Goal: Task Accomplishment & Management: Use online tool/utility

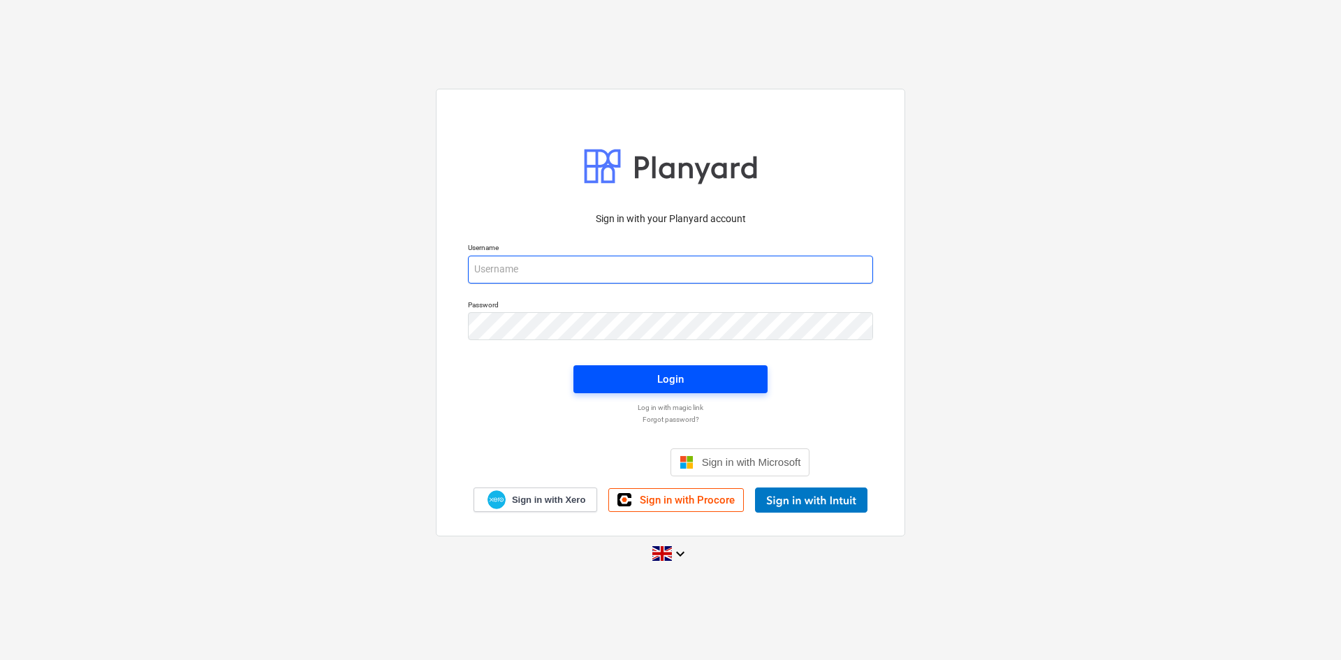
type input "[EMAIL_ADDRESS][DOMAIN_NAME]"
click at [610, 381] on span "Login" at bounding box center [670, 379] width 161 height 18
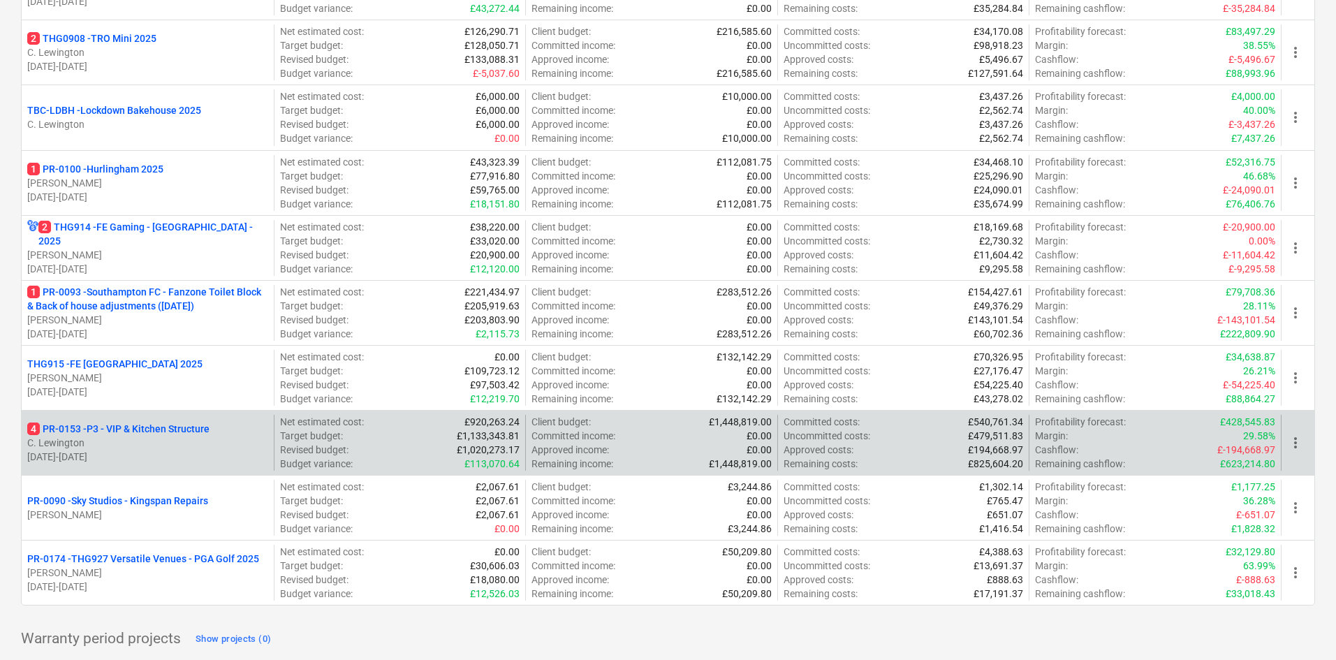
scroll to position [729, 0]
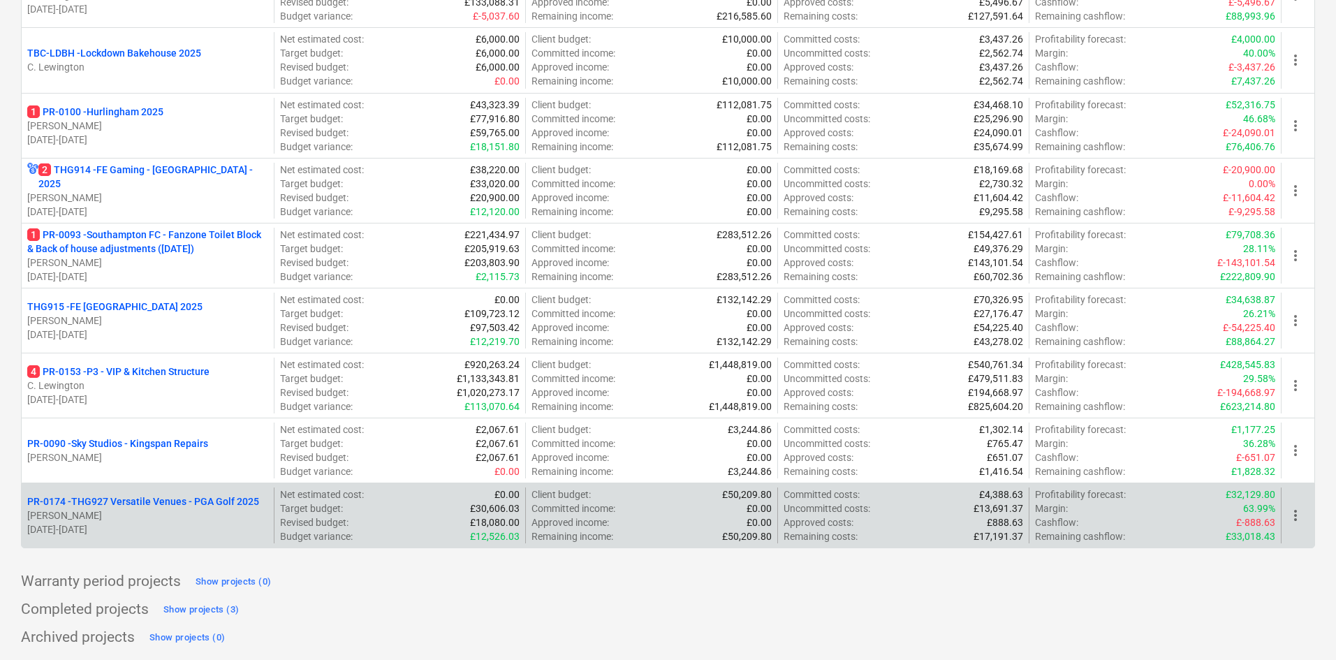
click at [154, 509] on p "[PERSON_NAME]" at bounding box center [147, 516] width 241 height 14
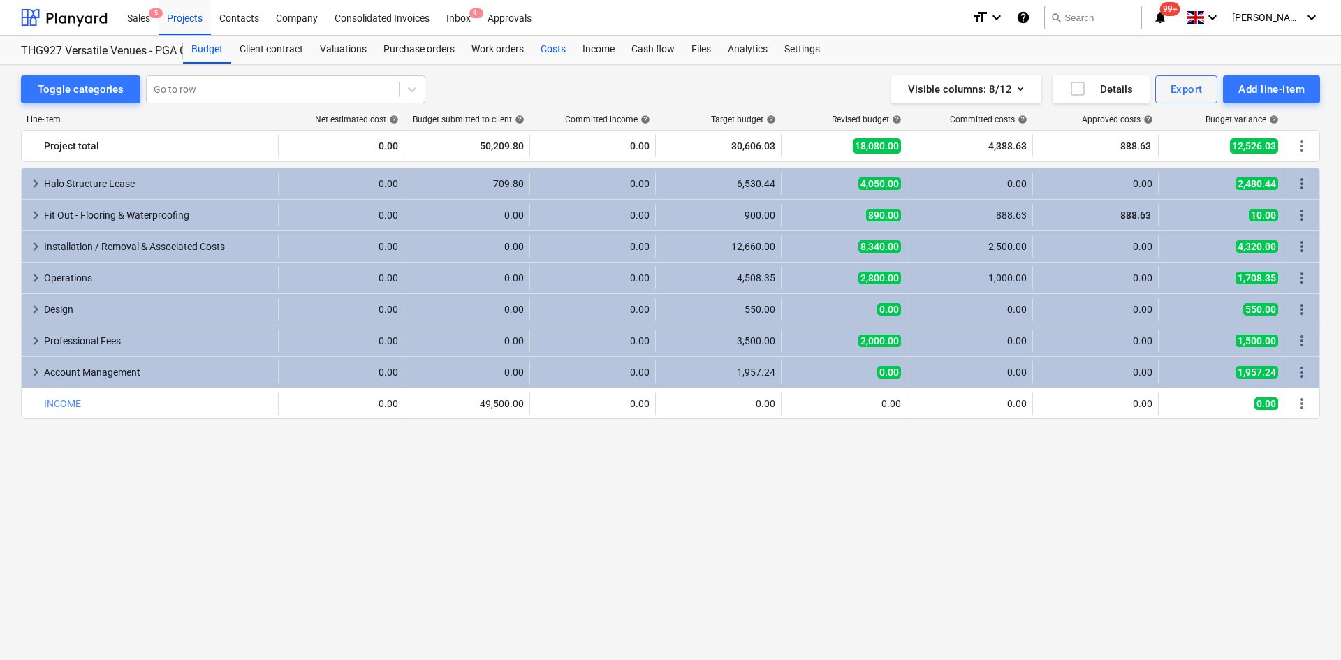
click at [553, 54] on div "Costs" at bounding box center [553, 50] width 42 height 28
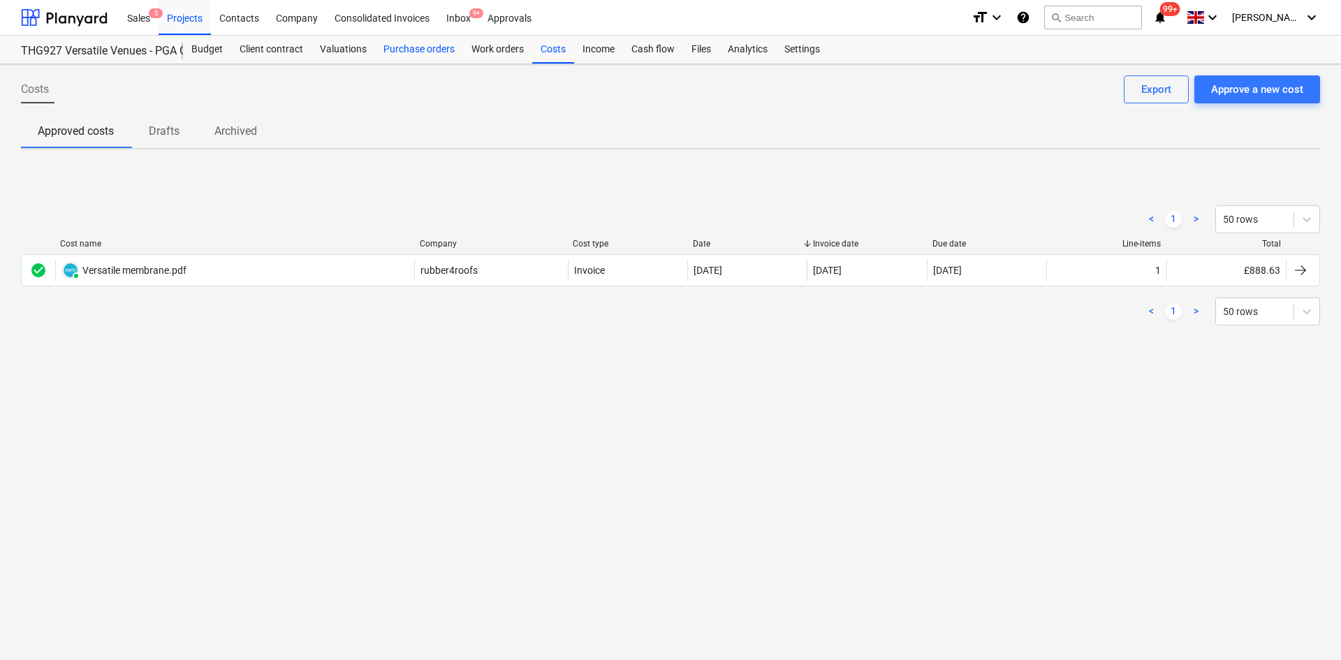
click at [412, 54] on div "Purchase orders" at bounding box center [419, 50] width 88 height 28
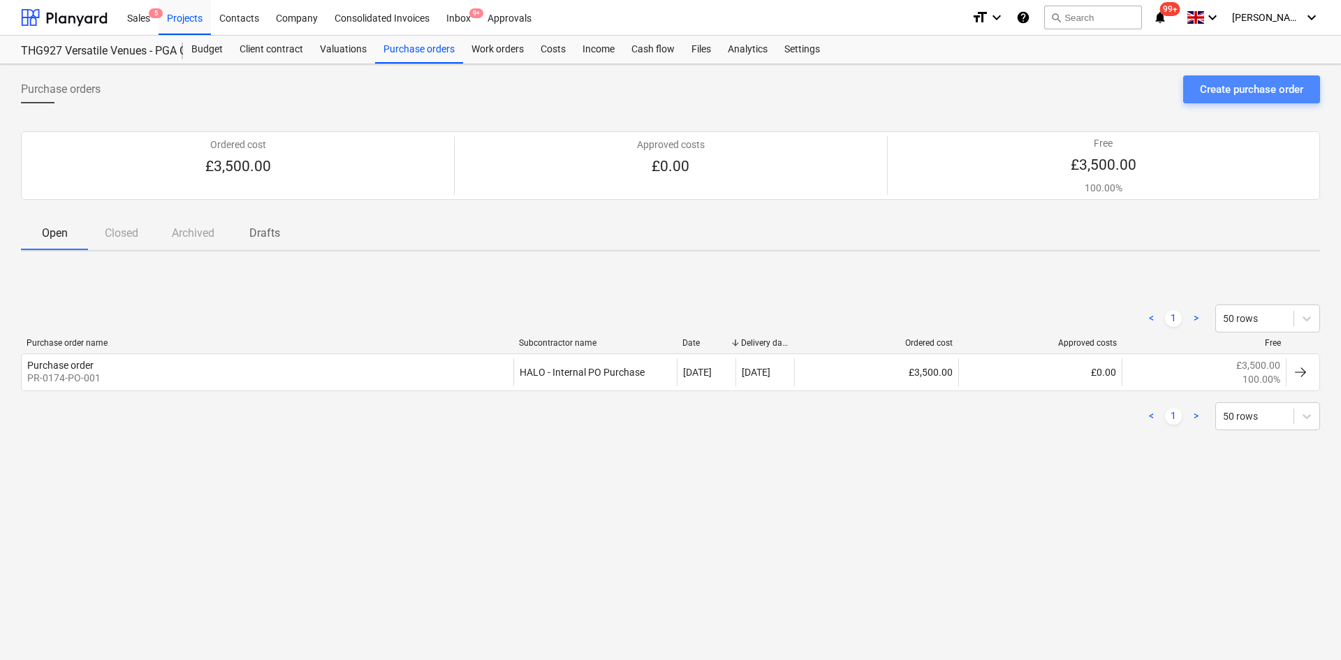
click at [1216, 84] on div "Create purchase order" at bounding box center [1251, 89] width 103 height 18
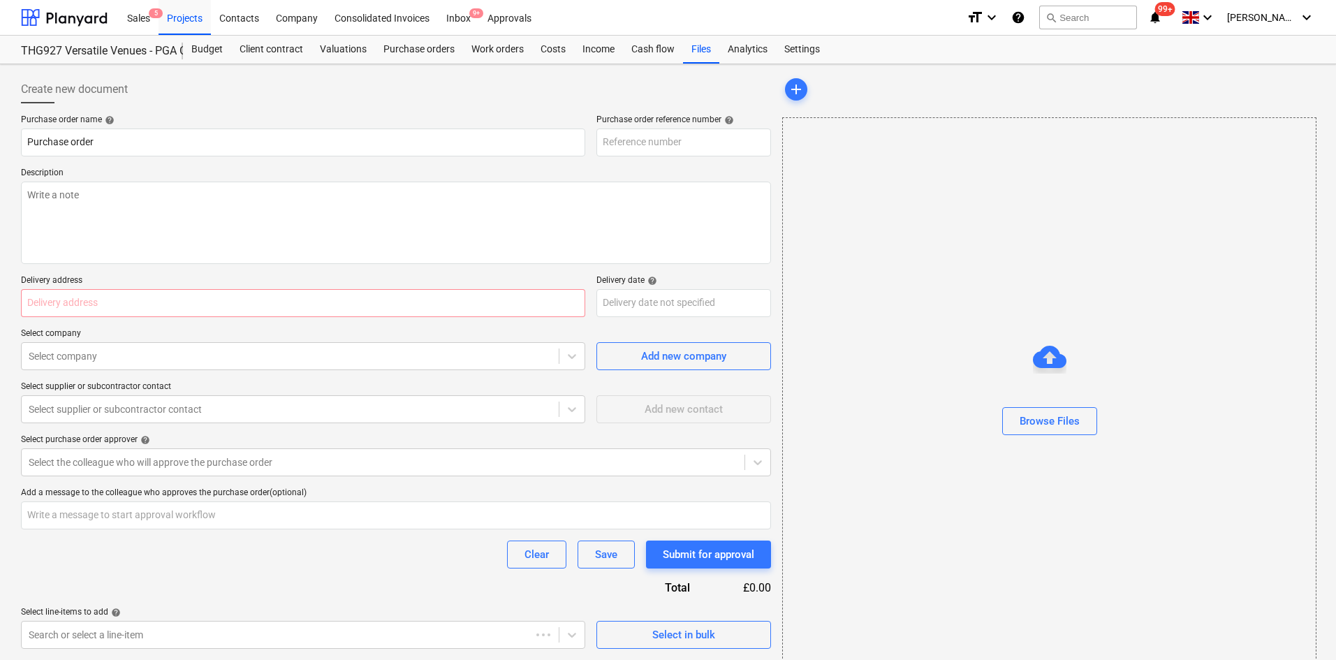
type textarea "x"
type input "PR-0174-PO-002"
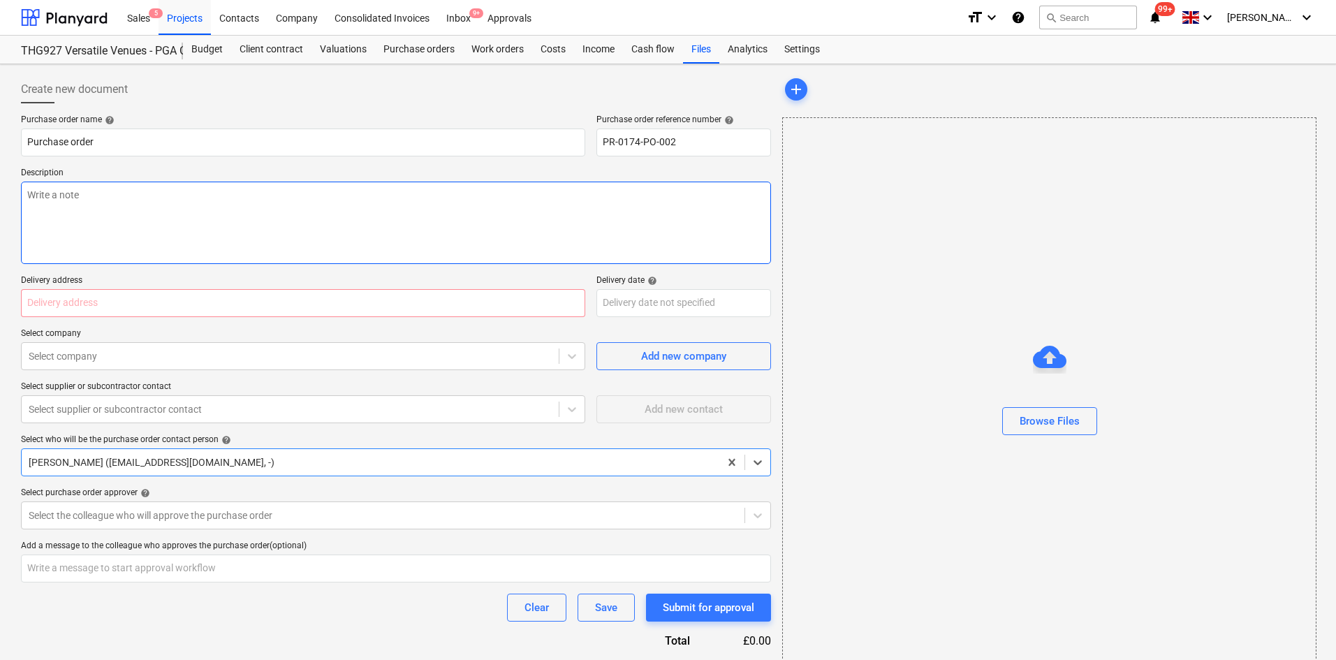
click at [264, 191] on textarea at bounding box center [396, 223] width 750 height 82
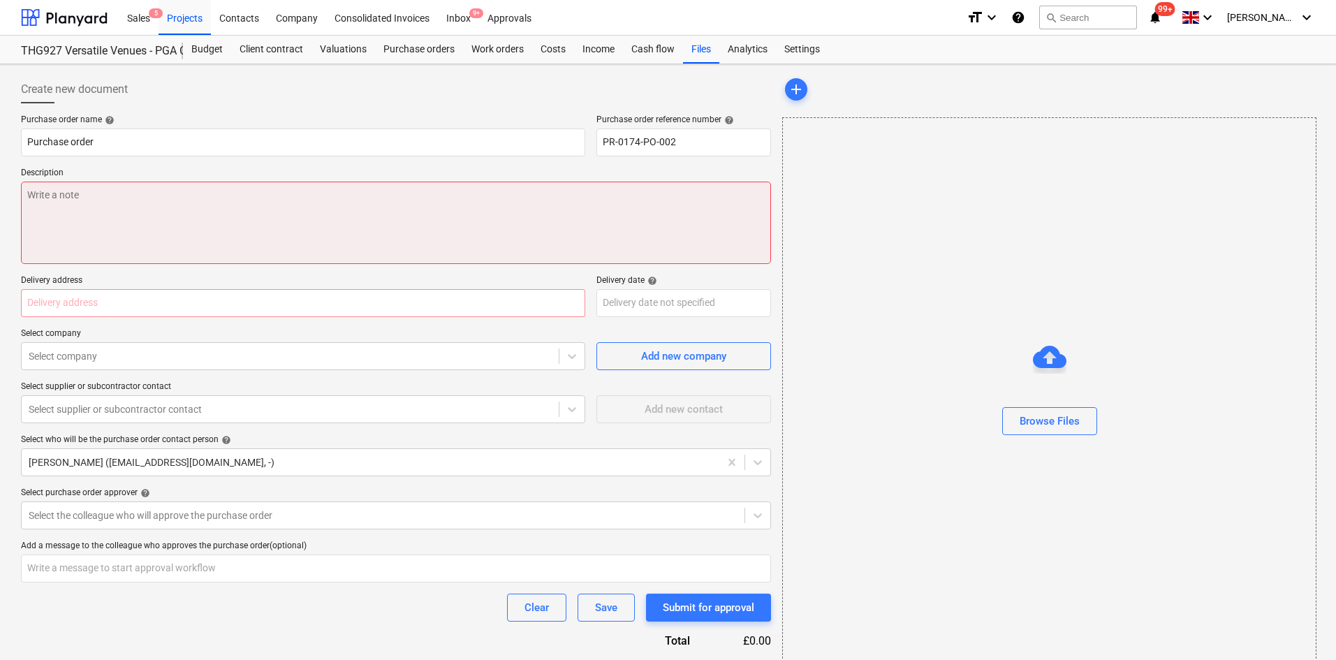
click at [325, 217] on textarea at bounding box center [396, 223] width 750 height 82
paste textarea "FloPlast Half Round Gutter - 112mm x 4mtr Black SKU: RG4B Qty 4 Unit Price (ex.…"
type textarea "x"
type textarea "FloPlast Half Round Gutter - 112mm x 4mtr Black SKU: RG4B Qty 4 Unit Price (ex.…"
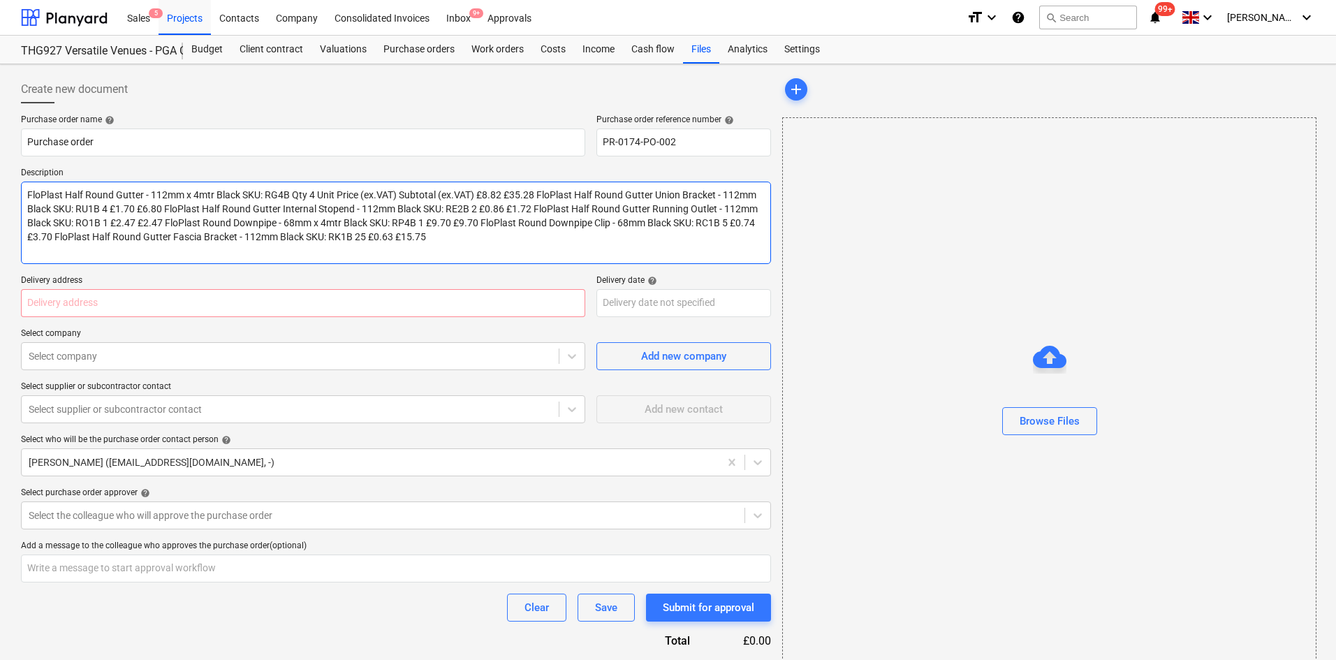
click at [539, 194] on textarea "FloPlast Half Round Gutter - 112mm x 4mtr Black SKU: RG4B Qty 4 Unit Price (ex.…" at bounding box center [396, 223] width 750 height 82
type textarea "x"
type textarea "FloPlast Half Round Gutter - 112mm x 4mtr Black SKU: RG4B Qty 4 Unit Price (ex.…"
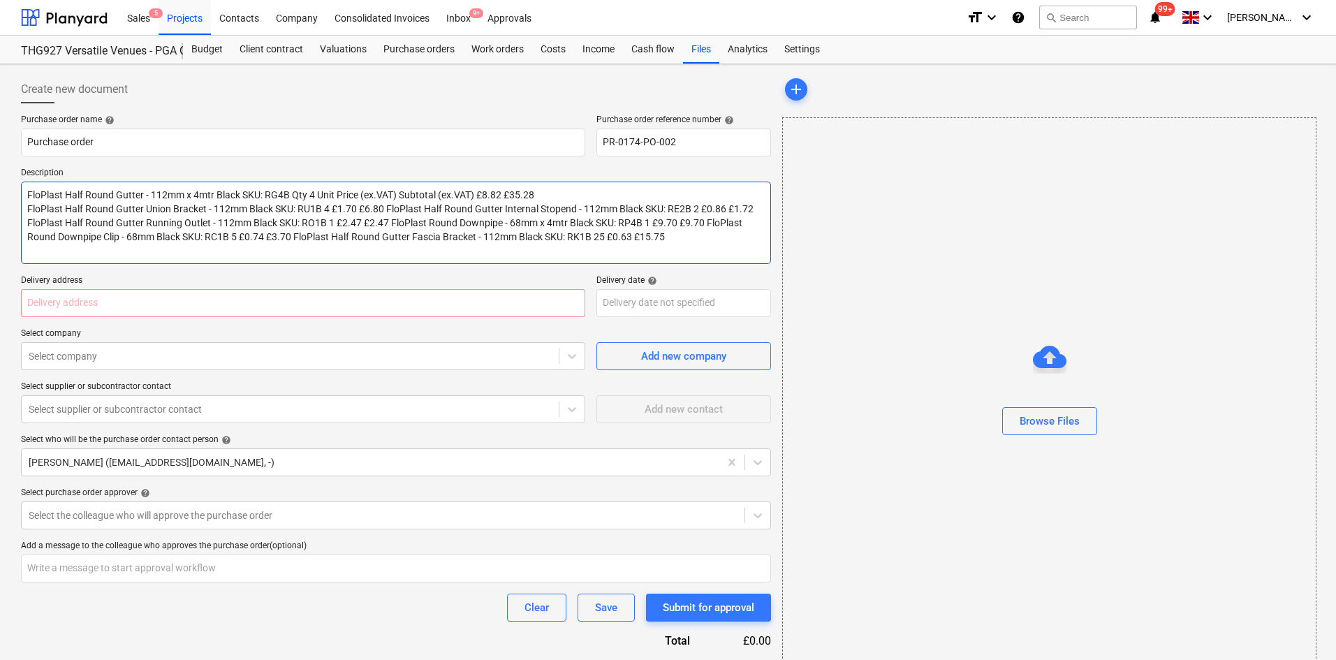
click at [387, 205] on textarea "FloPlast Half Round Gutter - 112mm x 4mtr Black SKU: RG4B Qty 4 Unit Price (ex.…" at bounding box center [396, 223] width 750 height 82
type textarea "x"
type textarea "FloPlast Half Round Gutter - 112mm x 4mtr Black SKU: RG4B Qty 4 Unit Price (ex.…"
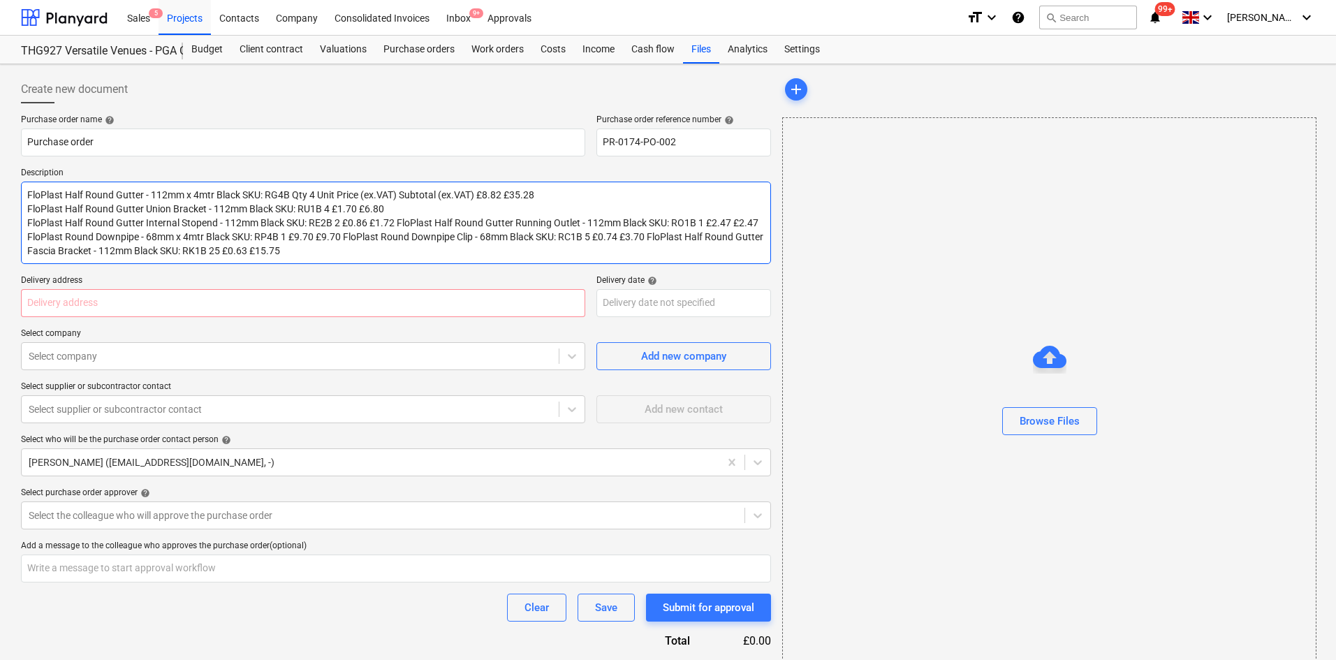
click at [398, 221] on textarea "FloPlast Half Round Gutter - 112mm x 4mtr Black SKU: RG4B Qty 4 Unit Price (ex.…" at bounding box center [396, 223] width 750 height 82
type textarea "x"
type textarea "FloPlast Half Round Gutter - 112mm x 4mtr Black SKU: RG4B Qty 4 Unit Price (ex.…"
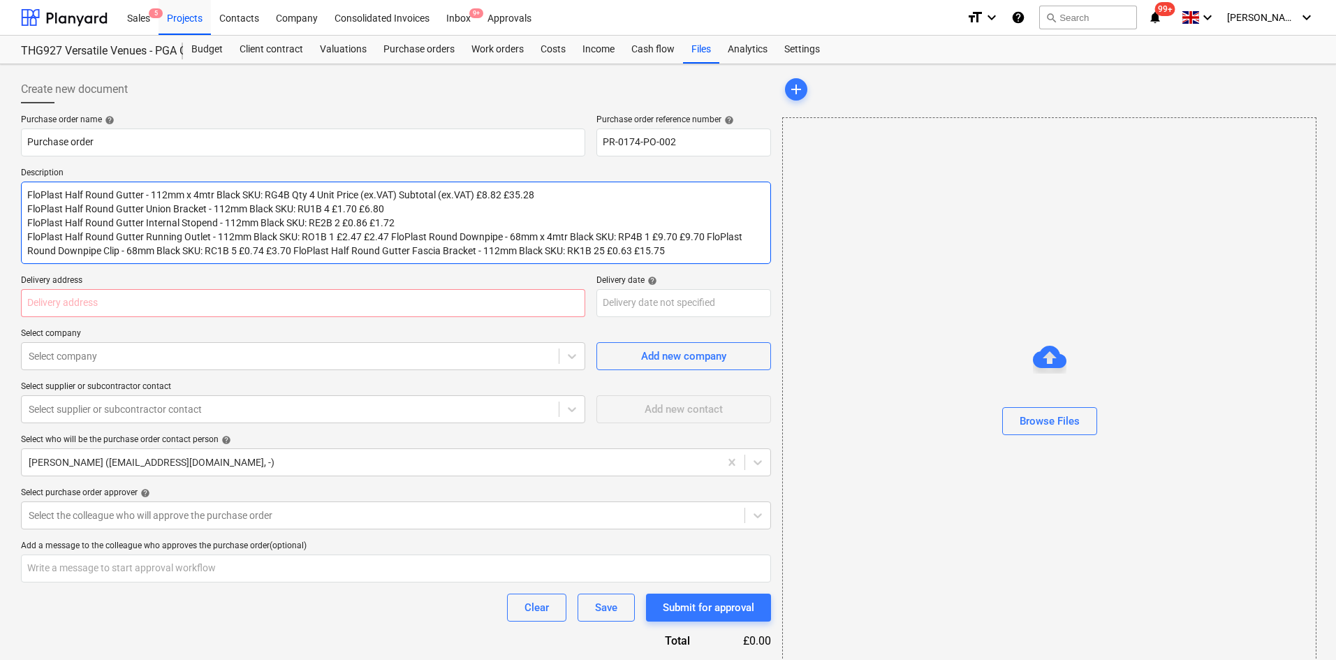
click at [390, 238] on textarea "FloPlast Half Round Gutter - 112mm x 4mtr Black SKU: RG4B Qty 4 Unit Price (ex.…" at bounding box center [396, 223] width 750 height 82
click at [391, 236] on textarea "FloPlast Half Round Gutter - 112mm x 4mtr Black SKU: RG4B Qty 4 Unit Price (ex.…" at bounding box center [396, 223] width 750 height 82
type textarea "x"
type textarea "FloPlast Half Round Gutter - 112mm x 4mtr Black SKU: RG4B Qty 4 Unit Price (ex.…"
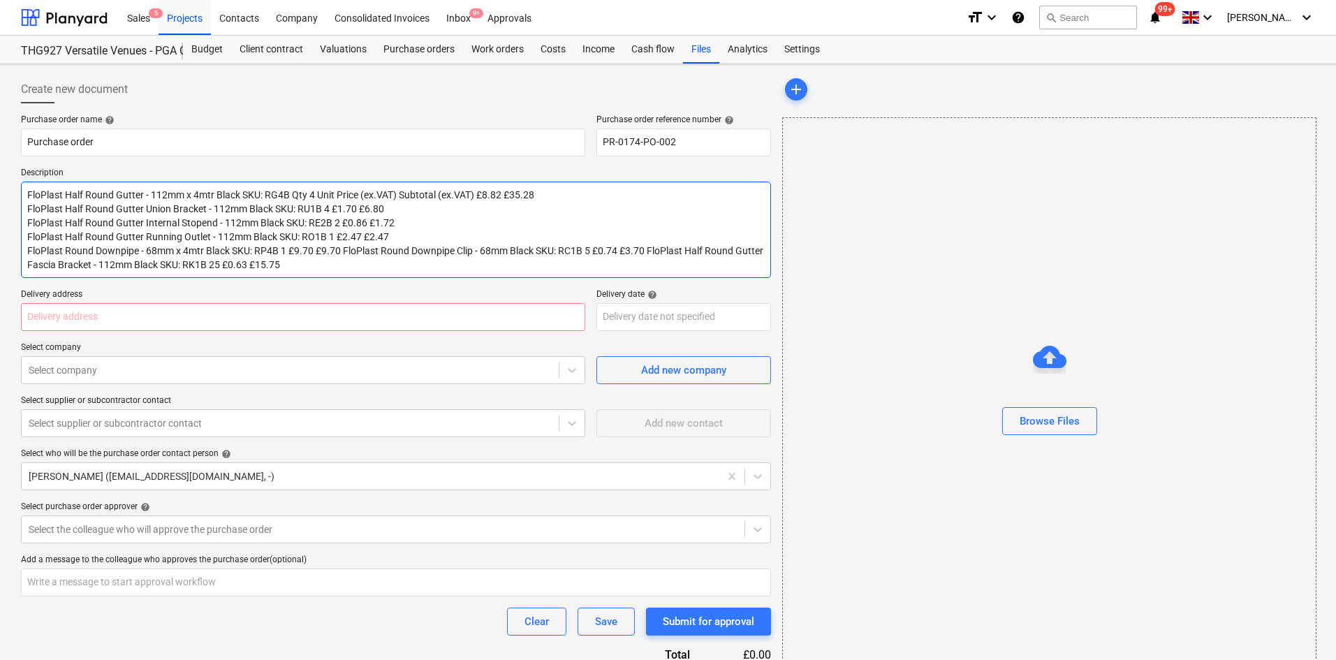
click at [347, 251] on textarea "FloPlast Half Round Gutter - 112mm x 4mtr Black SKU: RG4B Qty 4 Unit Price (ex.…" at bounding box center [396, 230] width 750 height 96
type textarea "x"
type textarea "FloPlast Half Round Gutter - 112mm x 4mtr Black SKU: RG4B Qty 4 Unit Price (ex.…"
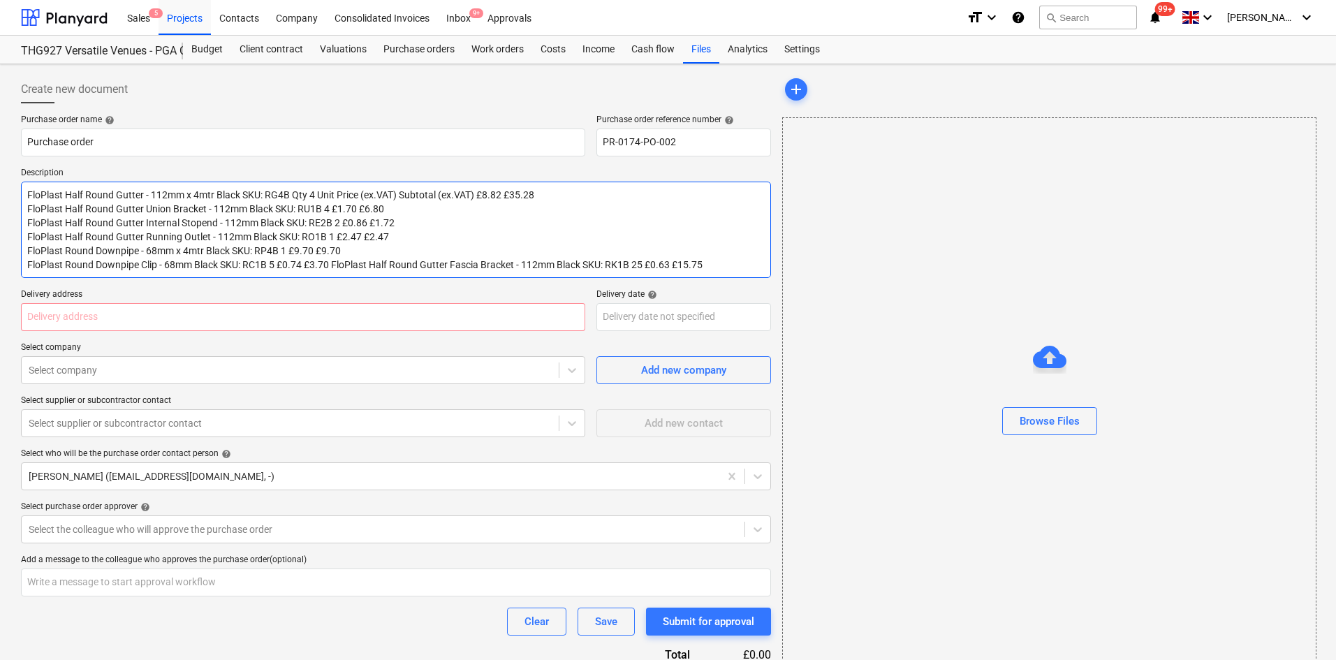
click at [334, 262] on textarea "FloPlast Half Round Gutter - 112mm x 4mtr Black SKU: RG4B Qty 4 Unit Price (ex.…" at bounding box center [396, 230] width 750 height 96
type textarea "x"
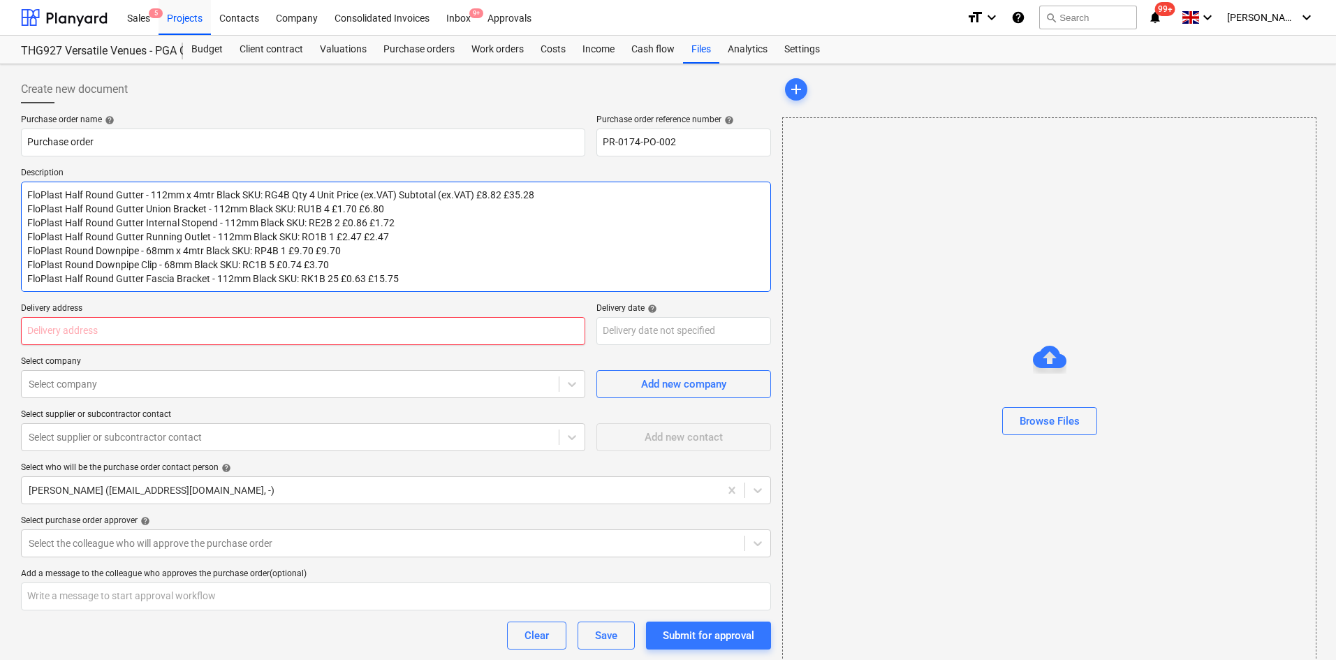
type textarea "FloPlast Half Round Gutter - 112mm x 4mtr Black SKU: RG4B Qty 4 Unit Price (ex.…"
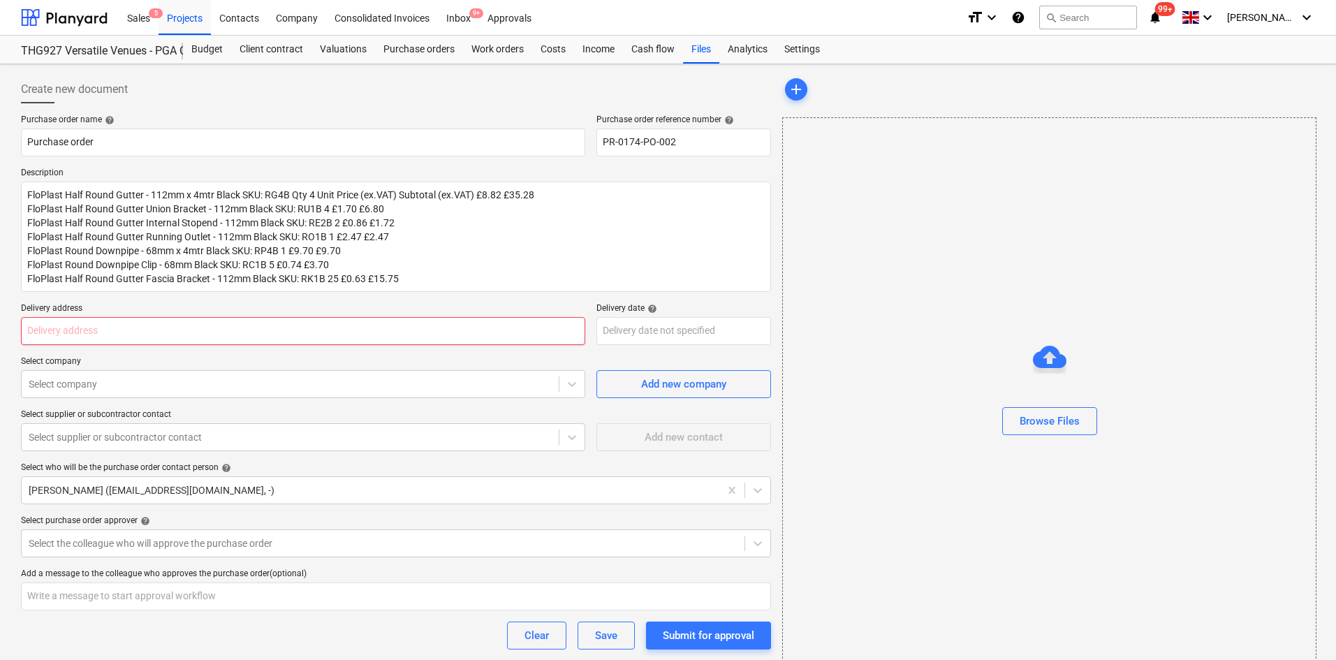
type textarea "x"
click at [126, 325] on input "text" at bounding box center [303, 331] width 564 height 28
type input "The Halo Group, [STREET_ADDRESS]"
type textarea "x"
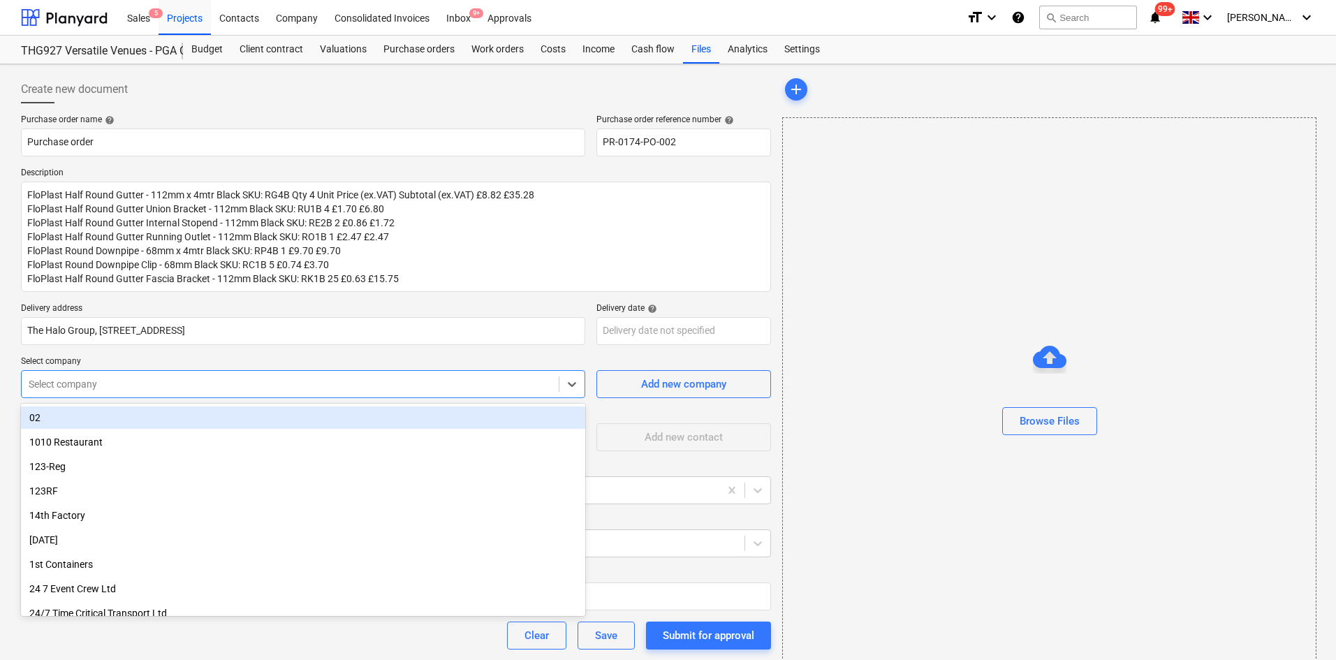
click at [101, 385] on div at bounding box center [290, 384] width 523 height 14
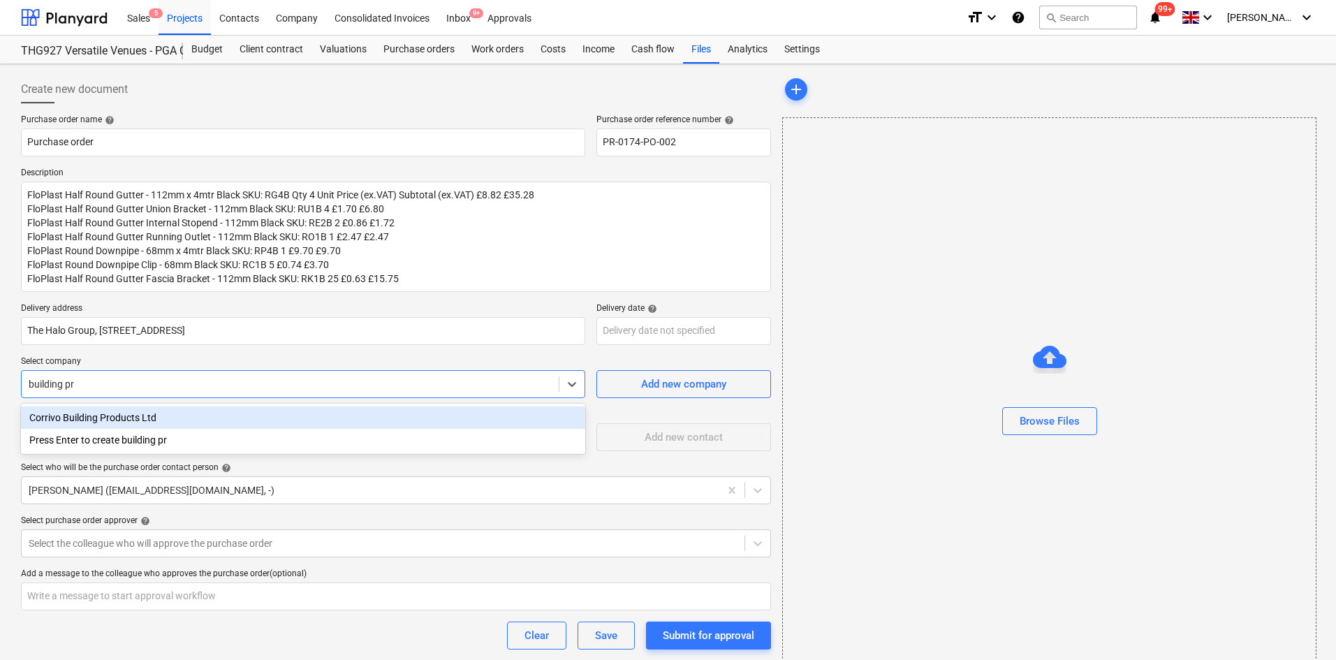
type input "building pro"
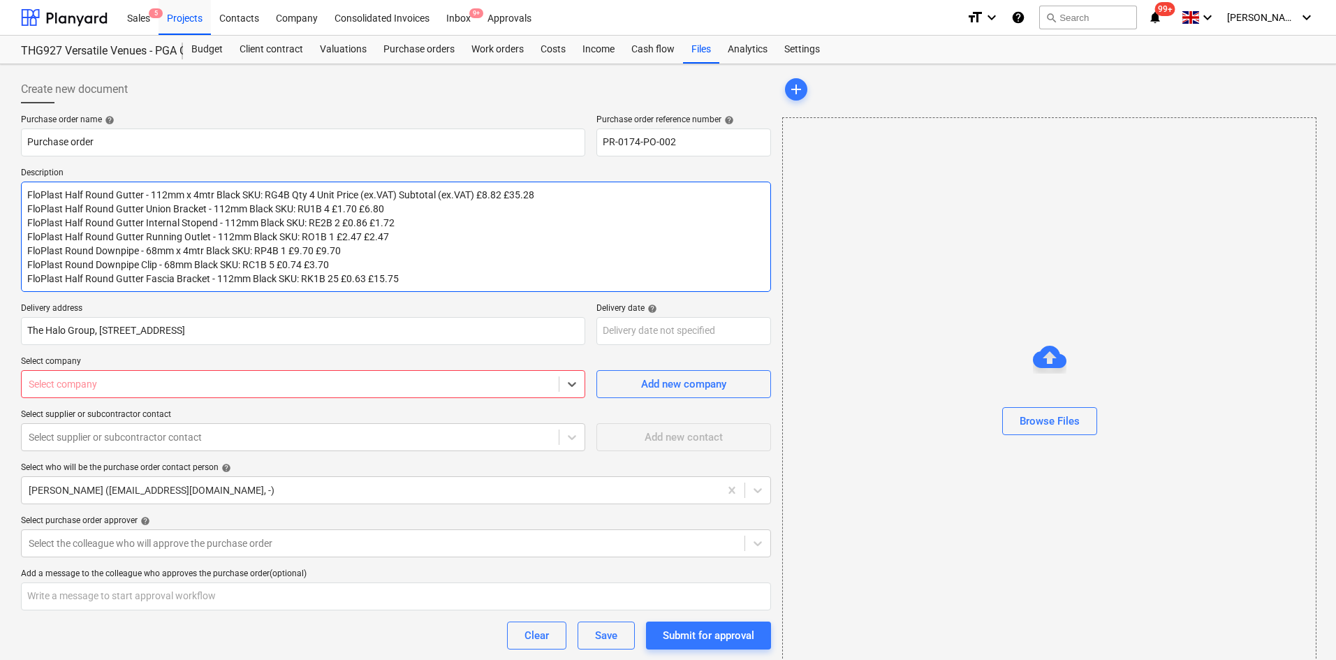
type textarea "x"
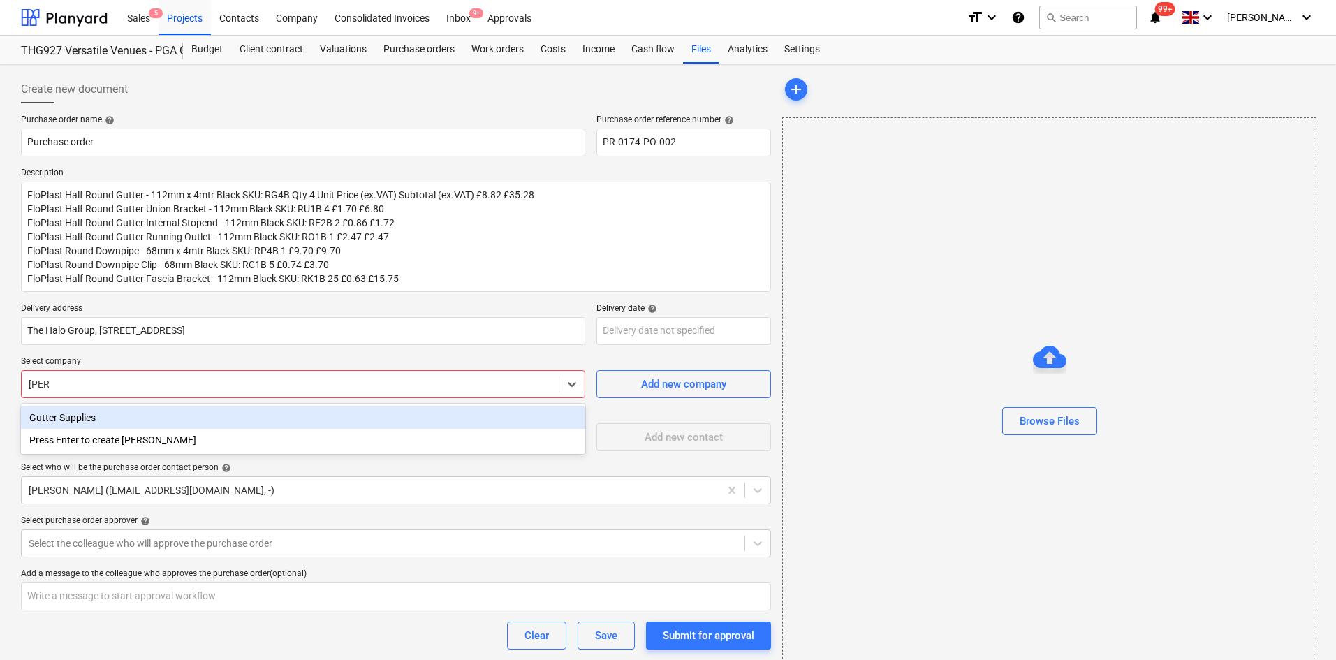
type input "gutter"
type textarea "x"
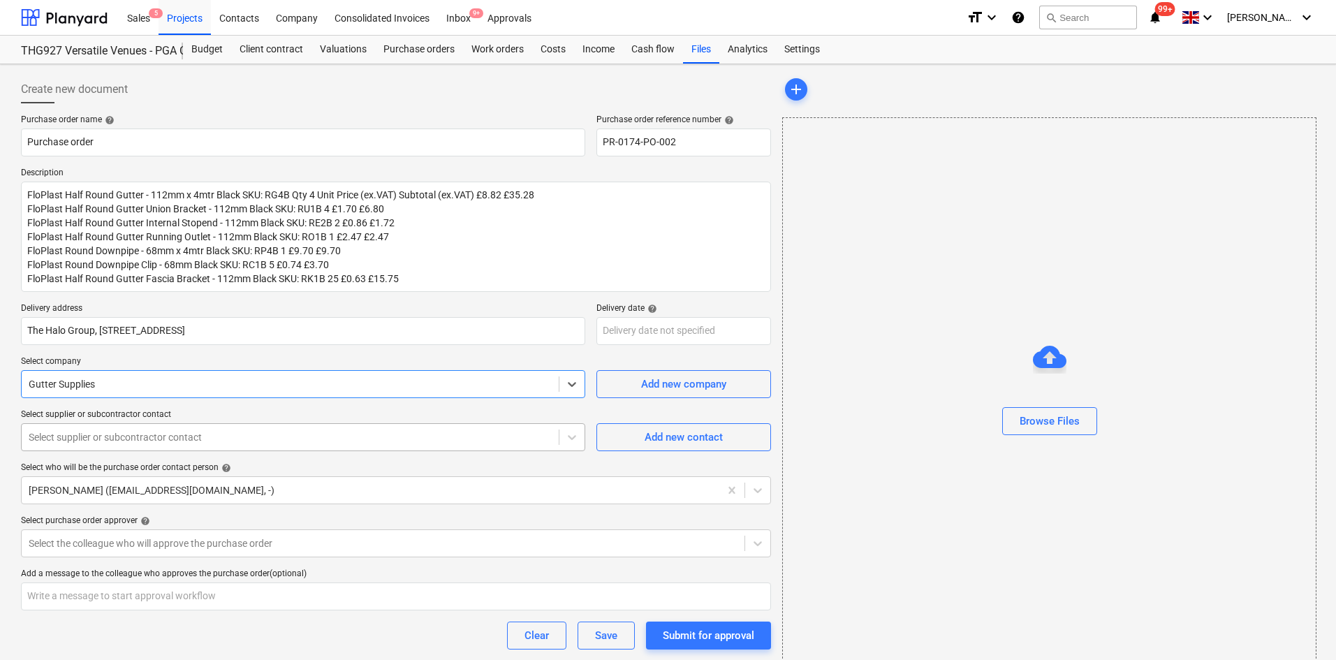
click at [222, 436] on div at bounding box center [290, 437] width 523 height 14
click at [632, 444] on span "Add new contact" at bounding box center [684, 437] width 140 height 18
type textarea "x"
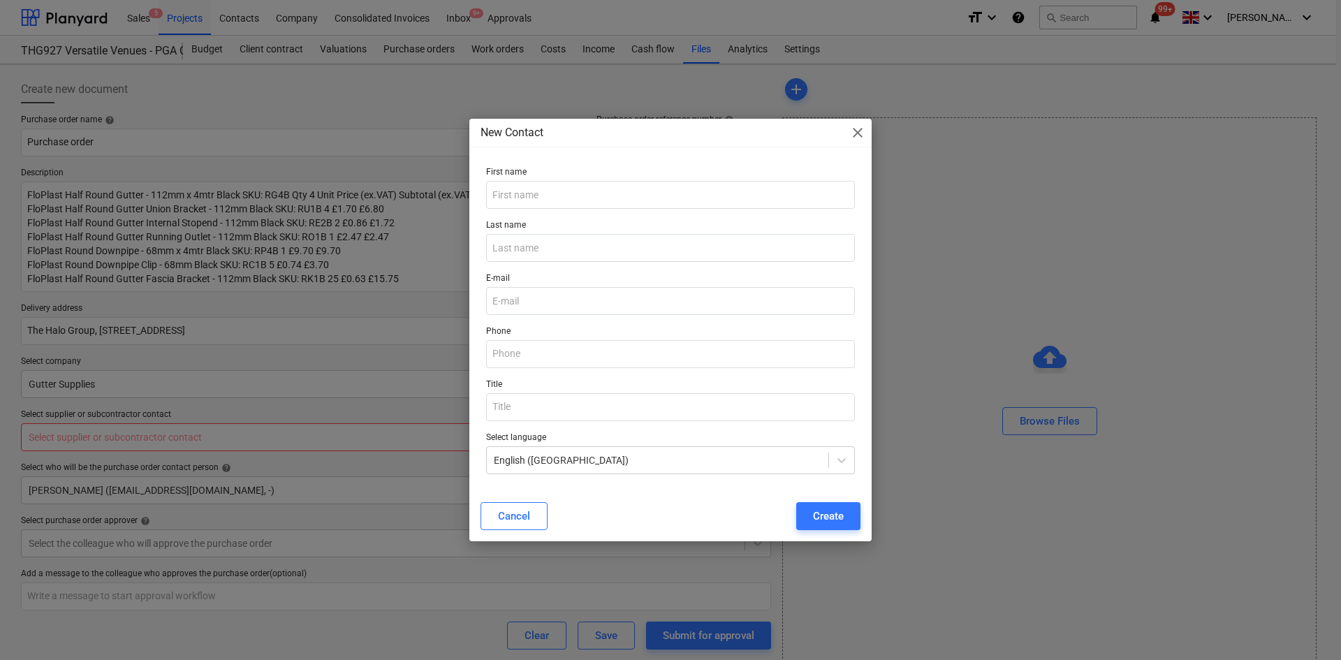
click at [513, 212] on div "First name" at bounding box center [671, 187] width 380 height 53
click at [515, 192] on input "text" at bounding box center [670, 195] width 369 height 28
type input "Sales"
click at [551, 291] on input "email" at bounding box center [670, 301] width 369 height 28
type textarea "x"
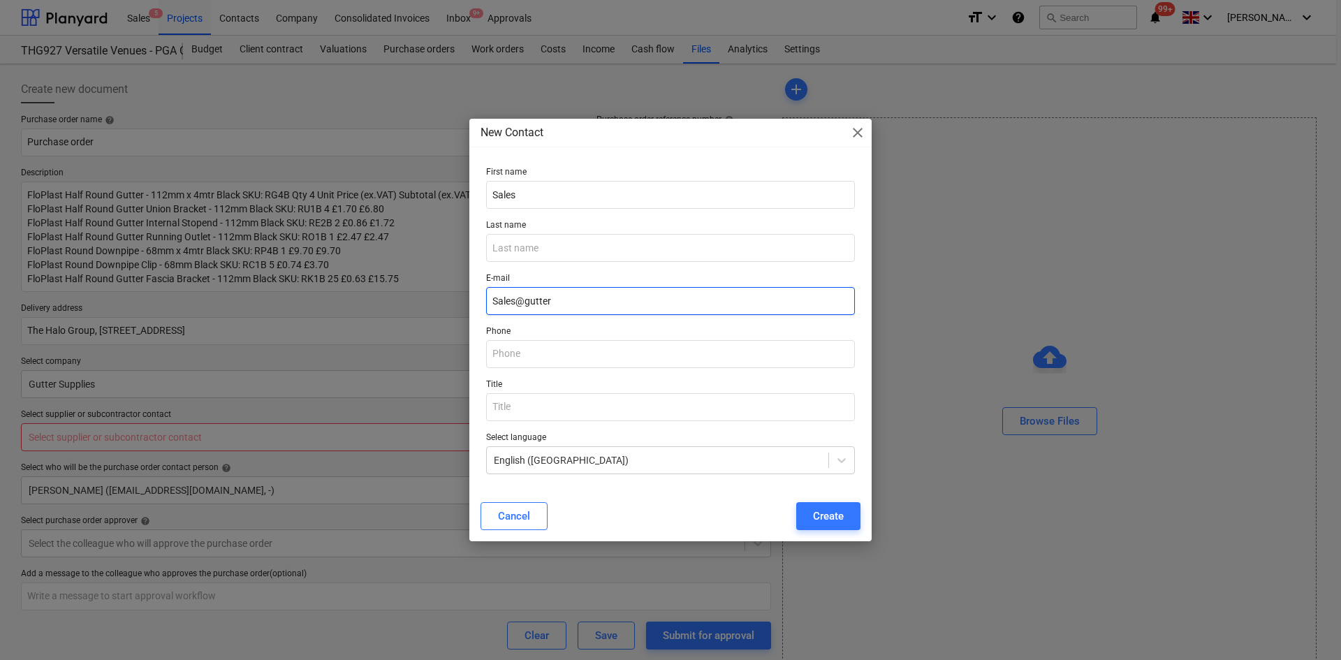
type input "Sales@gutter"
type textarea "x"
drag, startPoint x: 573, startPoint y: 304, endPoint x: 207, endPoint y: 253, distance: 369.6
click at [207, 253] on div "New Contact close First name Sales Last name E-mail Sales@gutter Phone Title Se…" at bounding box center [670, 330] width 1341 height 660
paste input "[EMAIL_ADDRESS][DOMAIN_NAME]"
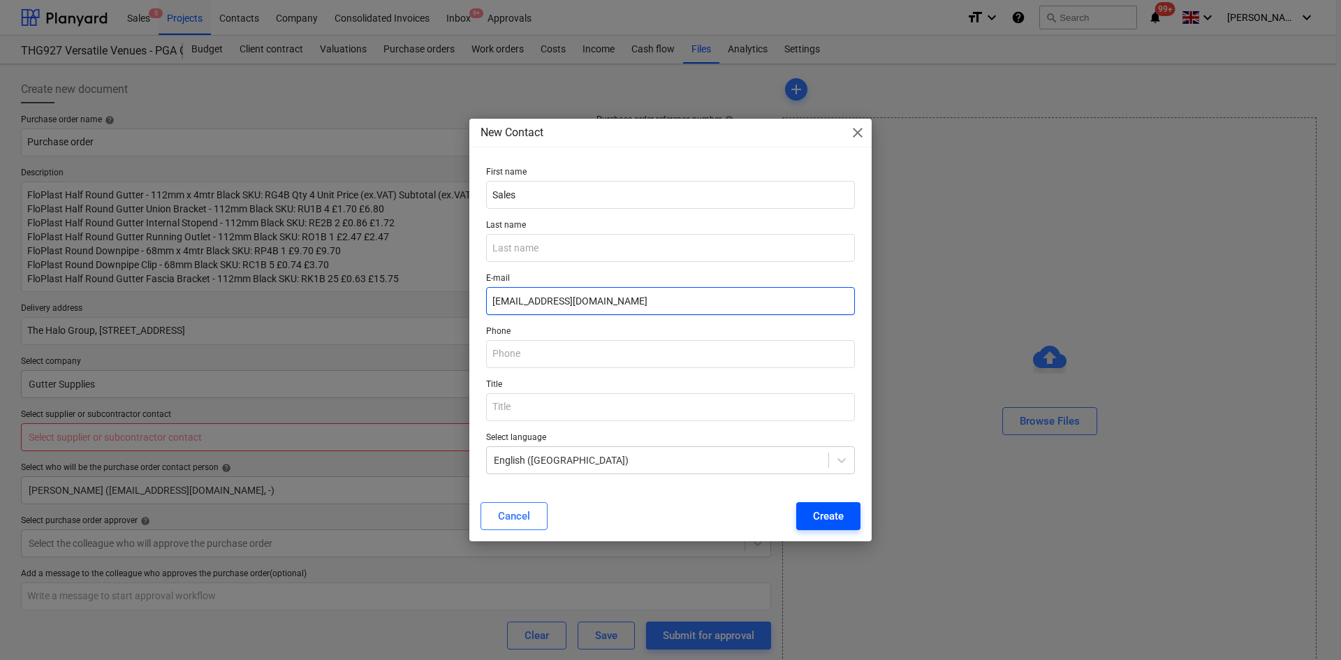
type input "[EMAIL_ADDRESS][DOMAIN_NAME]"
click at [860, 521] on div "Cancel Create" at bounding box center [670, 516] width 397 height 39
click at [844, 520] on button "Create" at bounding box center [828, 516] width 64 height 28
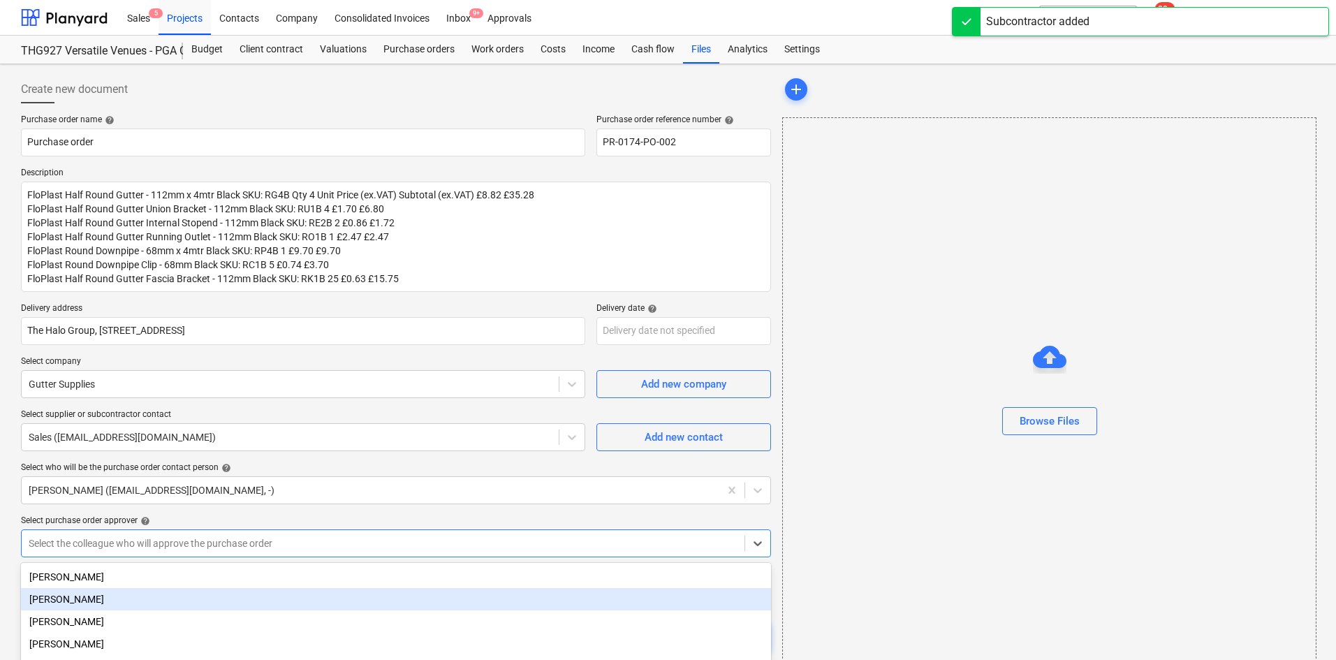
scroll to position [52, 0]
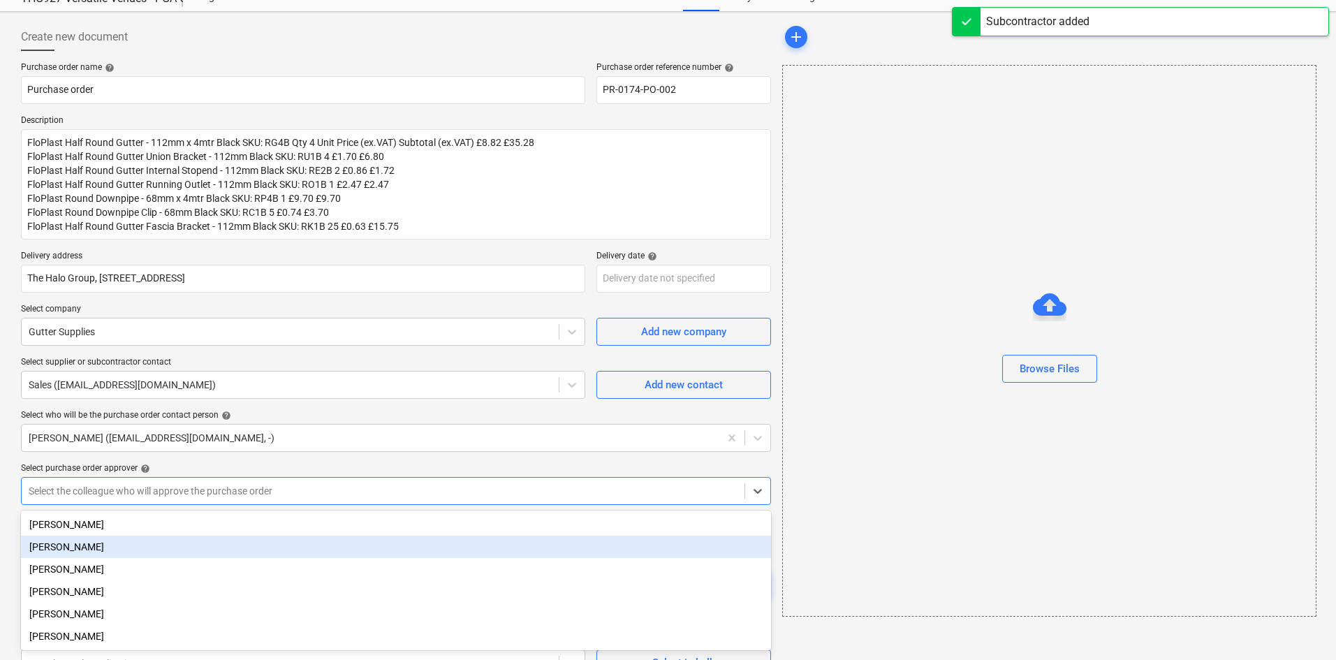
click at [205, 537] on body "Sales 5 Projects Contacts Company Consolidated Invoices Inbox 9+ Approvals form…" at bounding box center [668, 278] width 1336 height 660
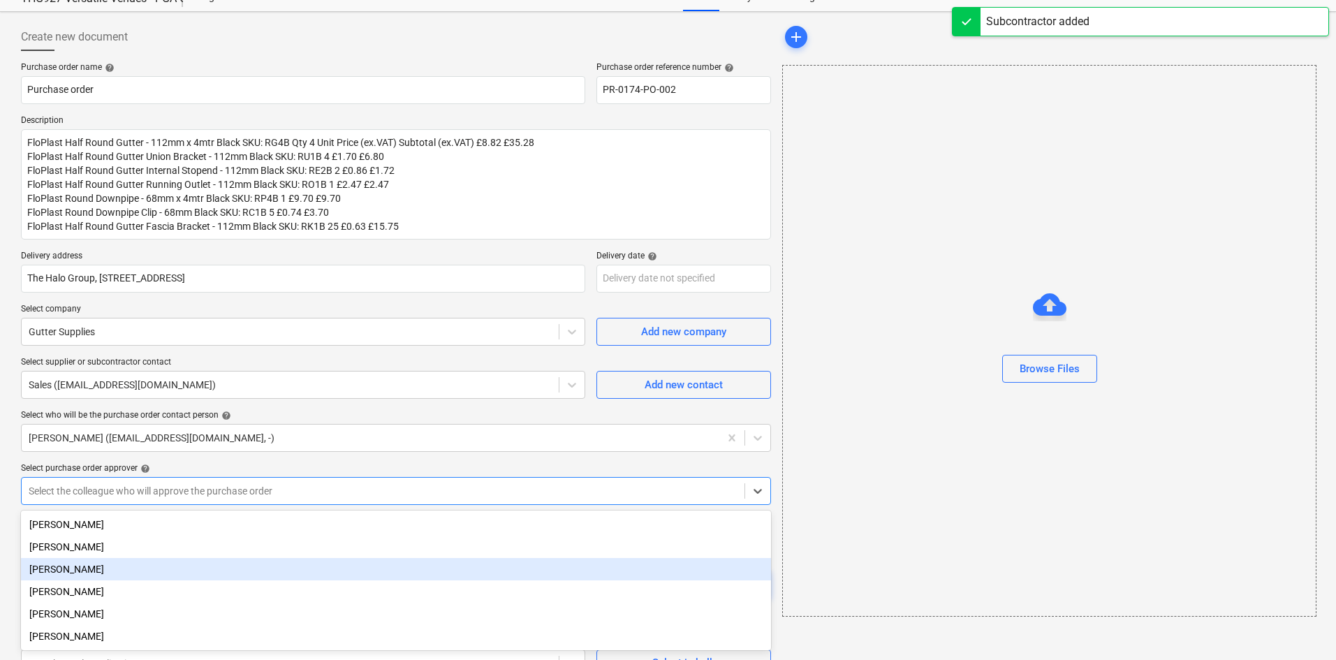
click at [90, 567] on div "[PERSON_NAME]" at bounding box center [396, 569] width 750 height 22
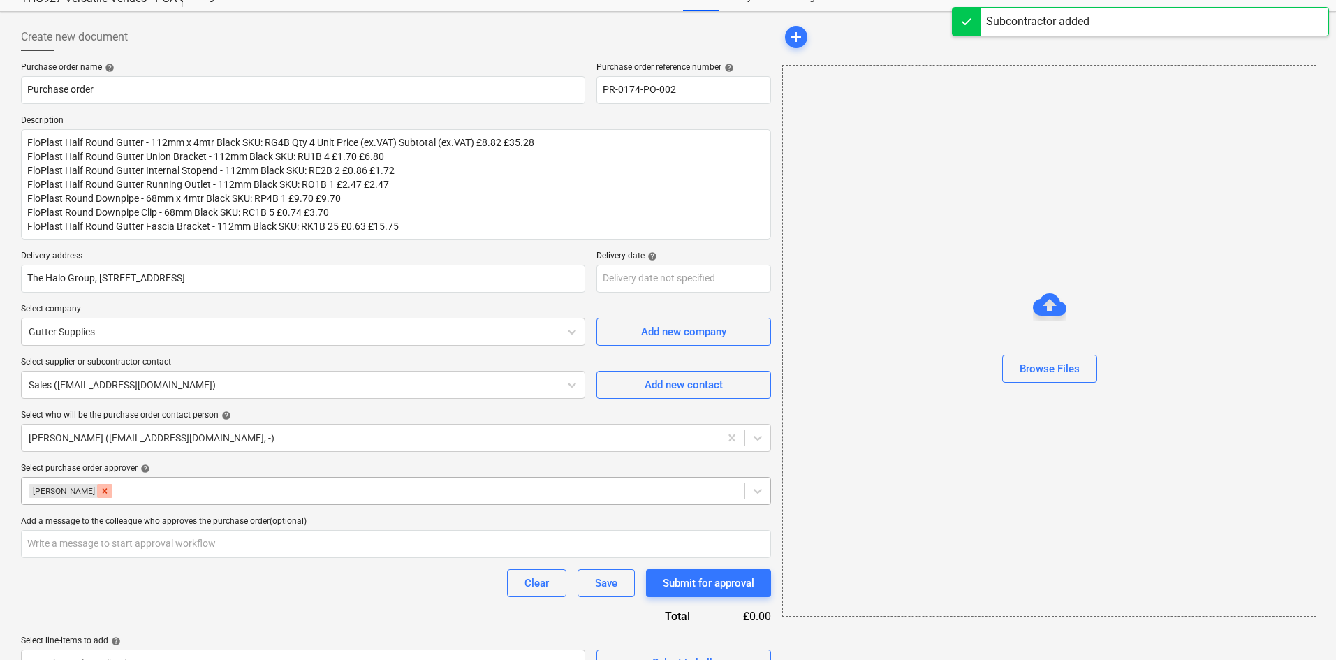
click at [100, 491] on icon "Remove Aidan Munro" at bounding box center [105, 491] width 10 height 10
click at [96, 494] on div at bounding box center [383, 491] width 709 height 14
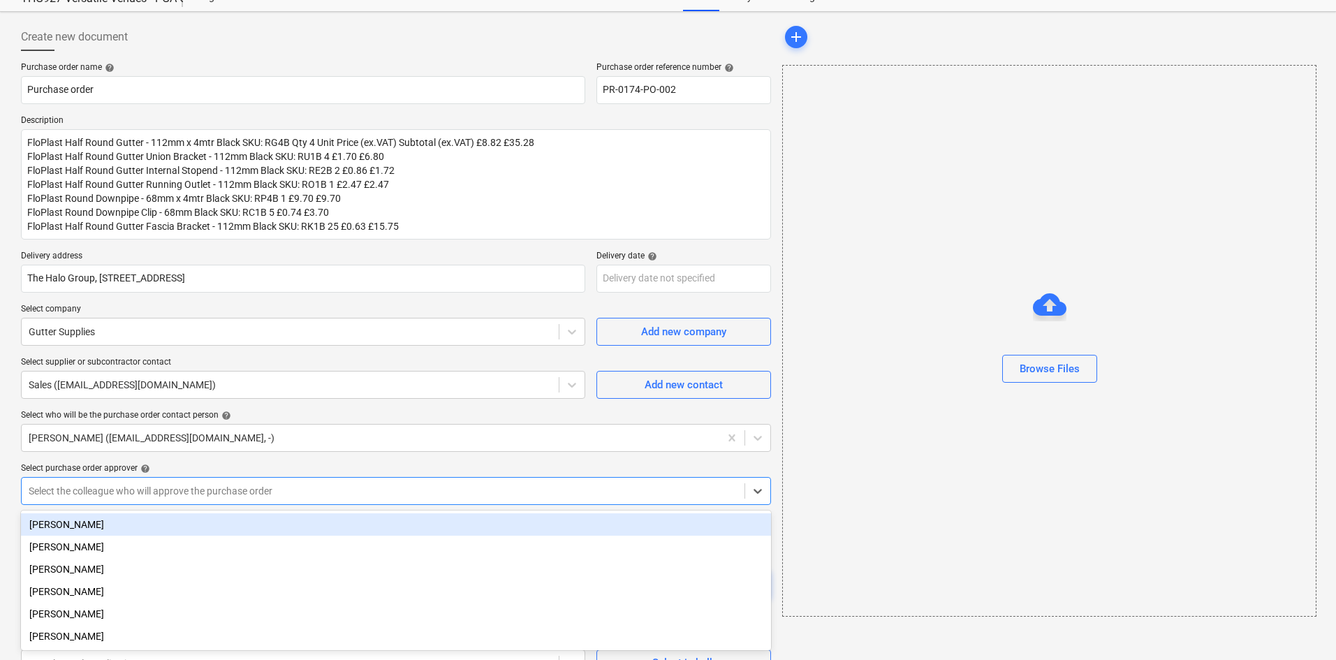
click at [97, 528] on div "[PERSON_NAME]" at bounding box center [396, 524] width 750 height 22
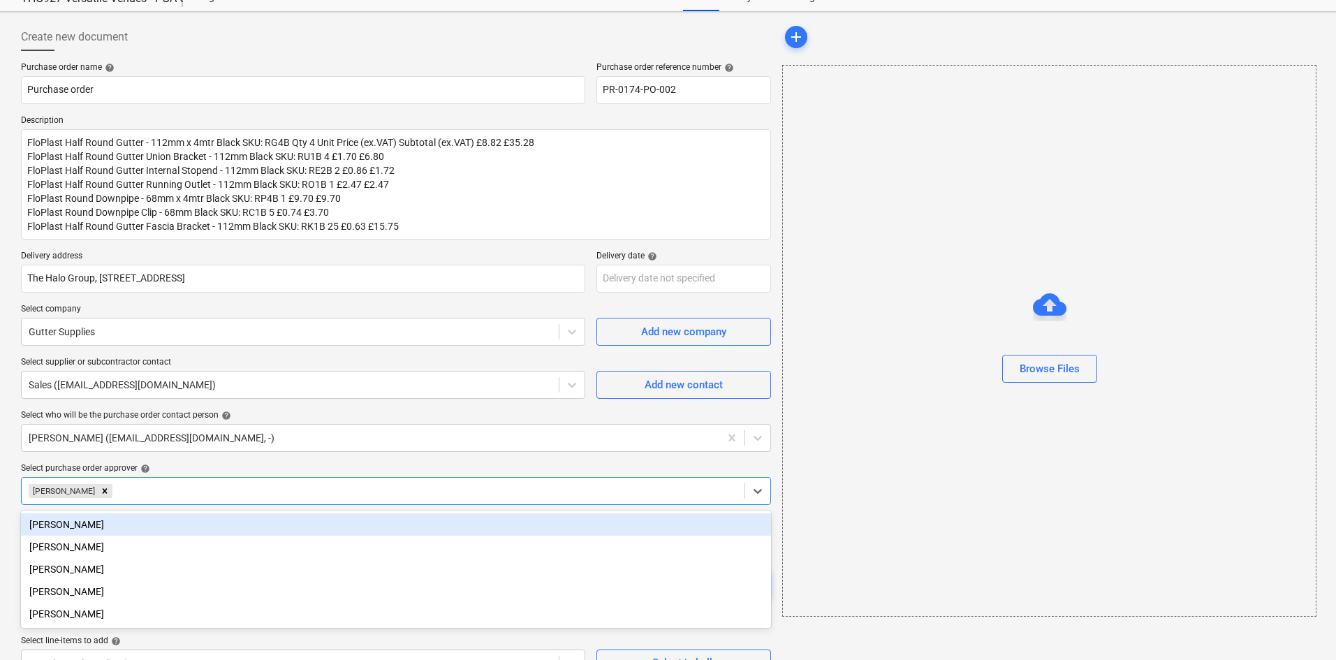
click at [8, 529] on div "Create new document Purchase order name help Purchase order Purchase order refe…" at bounding box center [668, 350] width 1336 height 677
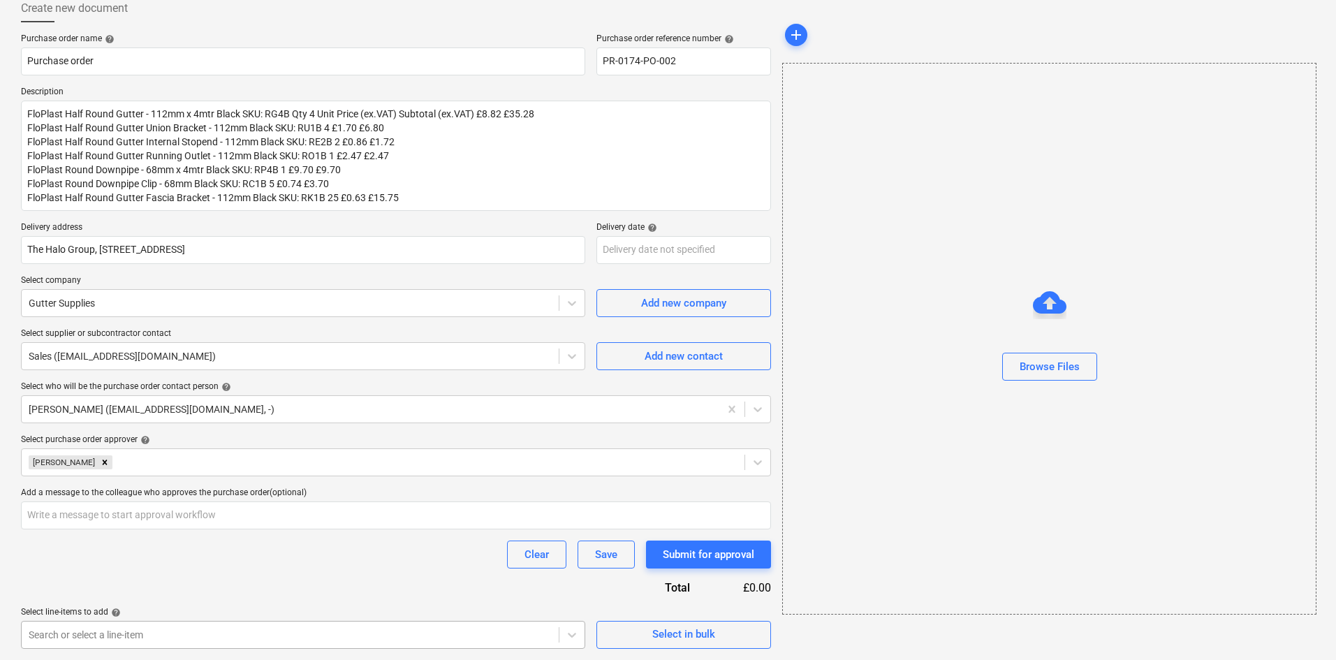
scroll to position [288, 0]
click at [119, 579] on body "Sales 5 Projects Contacts Company Consolidated Invoices Inbox 9+ Approvals form…" at bounding box center [668, 249] width 1336 height 660
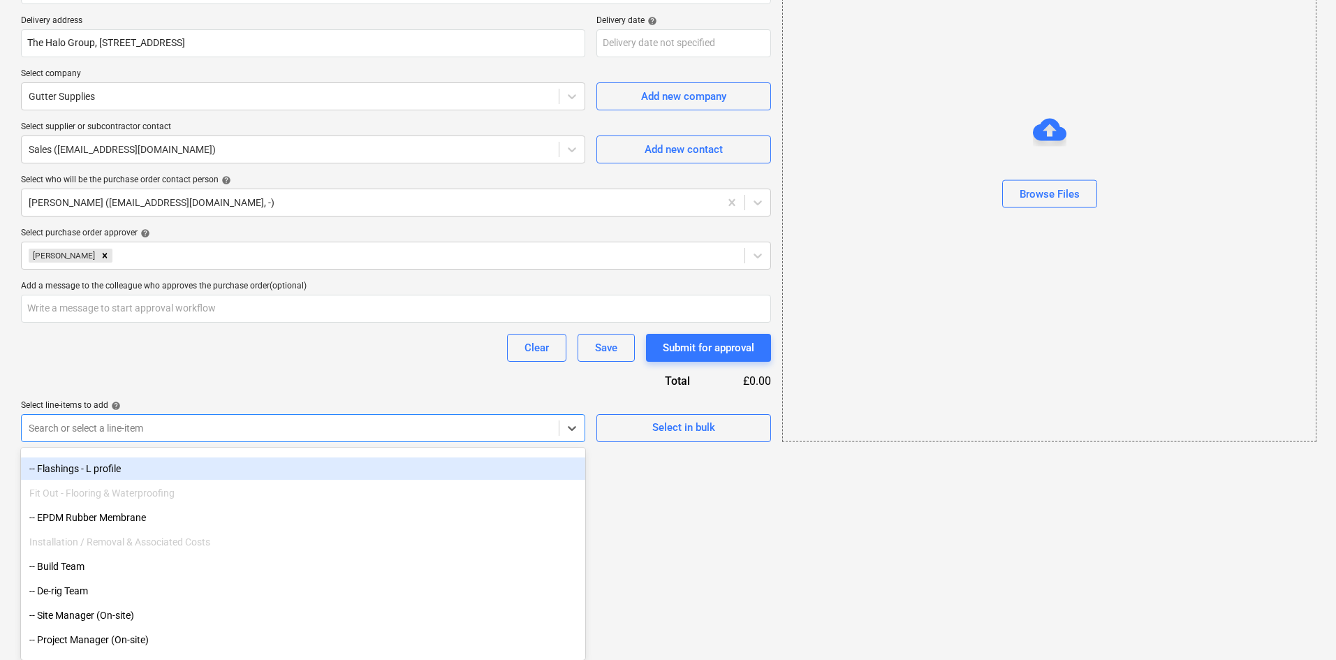
scroll to position [70, 0]
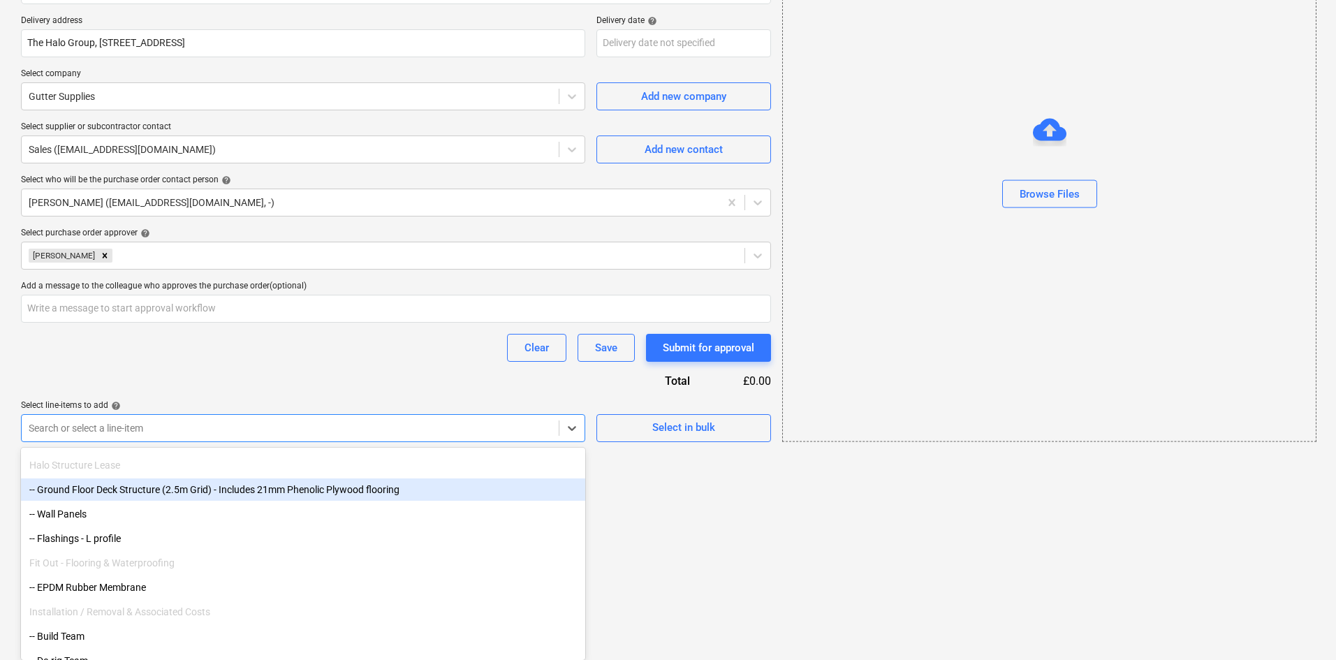
click at [108, 491] on div "-- Ground Floor Deck Structure (2.5m Grid) - Includes 21mm Phenolic Plywood flo…" at bounding box center [303, 490] width 564 height 22
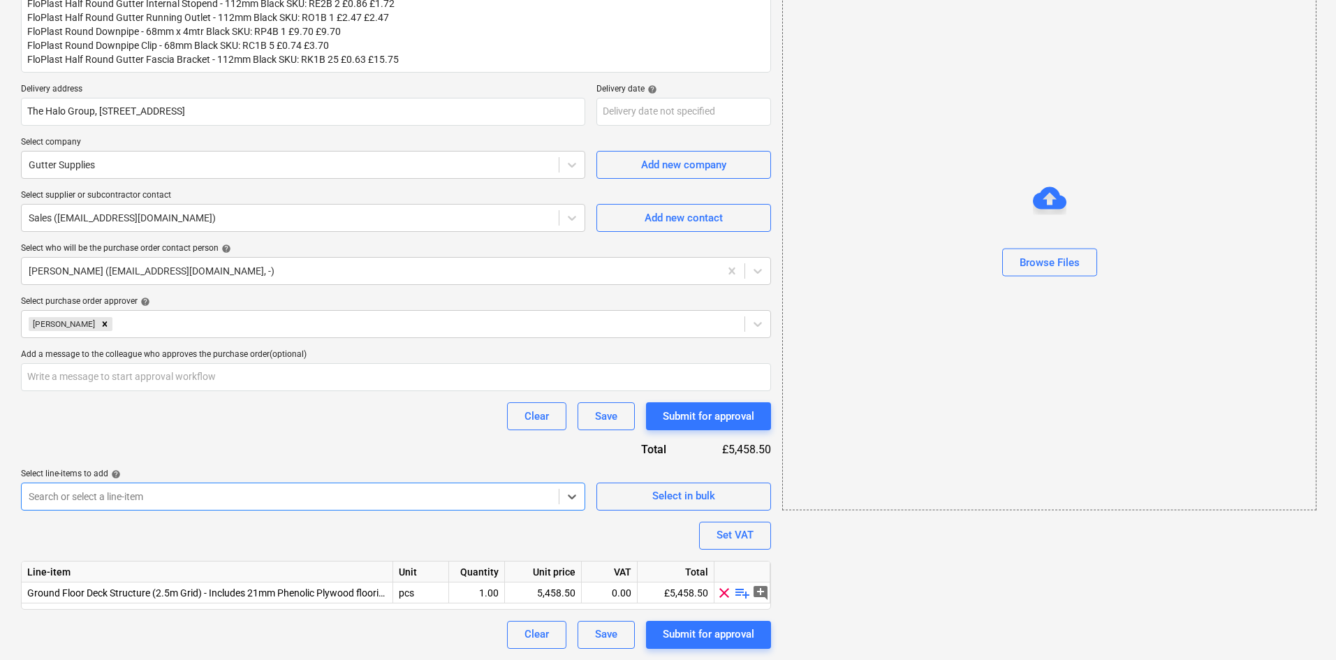
scroll to position [219, 0]
type textarea "x"
click at [421, 594] on div "pcs" at bounding box center [421, 593] width 56 height 21
type input "Package"
type textarea "x"
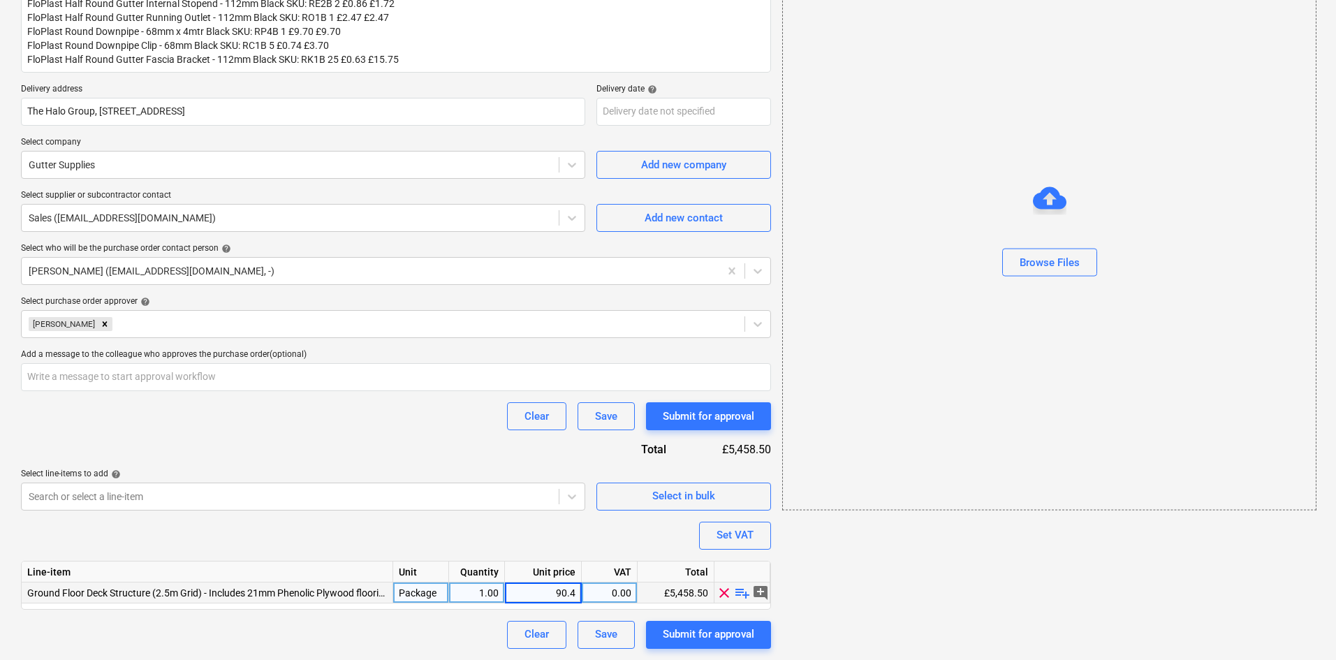
type input "90.42"
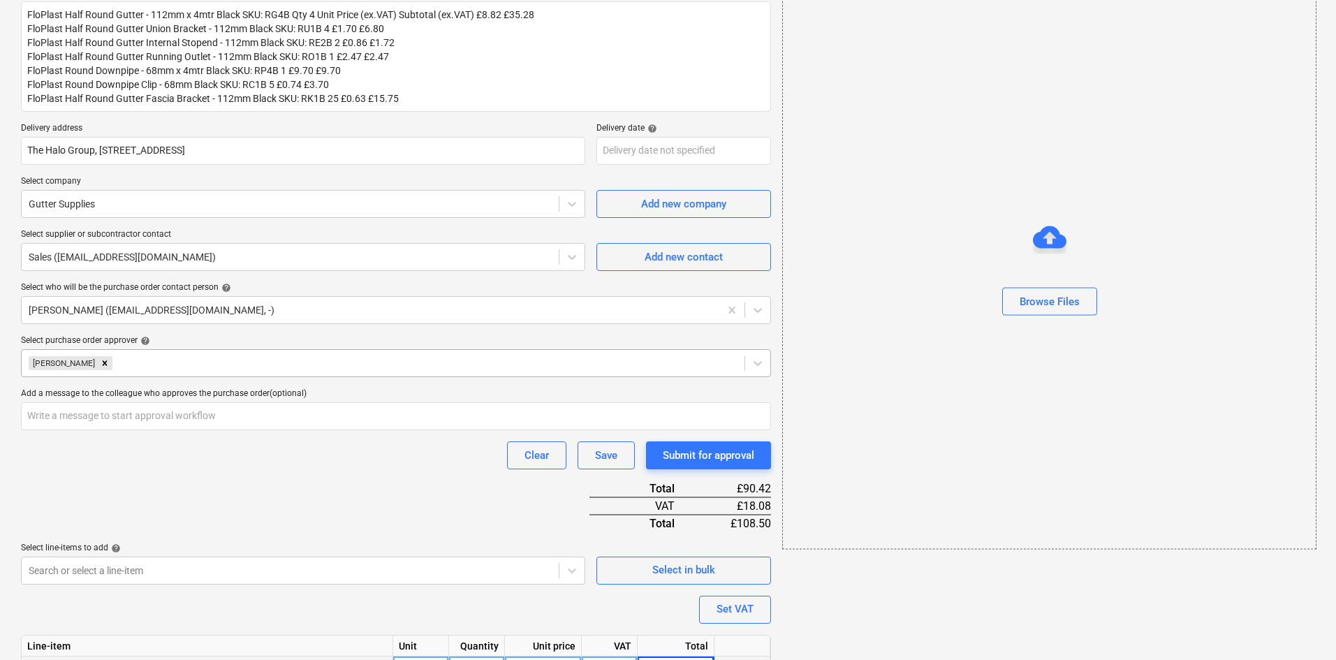
scroll to position [150, 0]
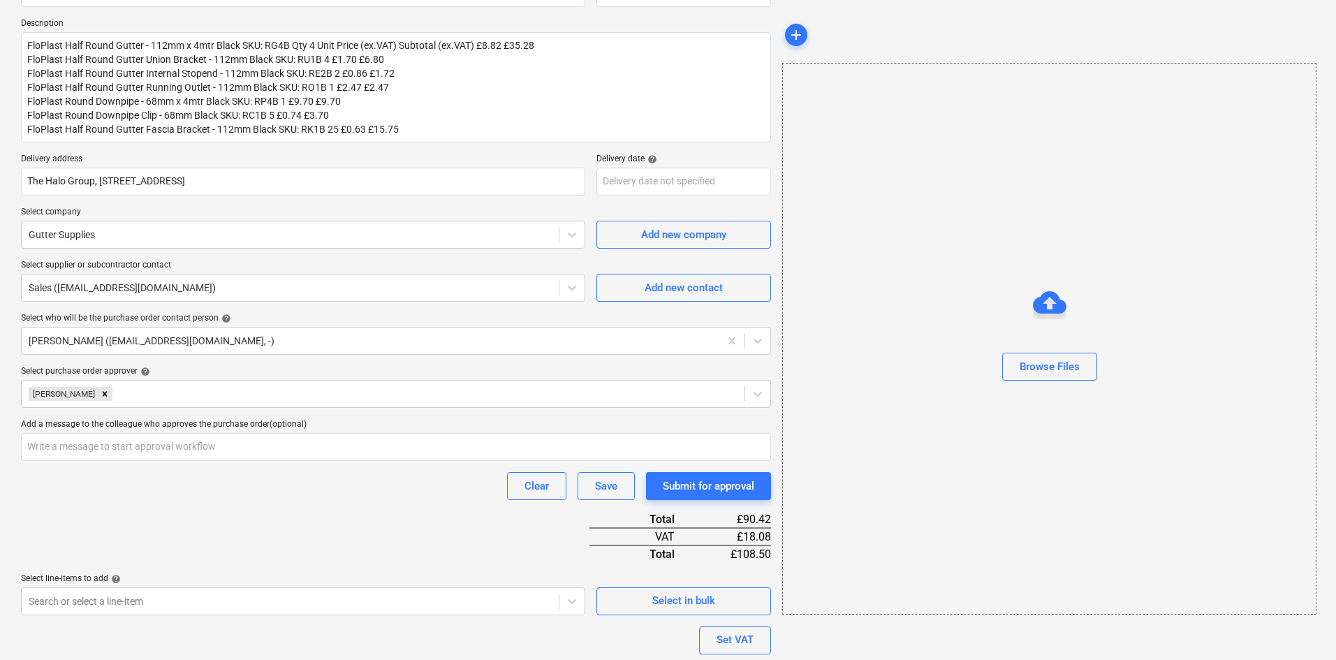
click at [1049, 421] on div "Browse Files" at bounding box center [1049, 339] width 534 height 552
click at [1040, 368] on div "Browse Files" at bounding box center [1050, 367] width 60 height 18
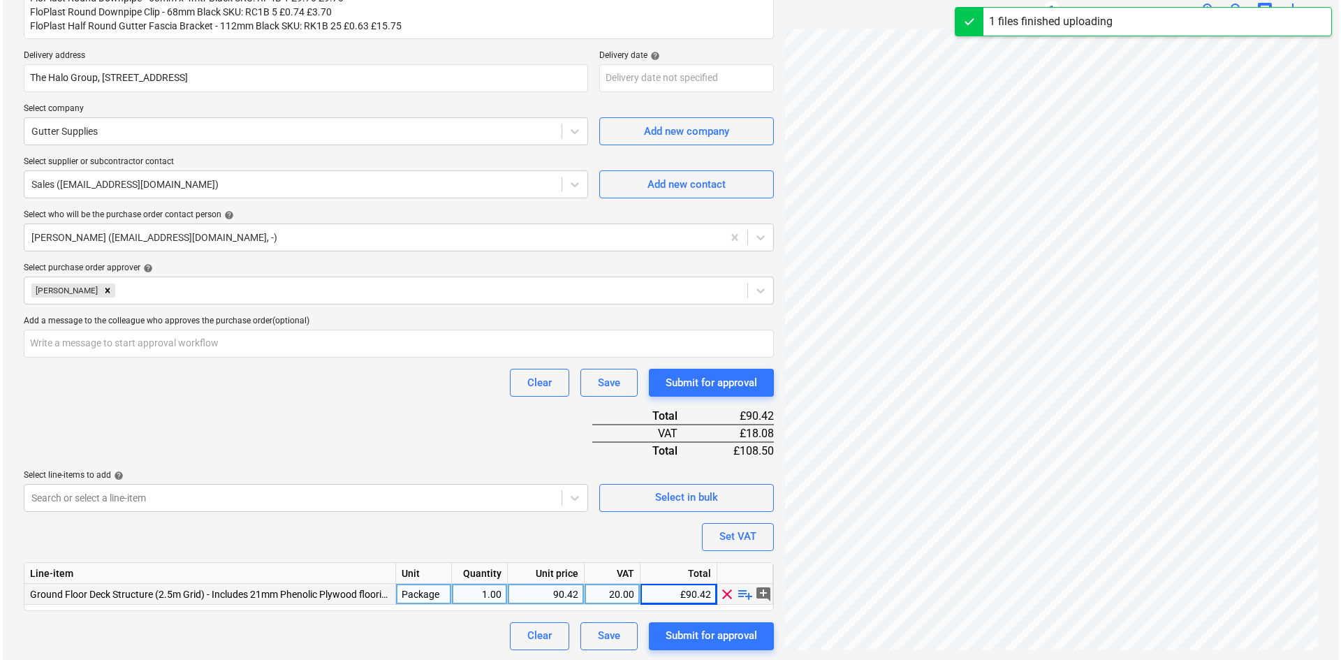
scroll to position [254, 0]
click at [738, 637] on div "Submit for approval" at bounding box center [709, 634] width 92 height 18
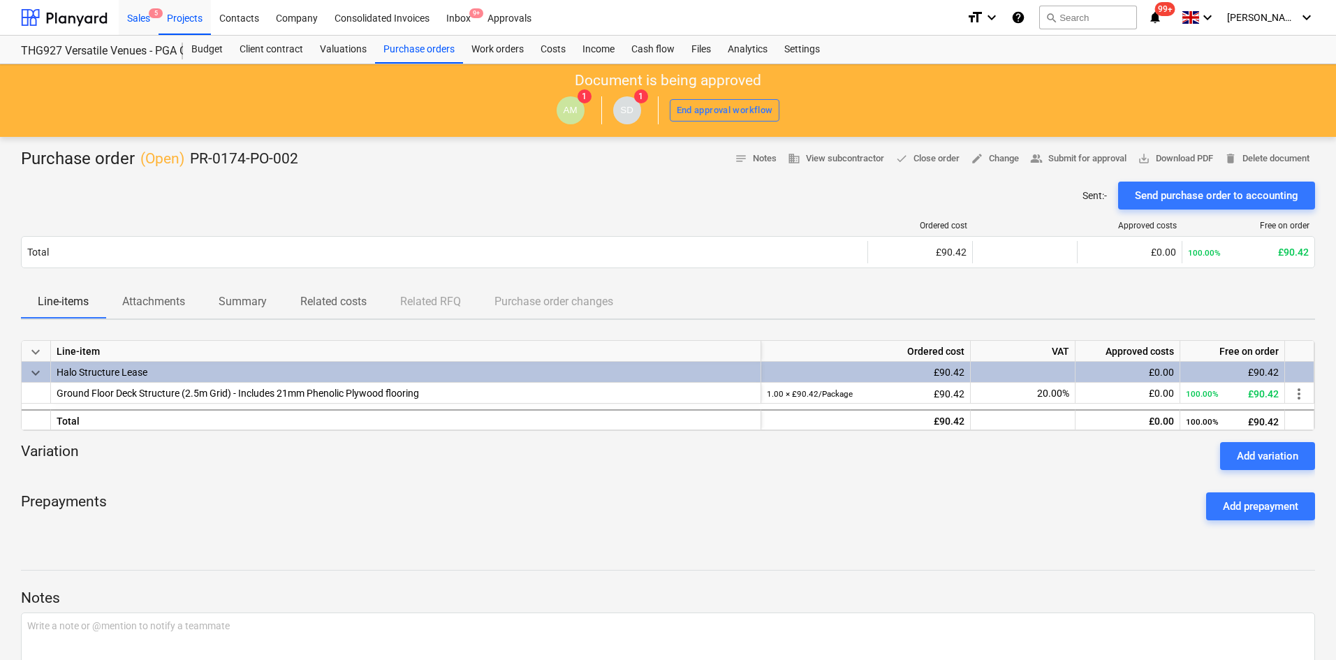
click at [150, 9] on div "Sales 5" at bounding box center [139, 17] width 40 height 36
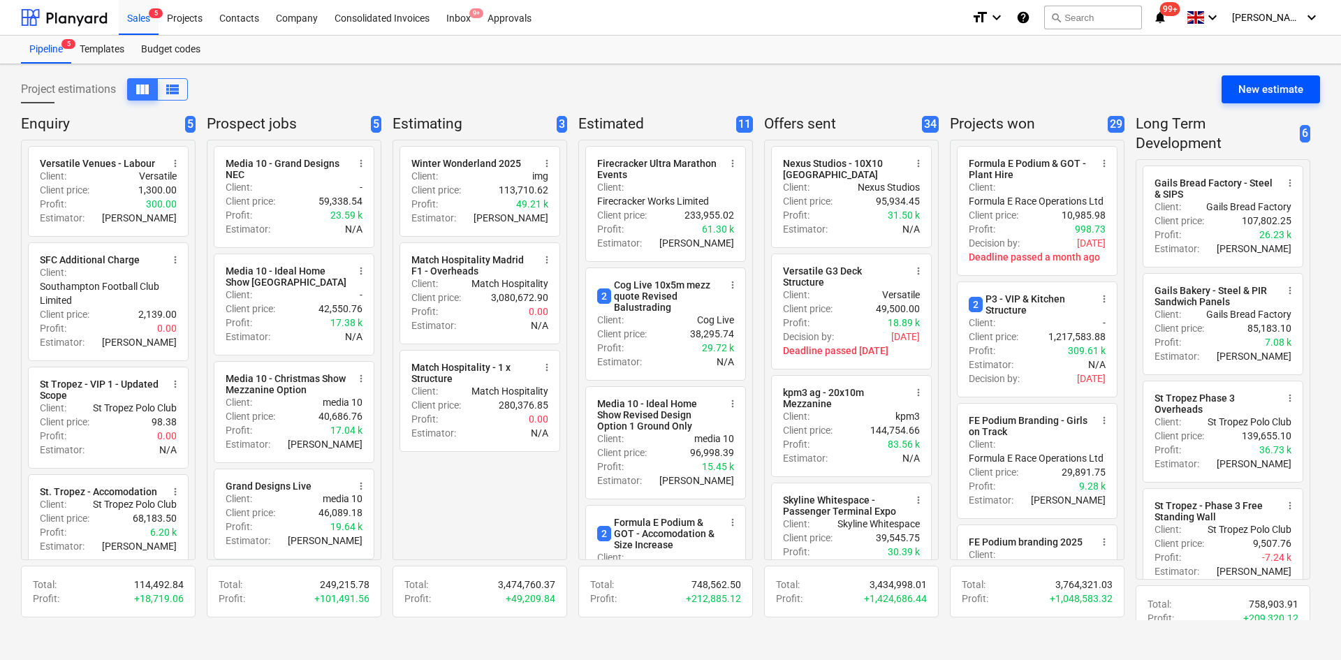
click at [1235, 83] on button "New estimate" at bounding box center [1271, 89] width 99 height 28
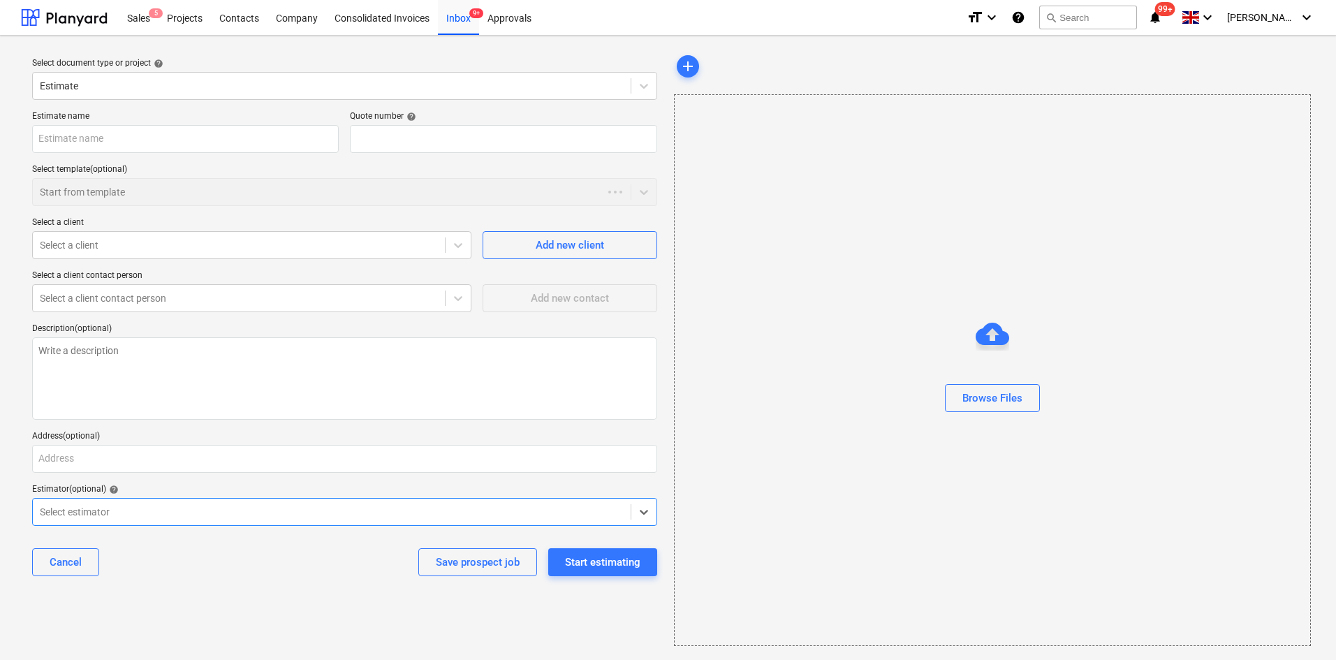
type textarea "x"
type input "QU-0190"
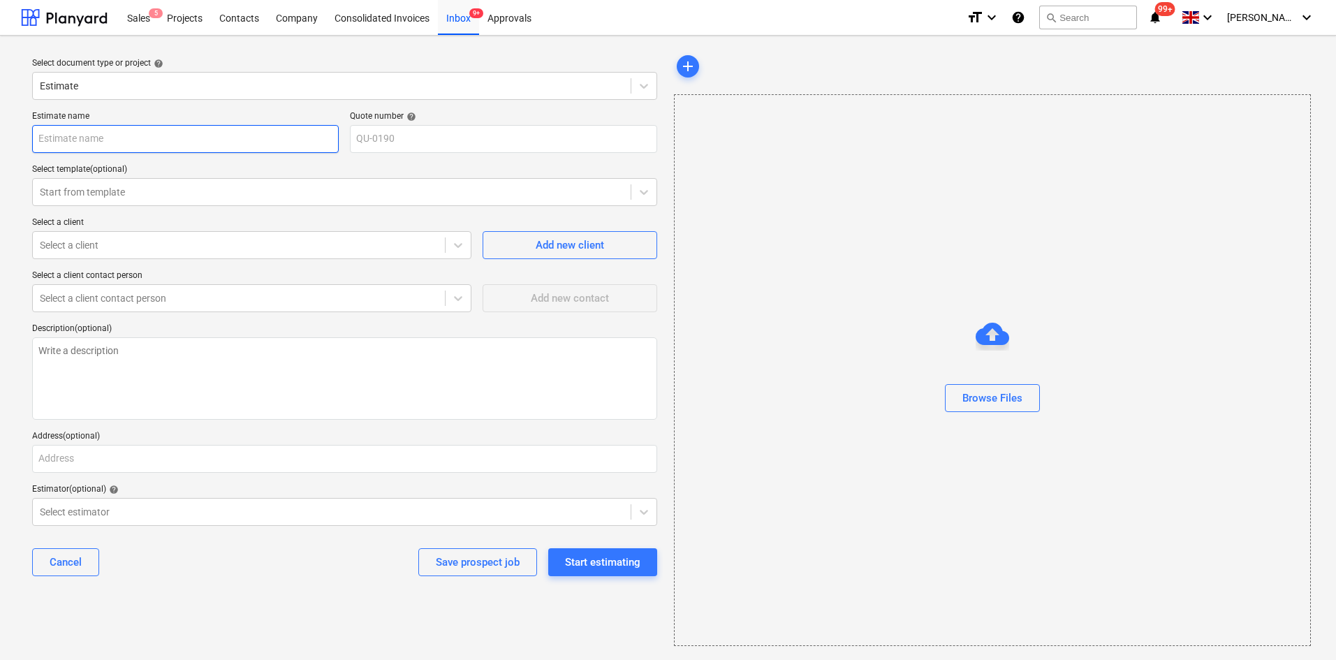
click at [122, 131] on input "text" at bounding box center [185, 139] width 307 height 28
type textarea "x"
type input "N"
type textarea "x"
type input "Ne"
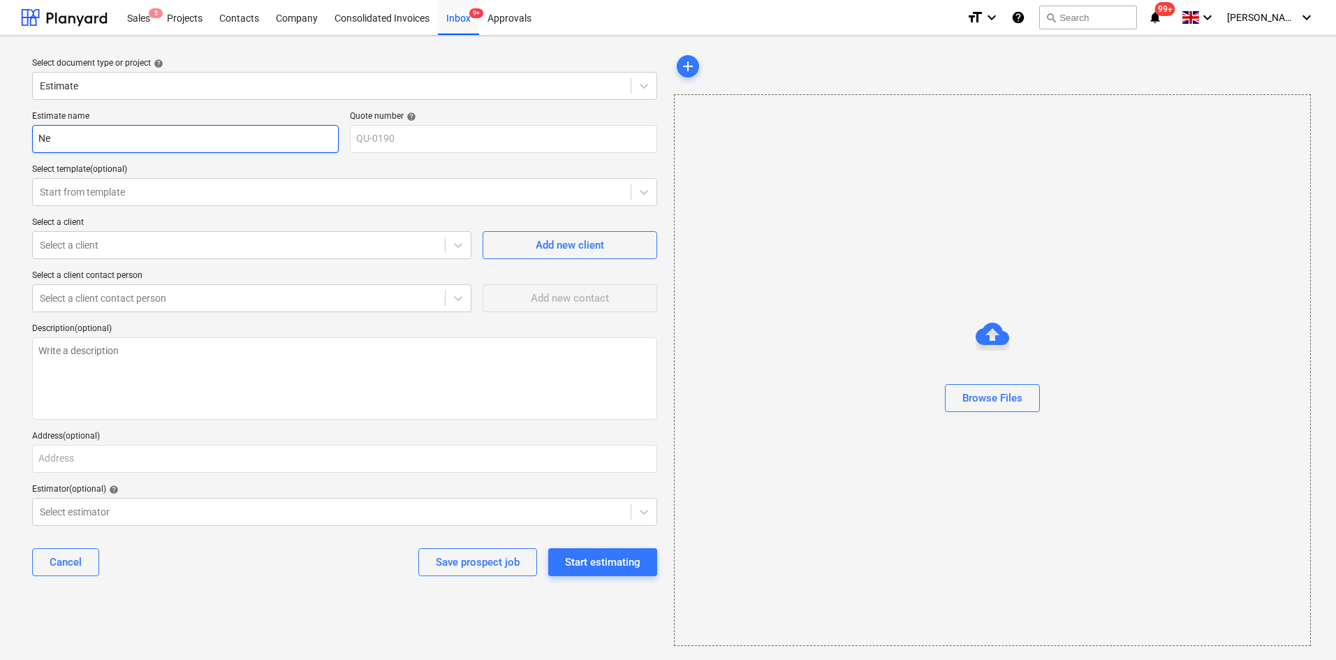
type textarea "x"
type input "Nei"
type textarea "x"
type input "Neig"
type textarea "x"
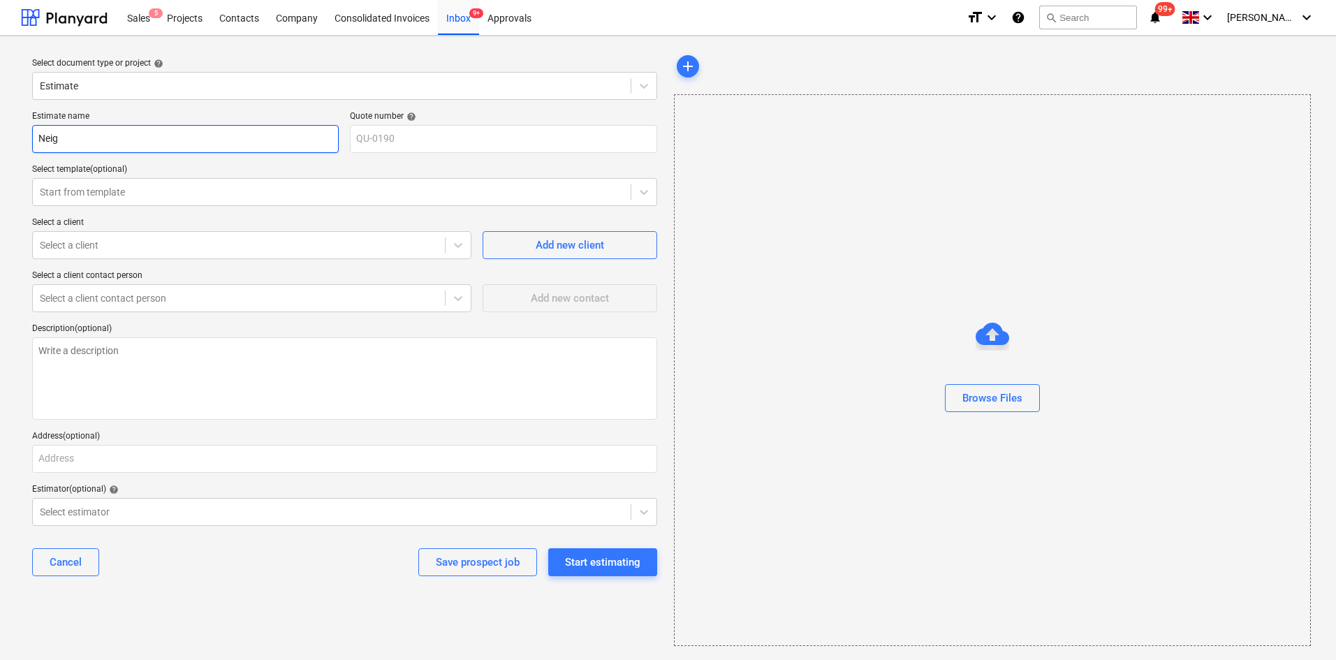
type input "Neigh"
type textarea "x"
type input "Neighb"
type textarea "x"
type input "Neighbo"
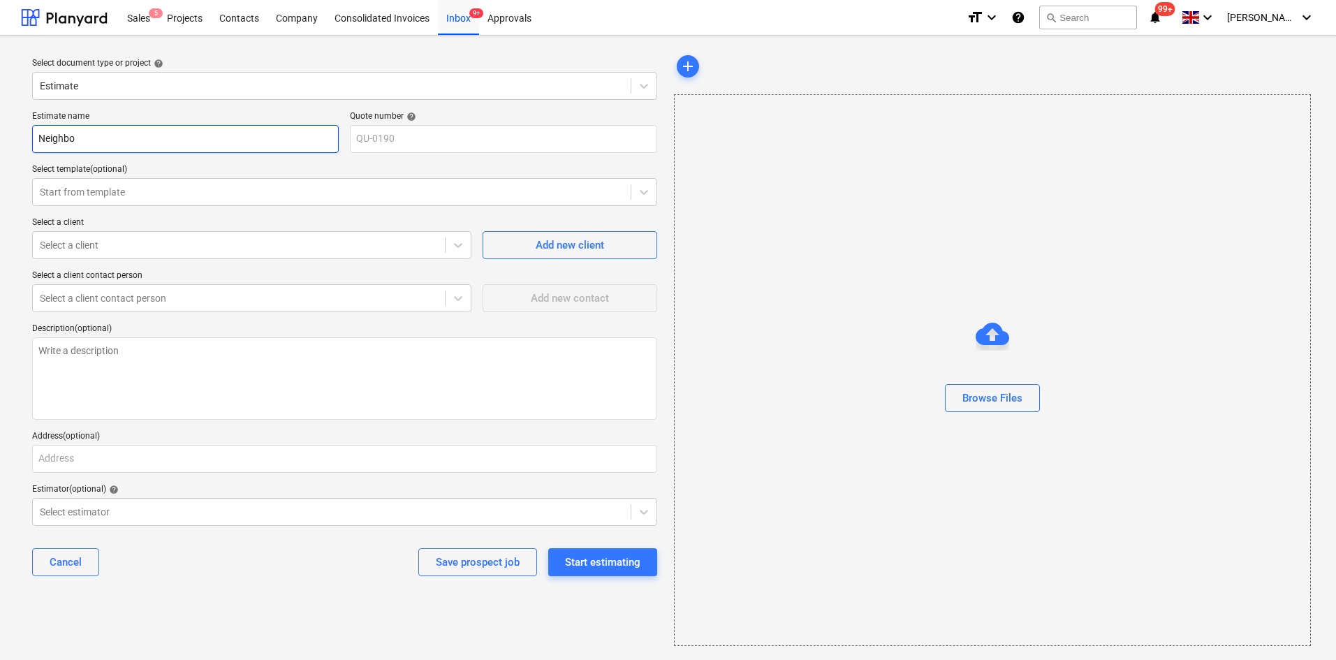
type textarea "x"
type input "Neighbor"
type textarea "x"
type input "Neighborg"
type textarea "x"
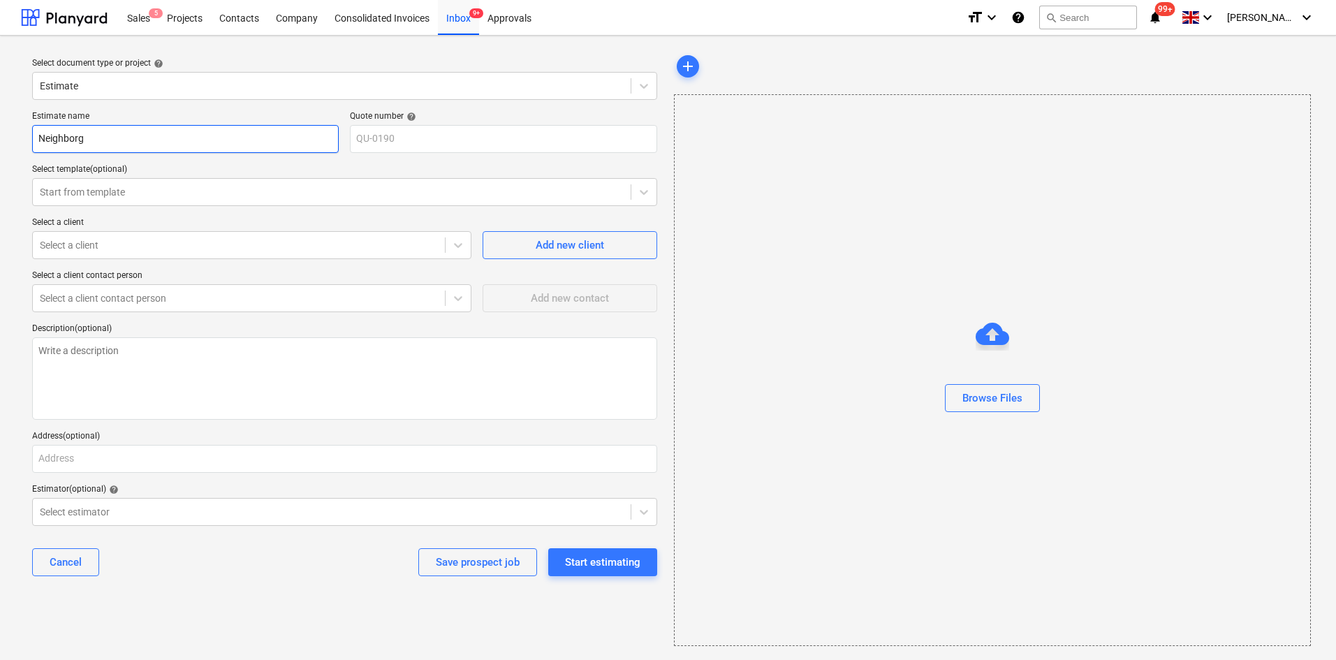
type input "Neighborgo"
type textarea "x"
type input "Neighborgoo"
type textarea "x"
type input "Neighborgood"
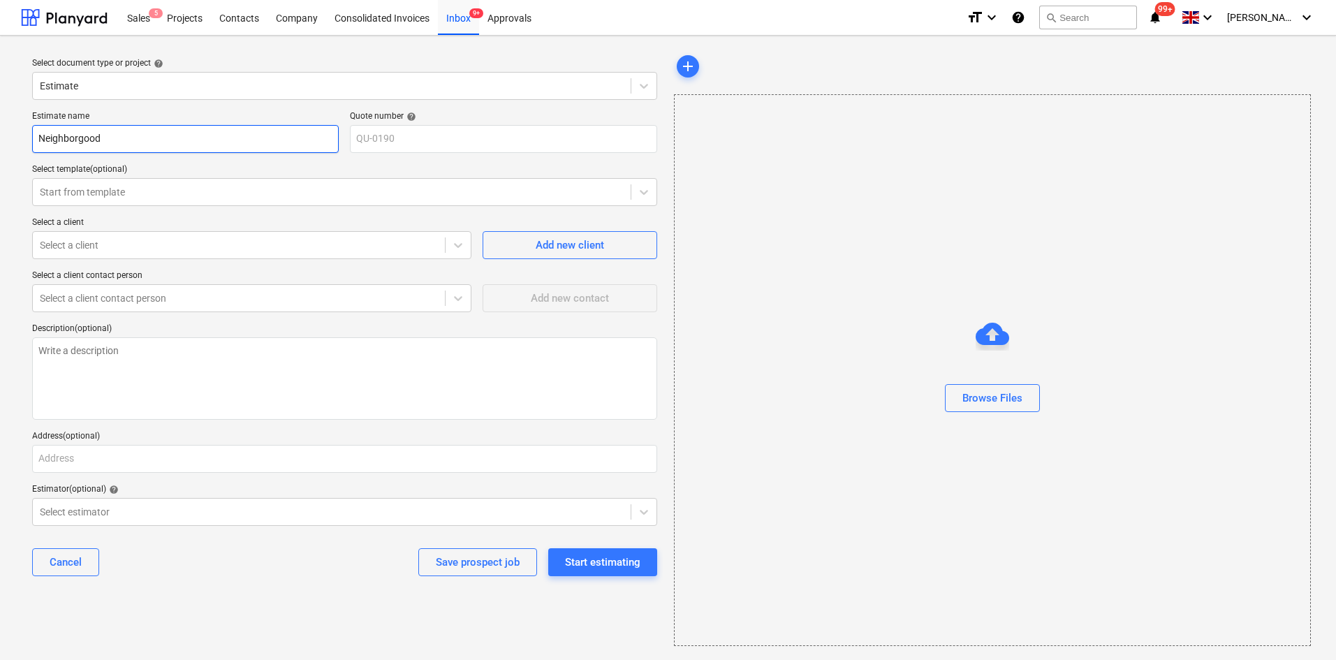
drag, startPoint x: 184, startPoint y: 136, endPoint x: -236, endPoint y: 94, distance: 422.7
click at [0, 94] on html "Sales 5 Projects Contacts Company Consolidated Invoices Inbox 9+ Approvals form…" at bounding box center [668, 330] width 1336 height 660
paste input "u"
type textarea "x"
type input "Neighbourgood"
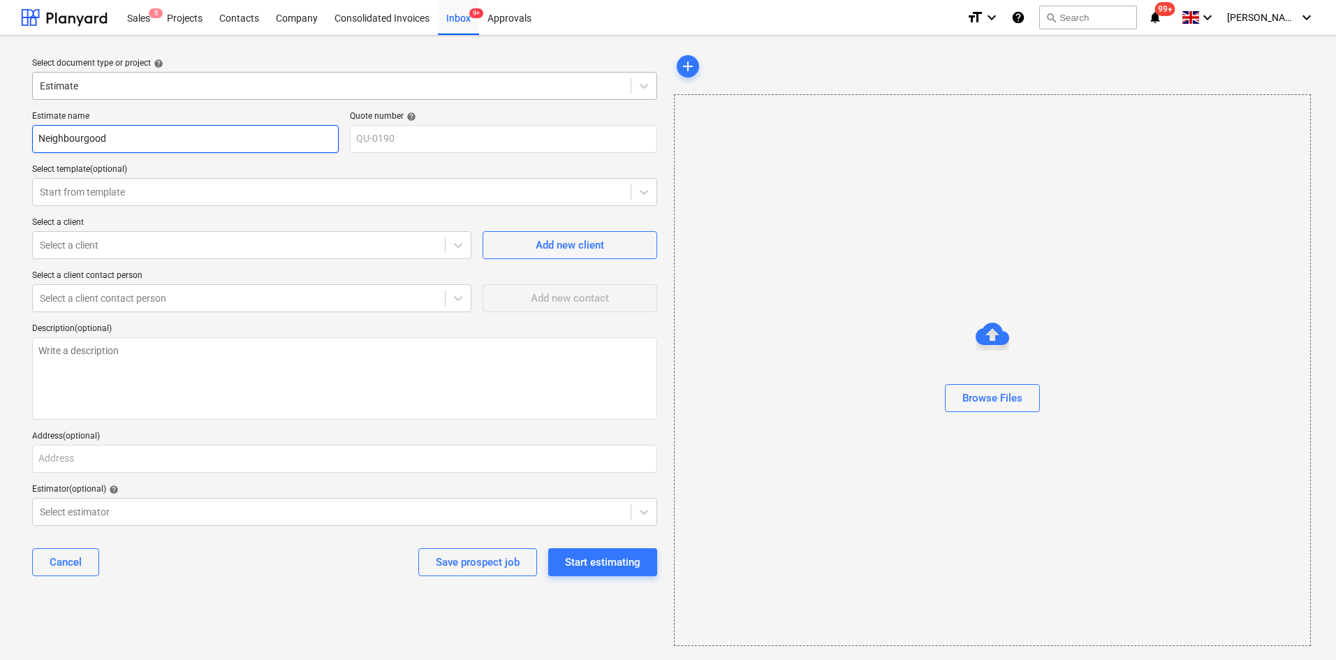
type textarea "x"
type input "Neighbourgood"
type textarea "x"
type input "Neighbourgood ="
type textarea "x"
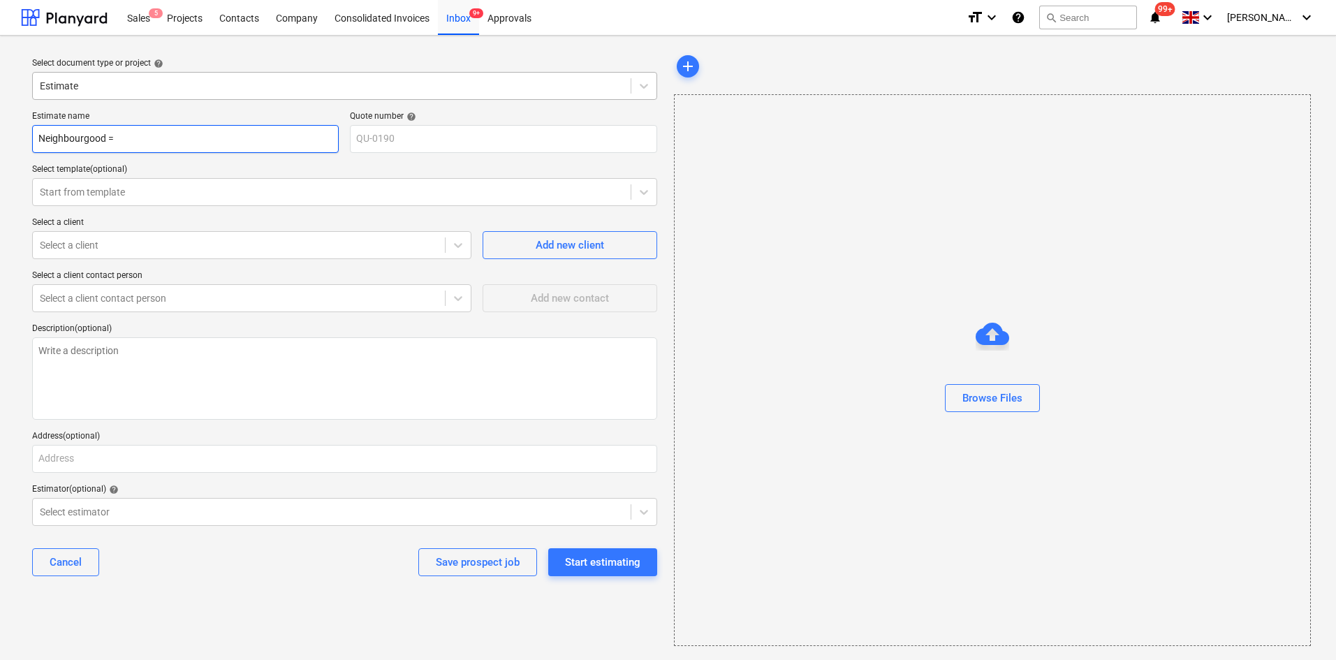
type input "Neighbourgood =="
type textarea "x"
type input "Neighbourgood =="
type textarea "x"
type input "Neighbourgood =="
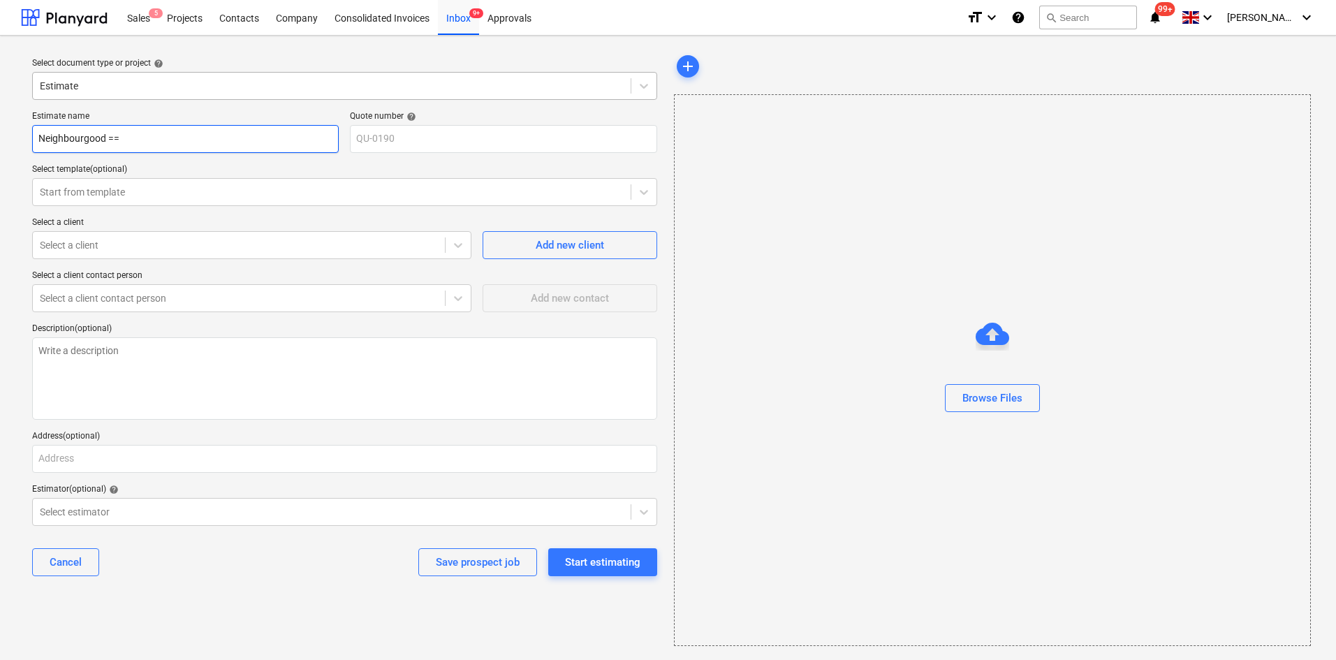
type textarea "x"
type input "Neighbourgood ="
type textarea "x"
type input "Neighbourgood"
type textarea "x"
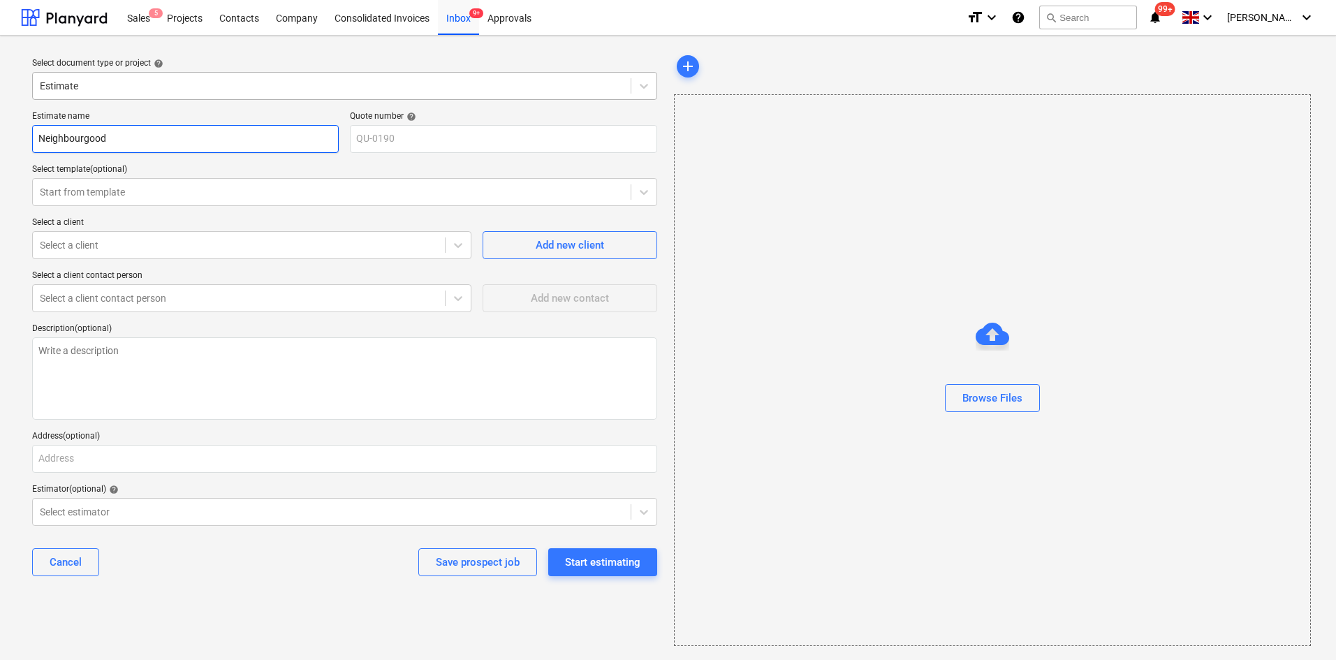
type input "Neighbourgood -"
type textarea "x"
type input "Neighbourgood -"
paste input "design fee proposal"
type textarea "x"
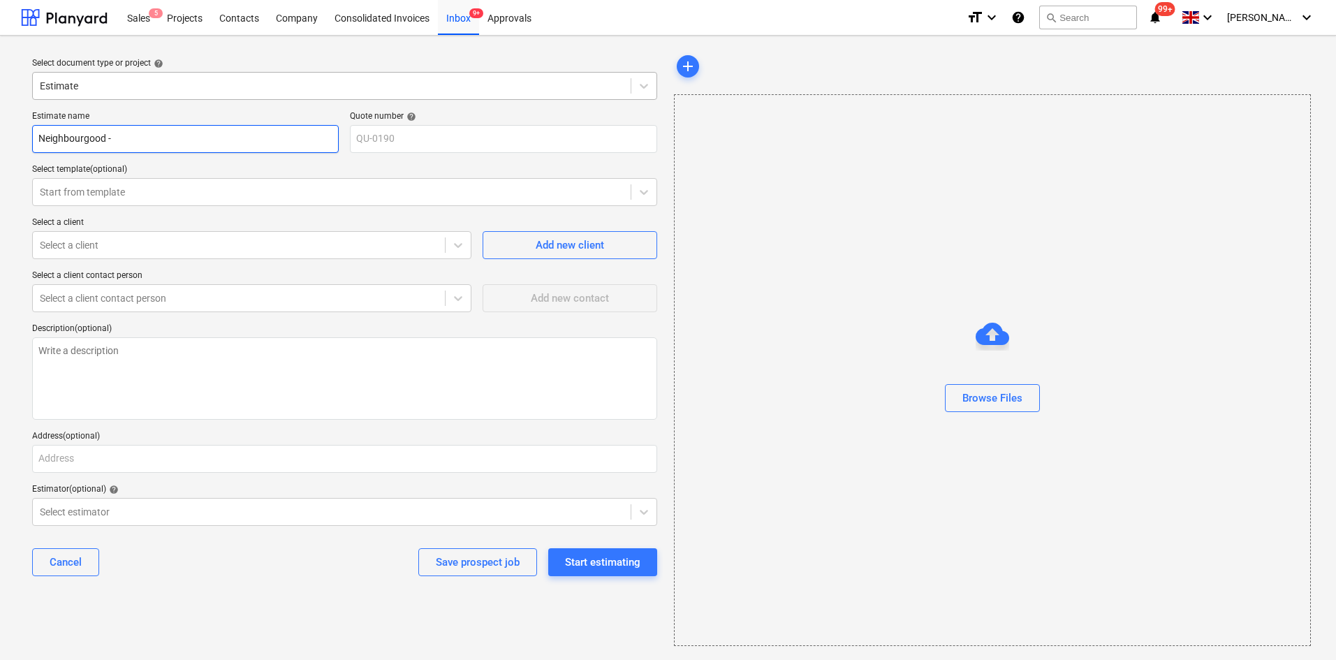
type input "Neighbourgood - design fee proposal"
type textarea "x"
type input "Neighbourgood - design fee"
type textarea "x"
type input "Neighbourgood - design"
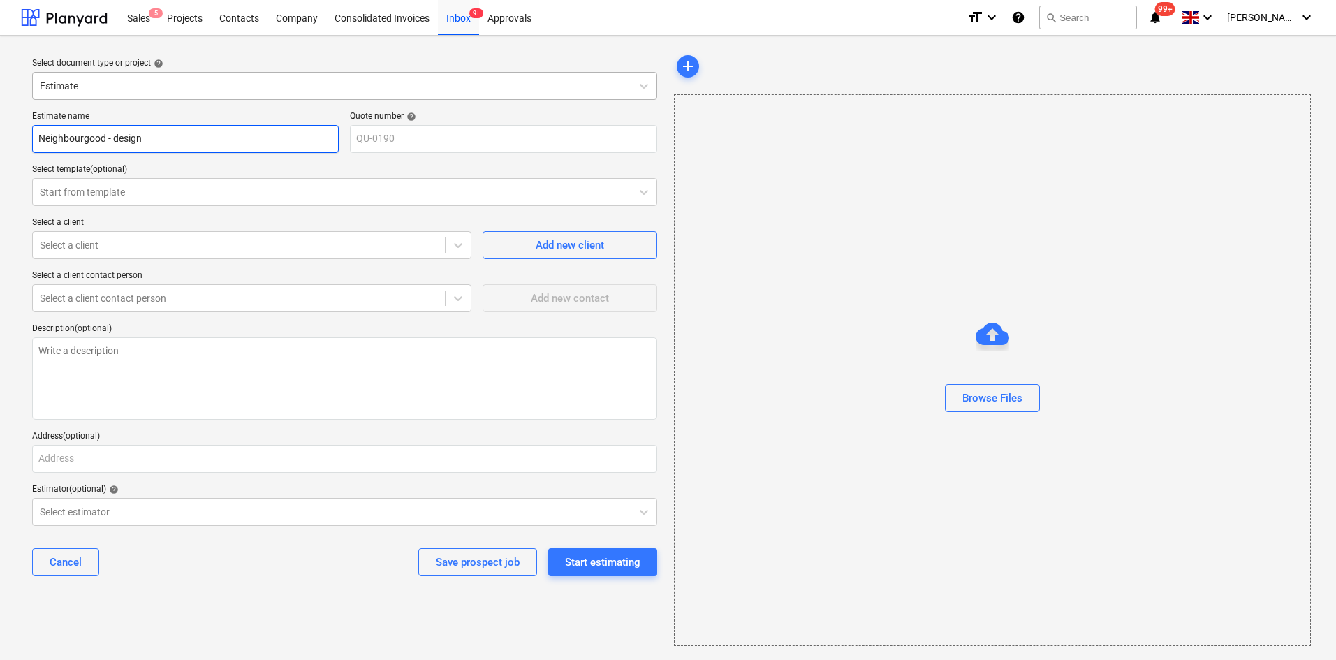
type textarea "x"
type input "Neighbourgood -"
type textarea "x"
type input "Neighbourgood - D"
type textarea "x"
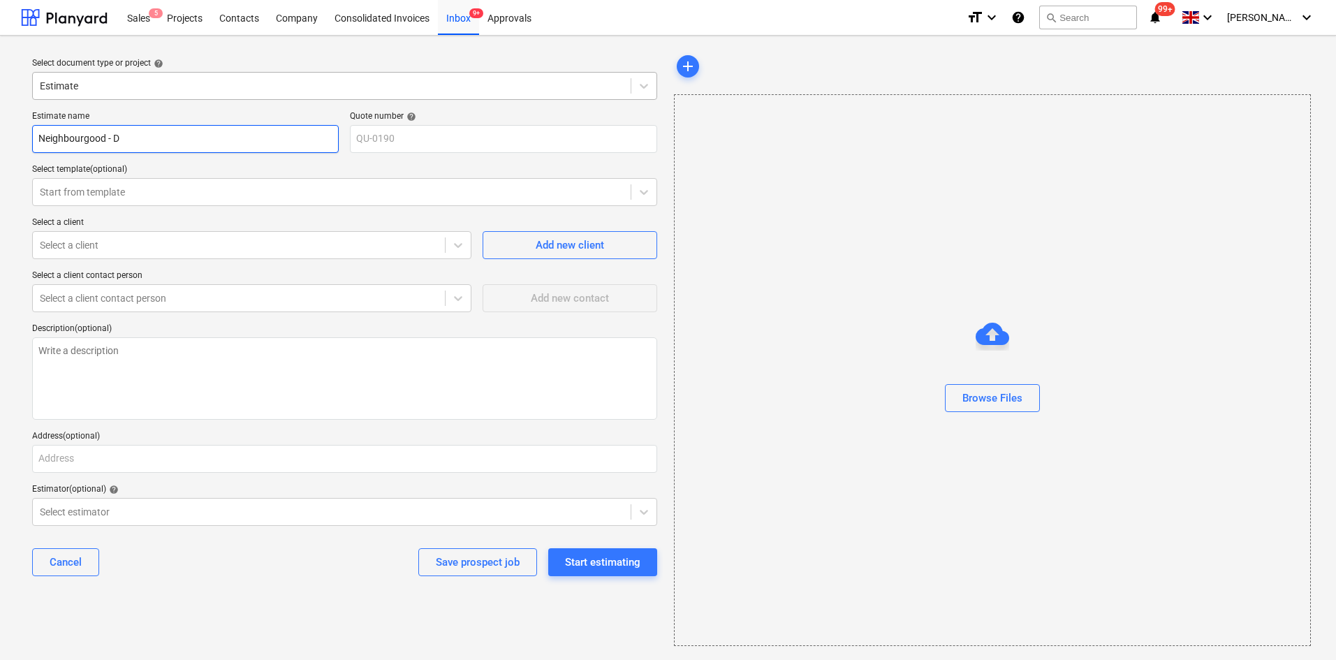
type input "Neighbourgood - De"
type textarea "x"
type input "Neighbourgood - Des"
type textarea "x"
type input "Neighbourgood - Desi"
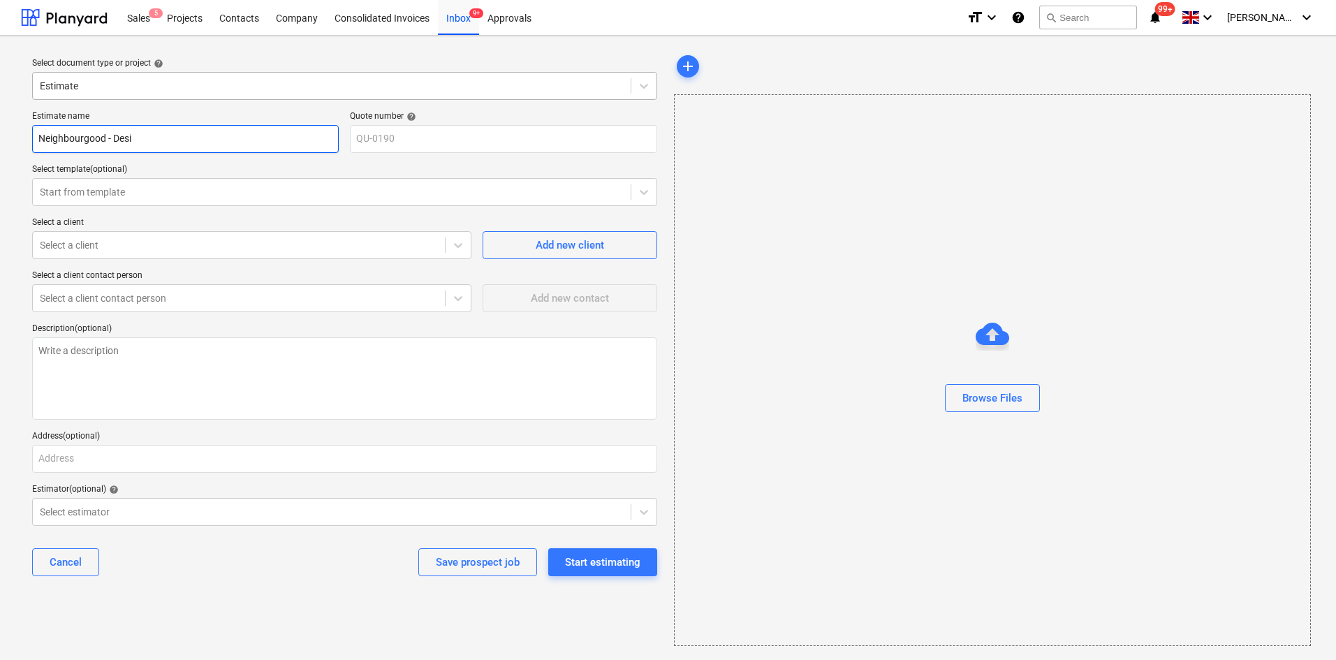
type textarea "x"
type input "Neighbourgood - Desig"
type textarea "x"
type input "Neighbourgood - Design"
type textarea "x"
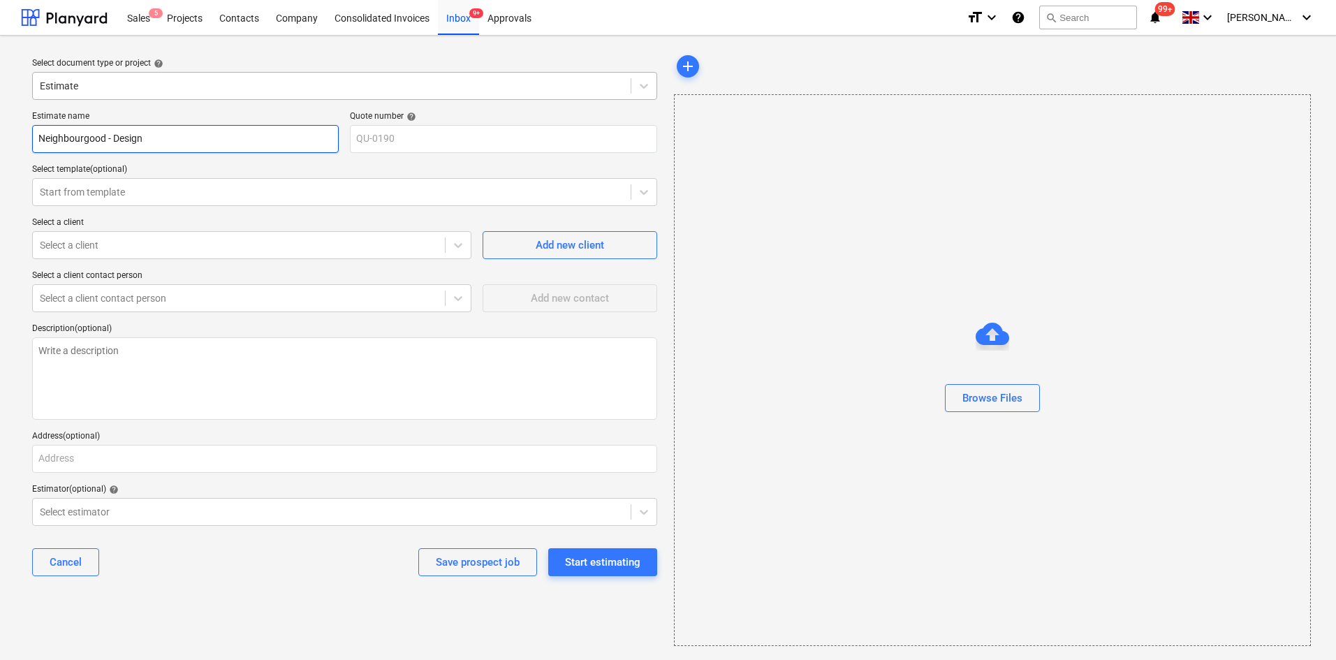
type input "Neighbourgood - Design"
type textarea "x"
type input "Neighbourgood - Design F"
type textarea "x"
type input "Neighbourgood - Design Fe"
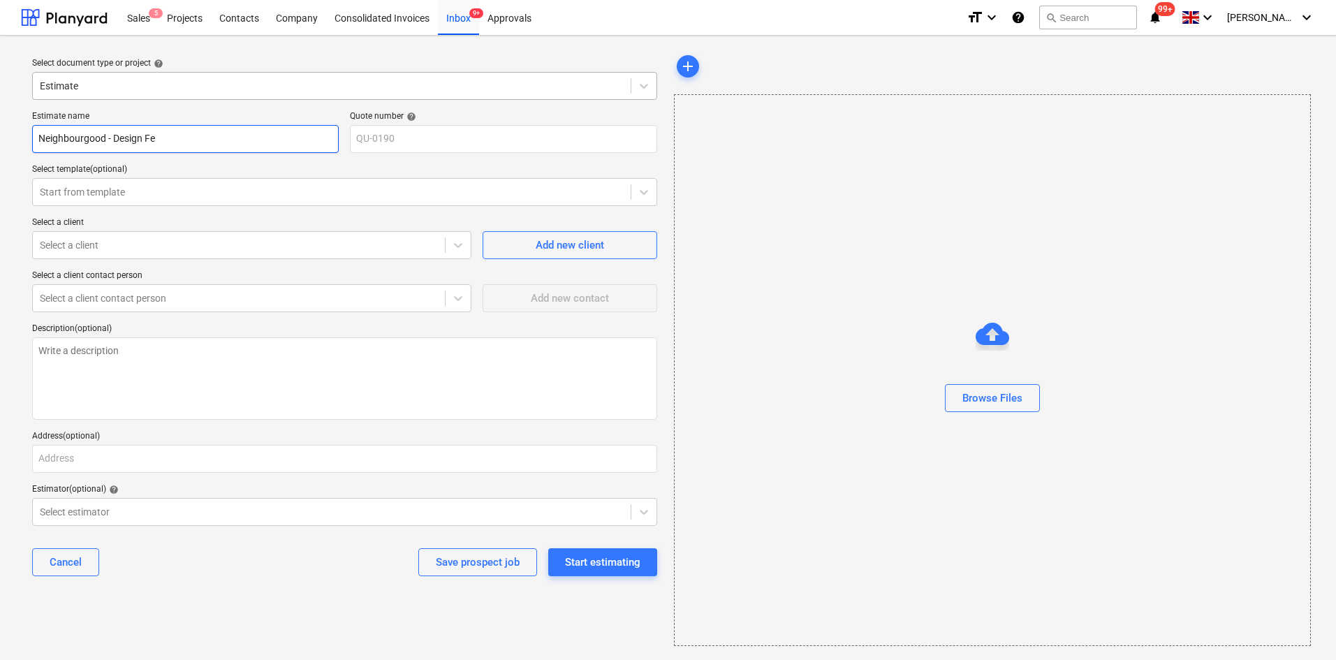
type textarea "x"
type input "Neighbourgood - Design Fee"
type textarea "x"
type input "Neighbourgood - Design Fee"
type textarea "x"
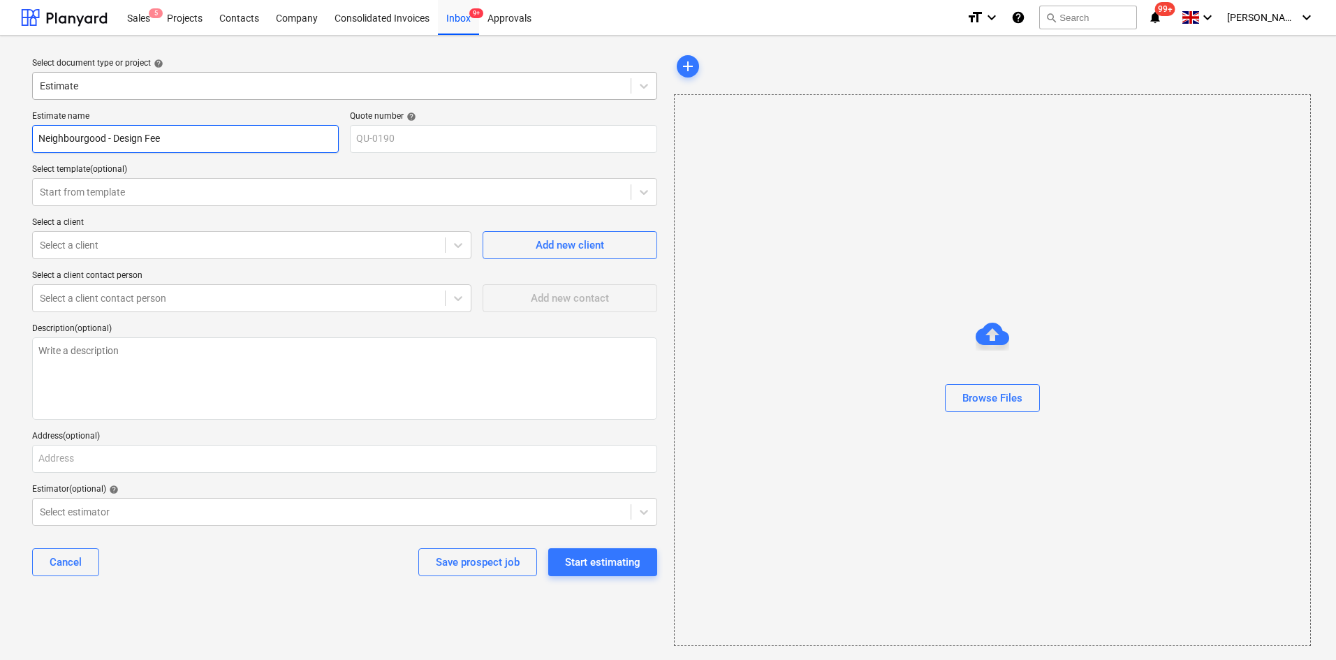
type input "Neighbourgood - Design Fee P"
type textarea "x"
type input "Neighbourgood - Design Fee Pr"
type textarea "x"
type input "Neighbourgood - Design Fee Pro"
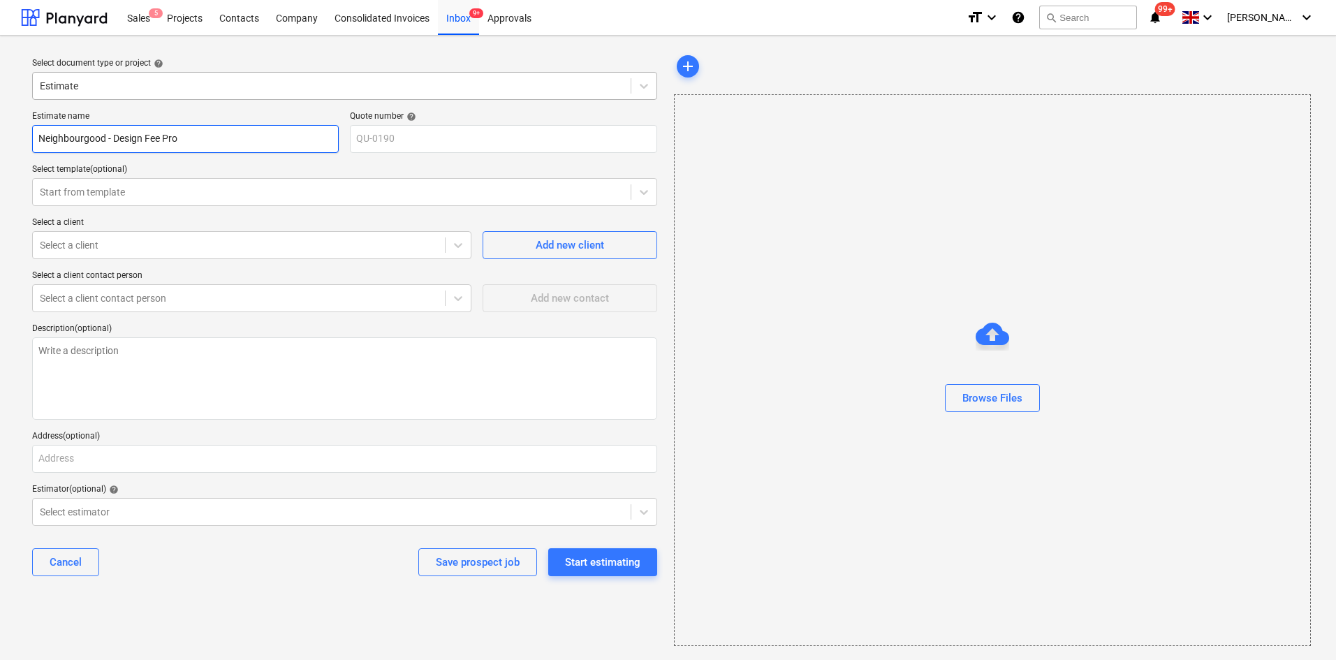
type textarea "x"
type input "Neighbourgood - Design Fee Prop"
type textarea "x"
type input "Neighbourgood - Design Fee Propo"
type textarea "x"
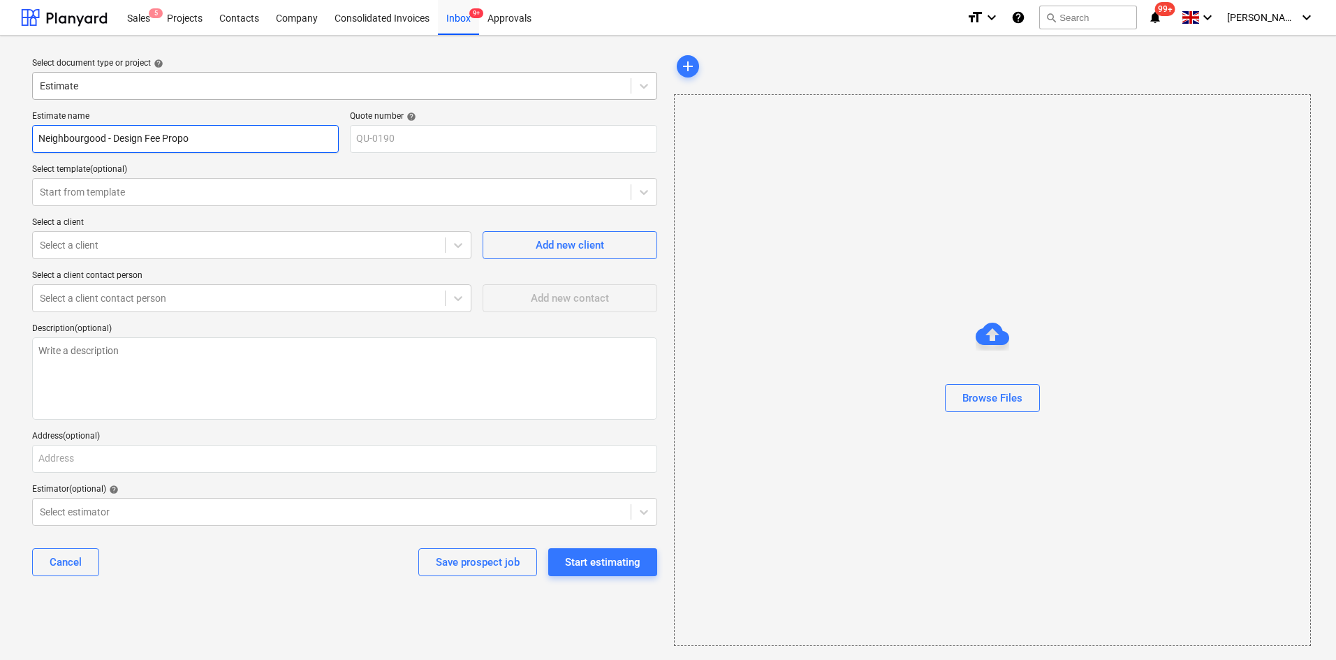
type input "Neighbourgood - Design Fee Propos"
type textarea "x"
type input "Neighbourgood - Design Fee Proposa"
type textarea "x"
type input "Neighbourgood - Design Fee Proposal"
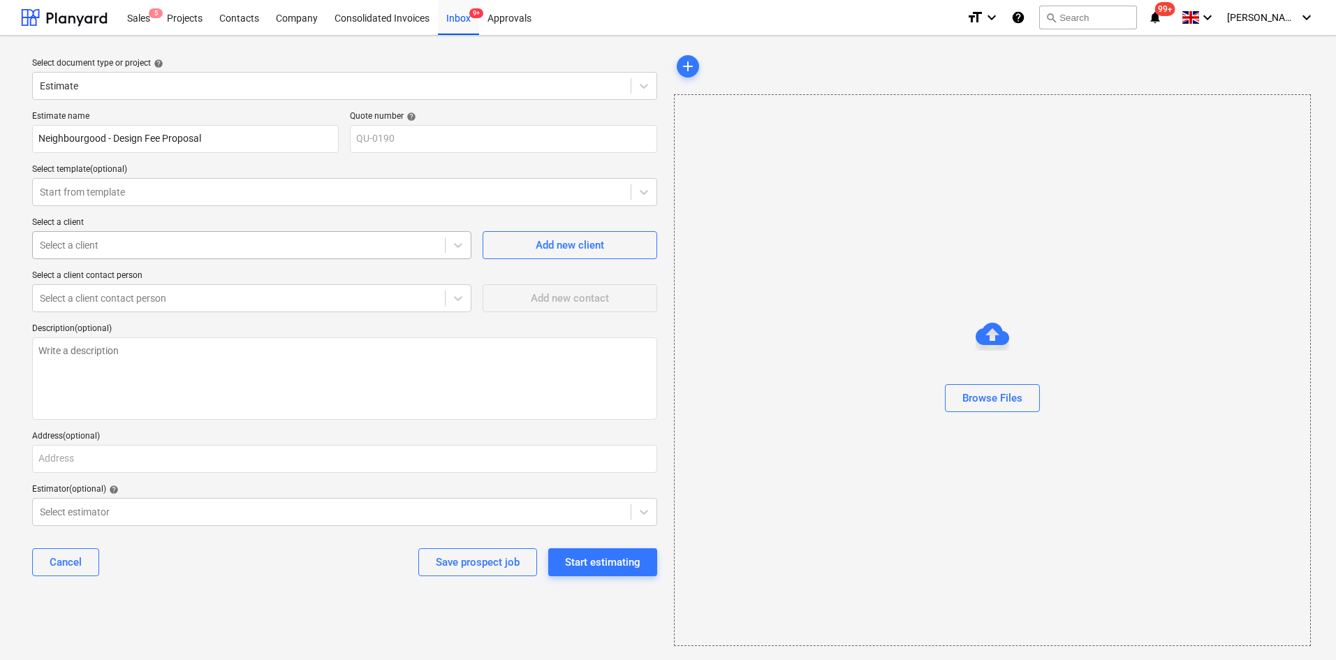
type textarea "x"
click at [119, 233] on div "Select a client" at bounding box center [251, 245] width 439 height 28
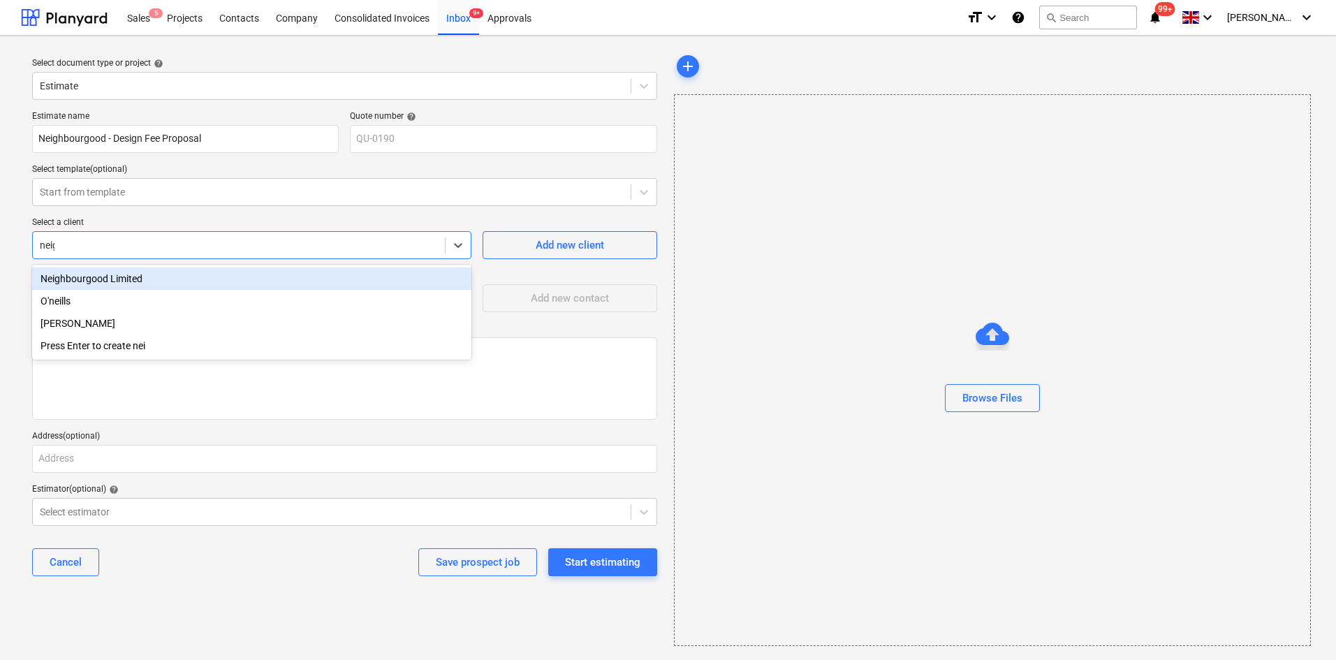
type input "neigh"
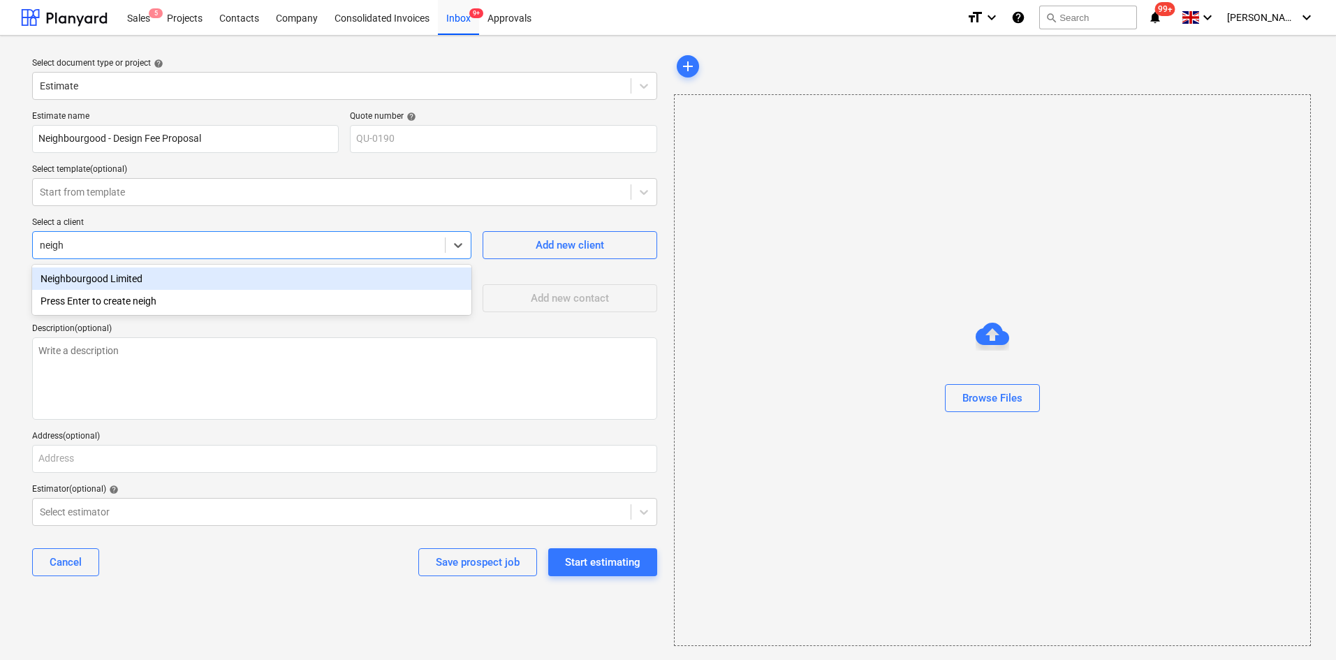
type textarea "x"
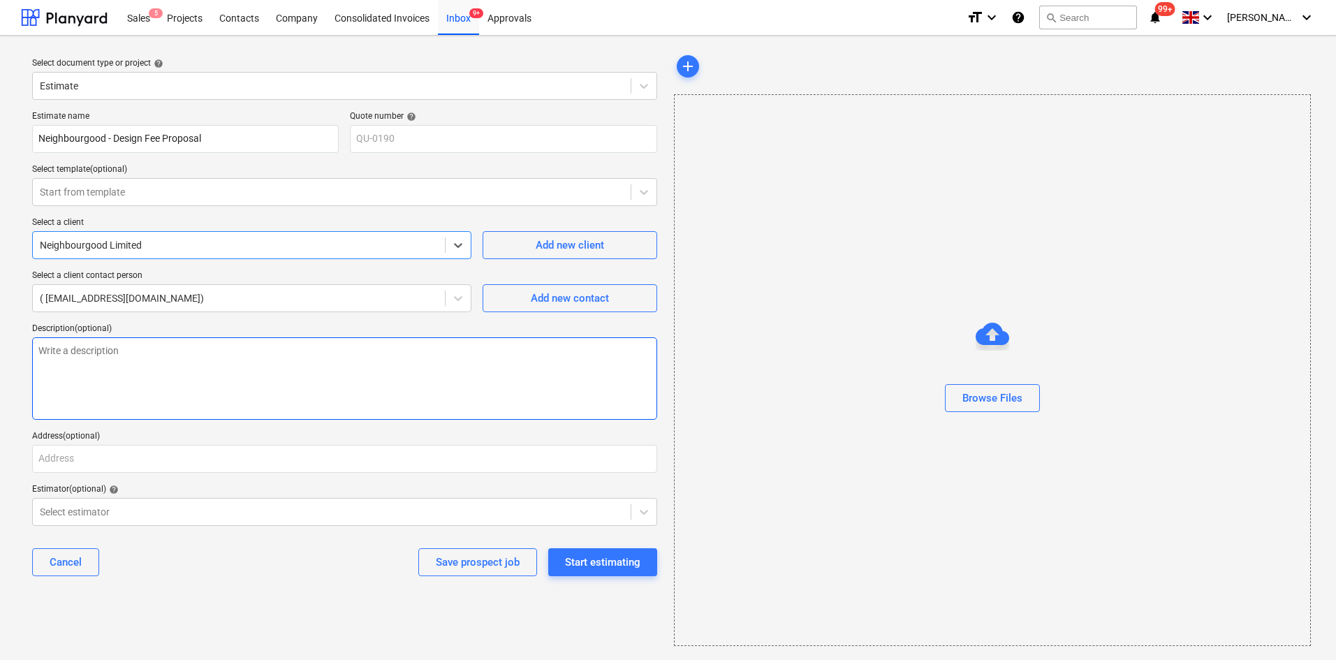
click at [270, 350] on textarea at bounding box center [344, 378] width 625 height 82
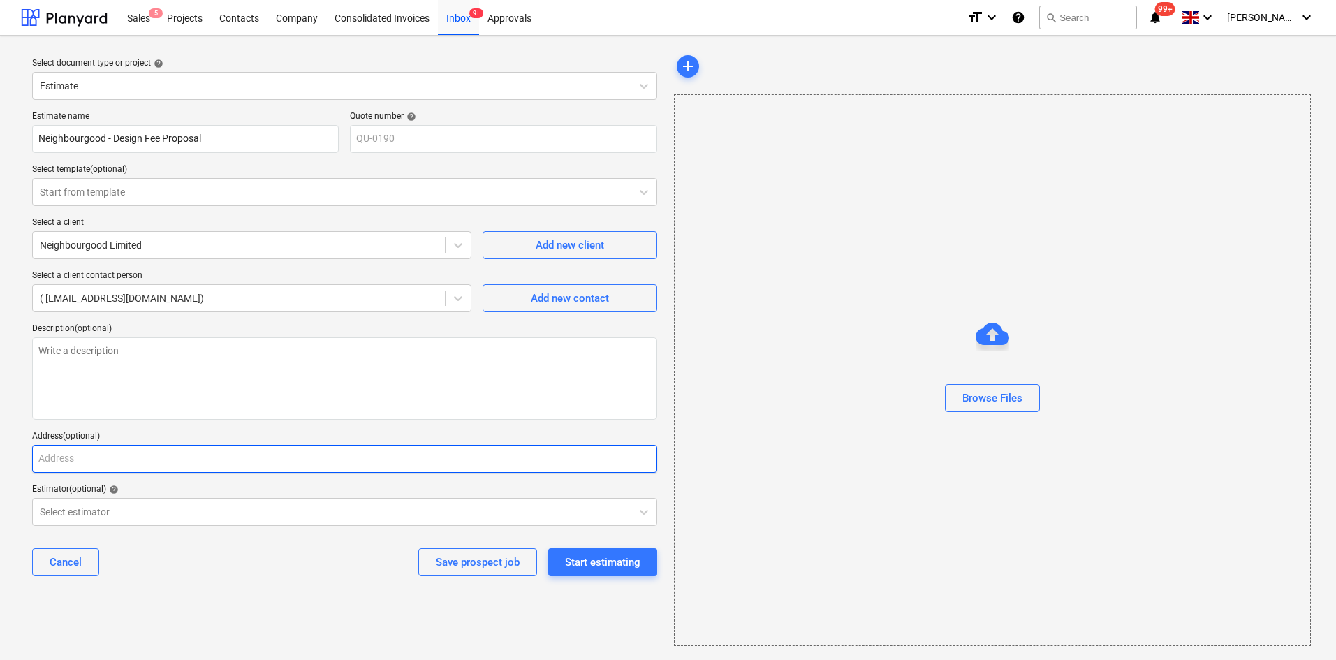
click at [199, 452] on input "text" at bounding box center [344, 459] width 625 height 28
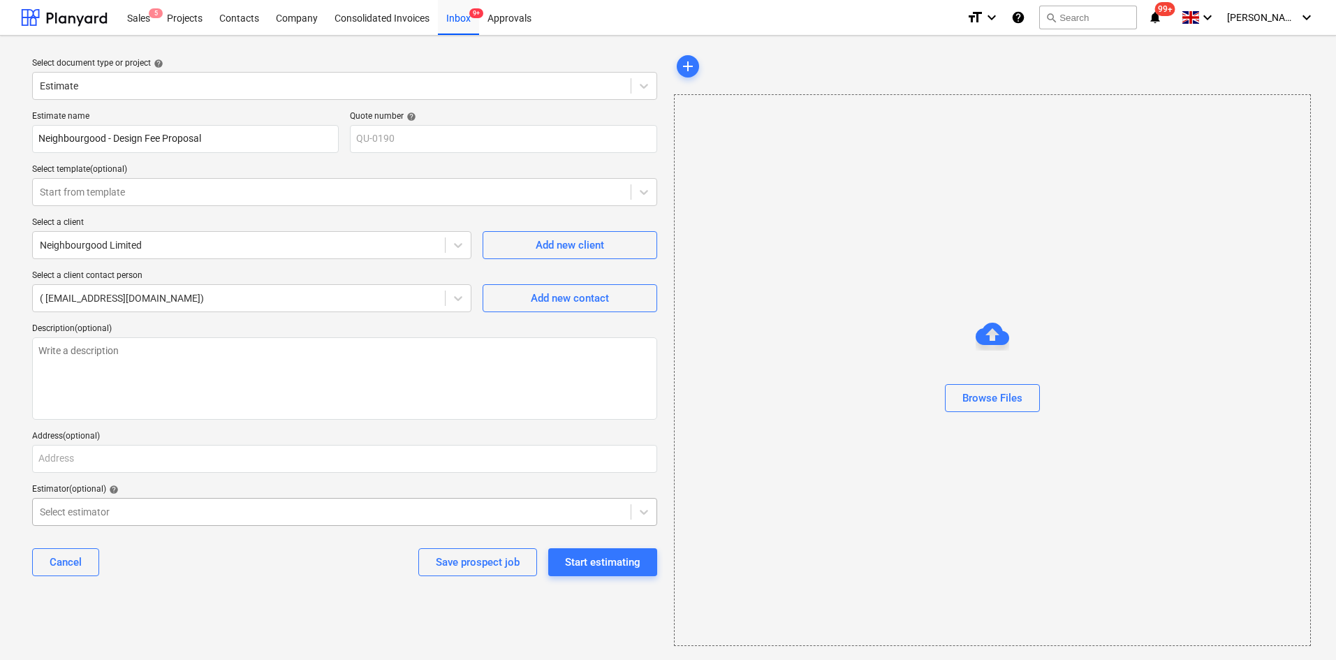
click at [189, 510] on div at bounding box center [332, 512] width 584 height 14
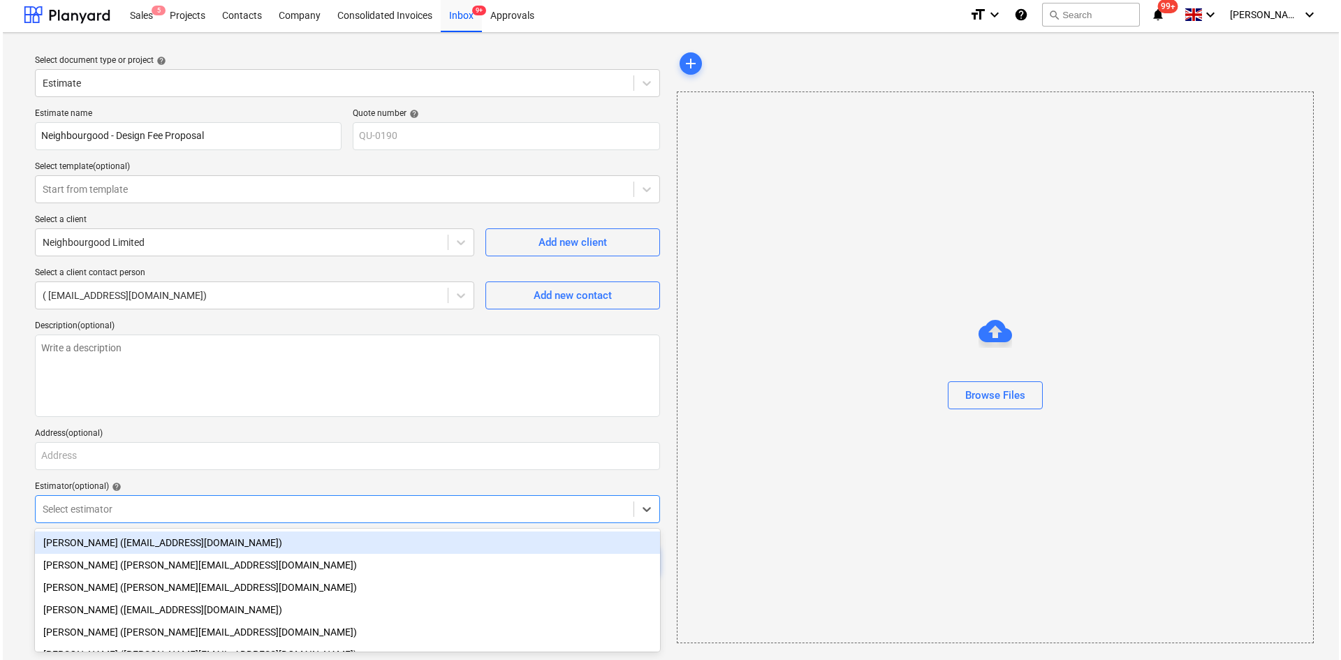
scroll to position [18, 0]
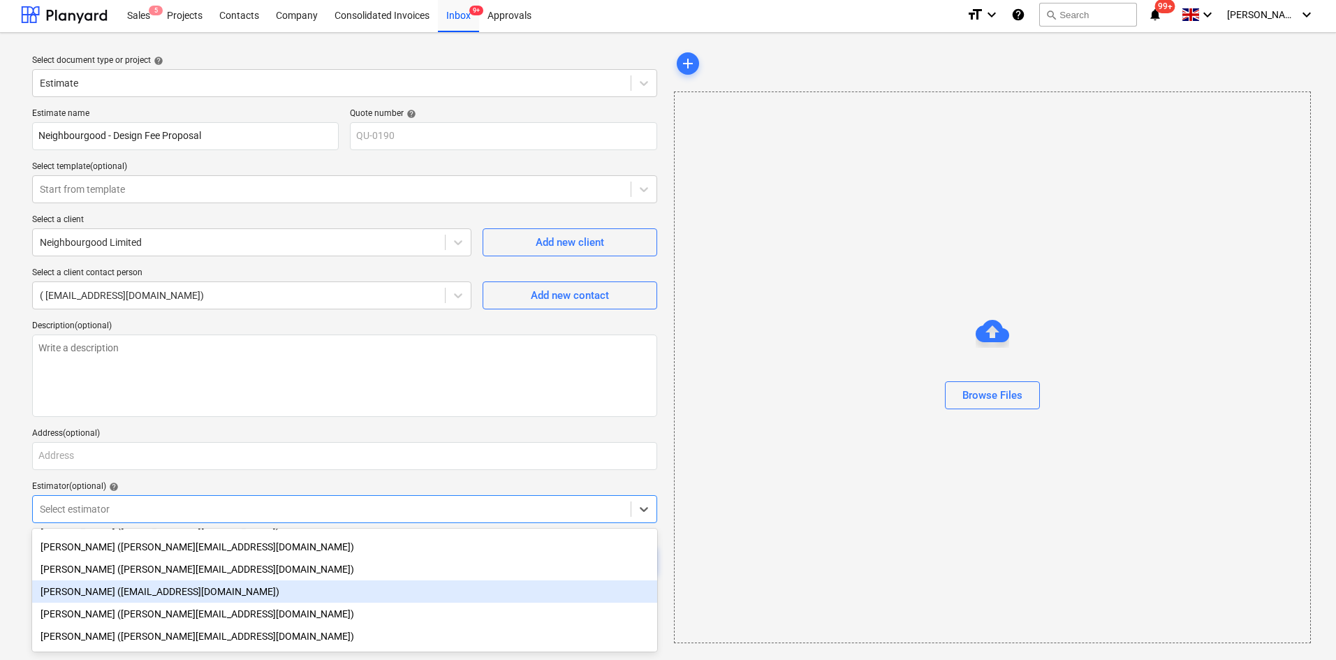
click at [88, 586] on div "[PERSON_NAME] ([EMAIL_ADDRESS][DOMAIN_NAME])" at bounding box center [344, 592] width 625 height 22
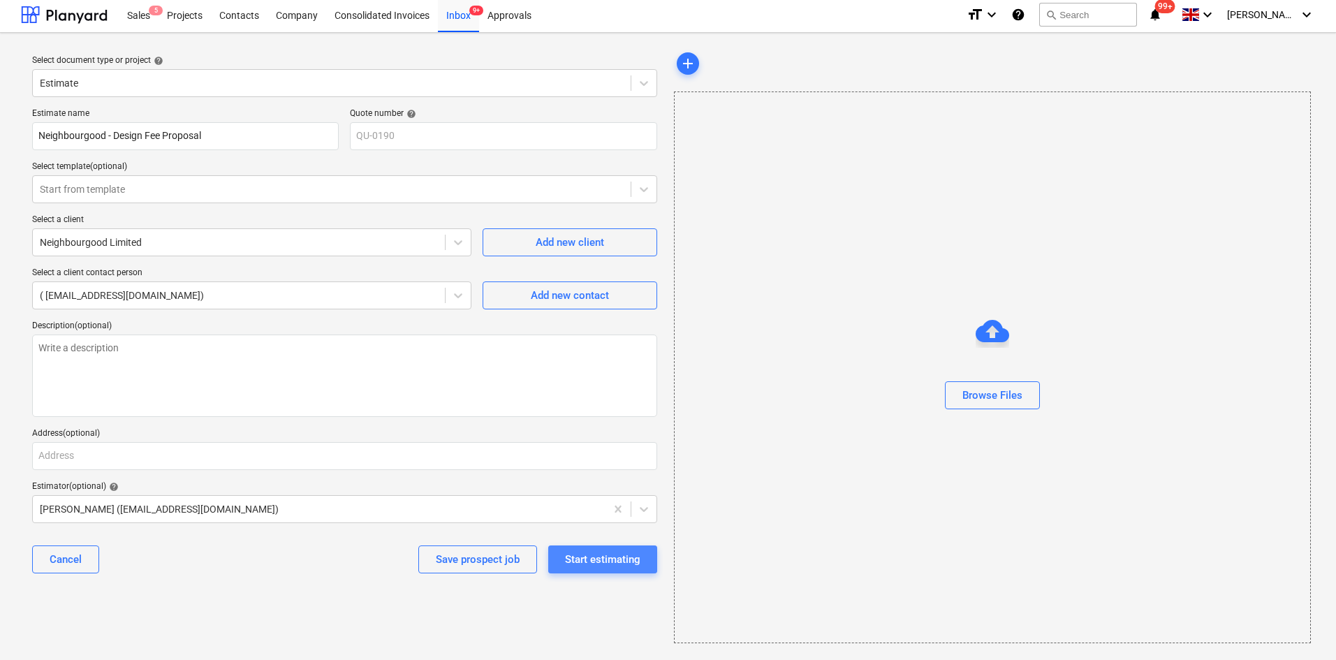
click at [574, 562] on div "Start estimating" at bounding box center [602, 560] width 75 height 18
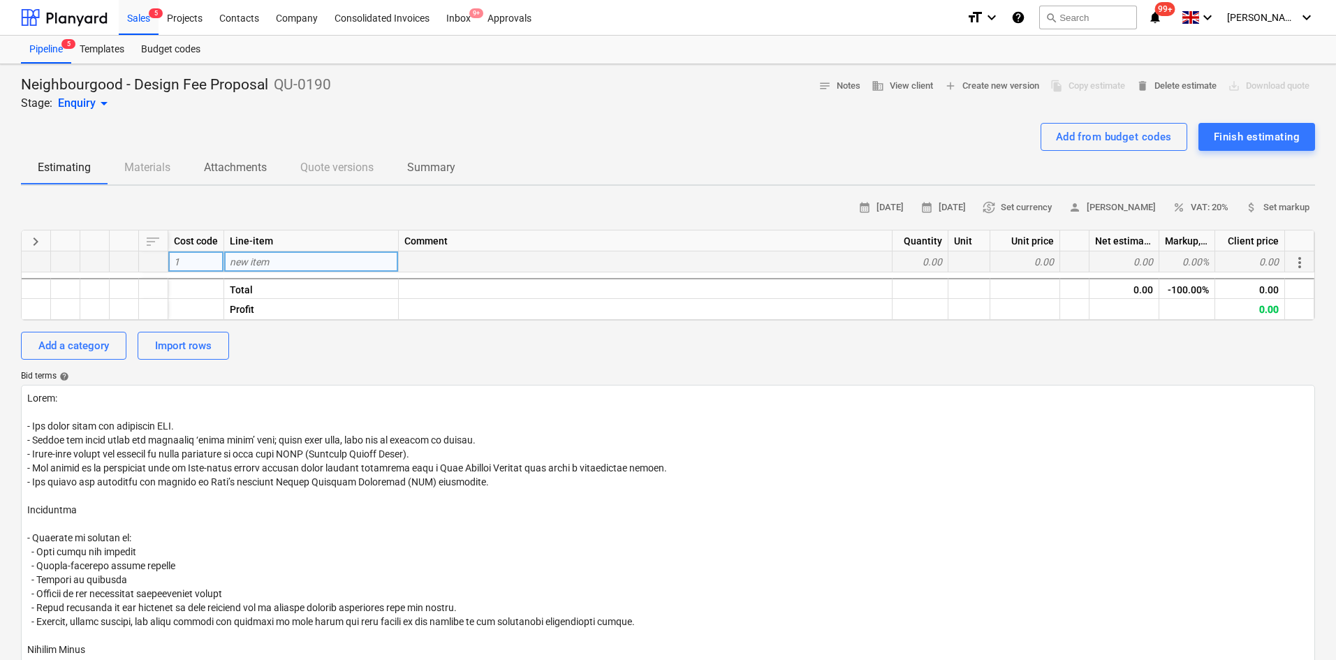
click at [282, 264] on div "new item" at bounding box center [311, 262] width 175 height 21
click at [80, 346] on div "Add a category" at bounding box center [73, 346] width 71 height 18
type textarea "x"
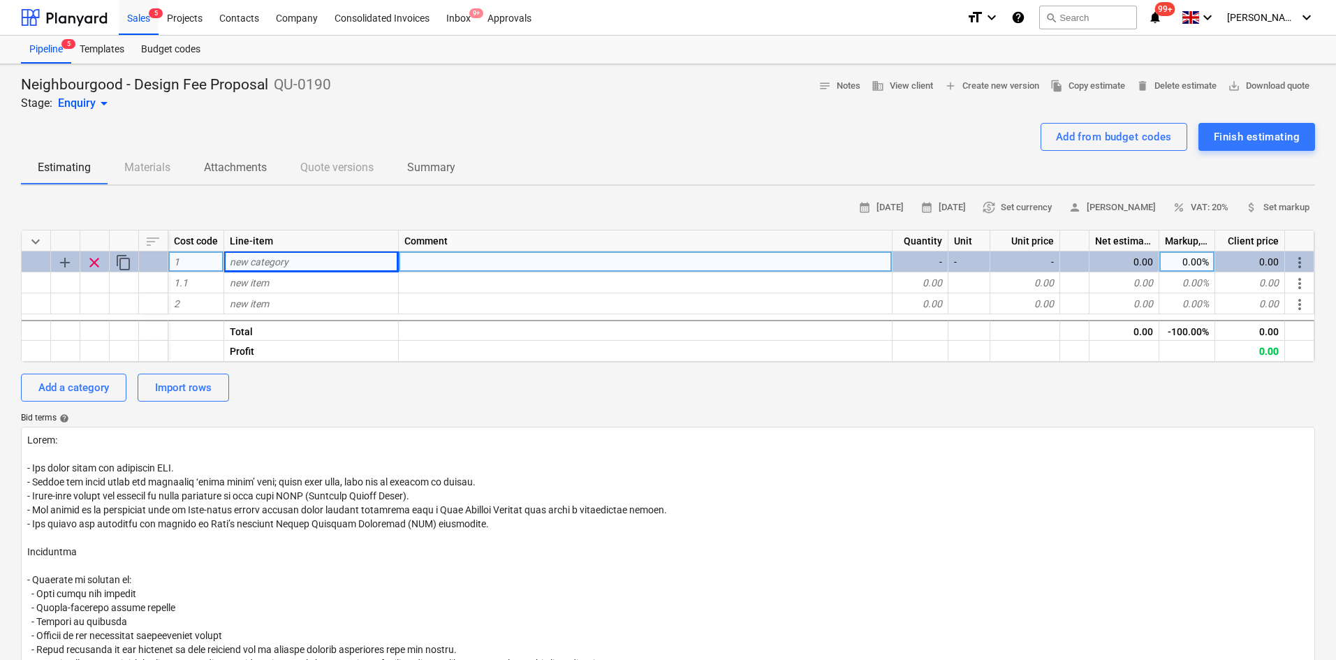
click at [280, 264] on span "new category" at bounding box center [259, 261] width 59 height 11
type input "CLIENT REQUIREMENTS"
click at [66, 391] on div "Add a category" at bounding box center [73, 388] width 71 height 18
type textarea "x"
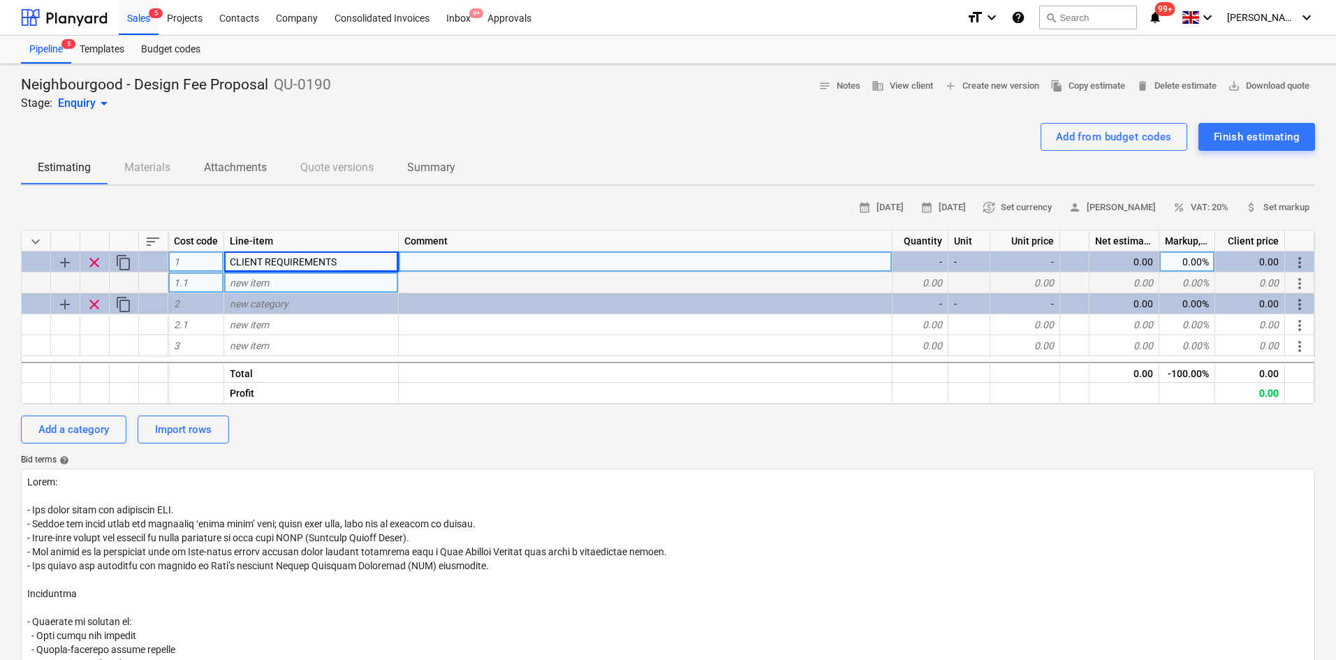
click at [266, 293] on div "new item" at bounding box center [311, 282] width 175 height 21
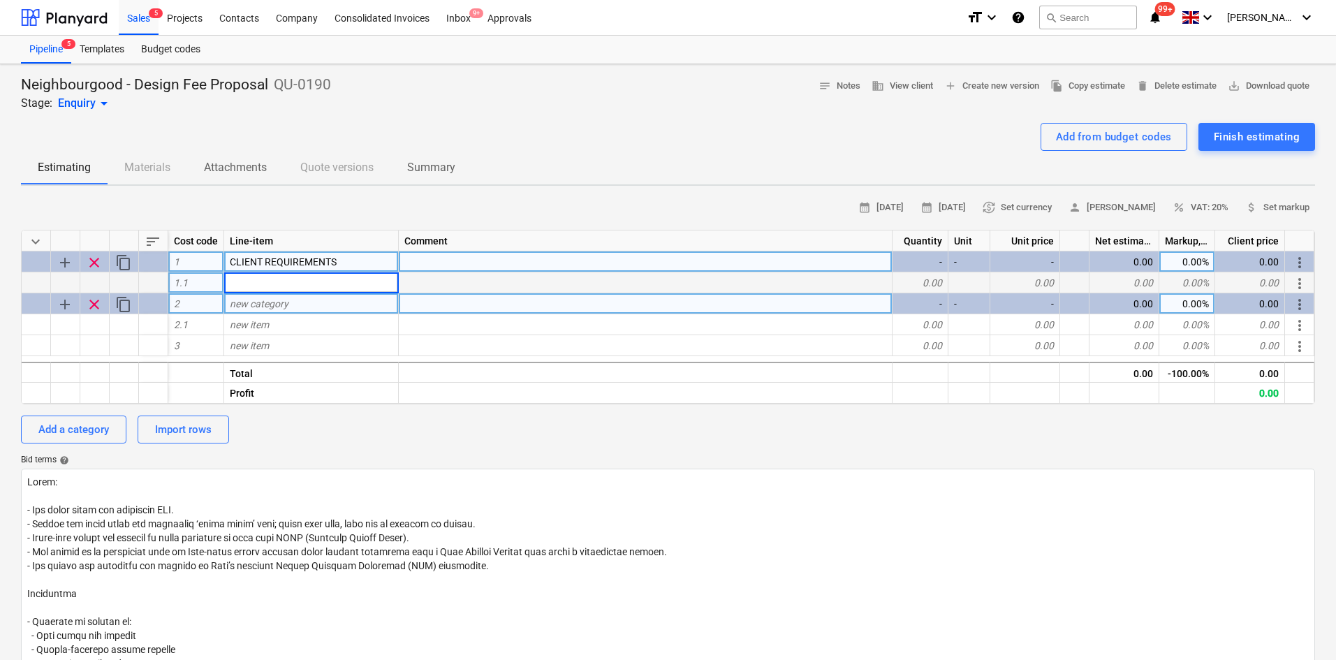
click at [266, 303] on span "new category" at bounding box center [259, 303] width 59 height 11
type input "DRAWING PACK"
click at [101, 419] on button "Add a category" at bounding box center [73, 430] width 105 height 28
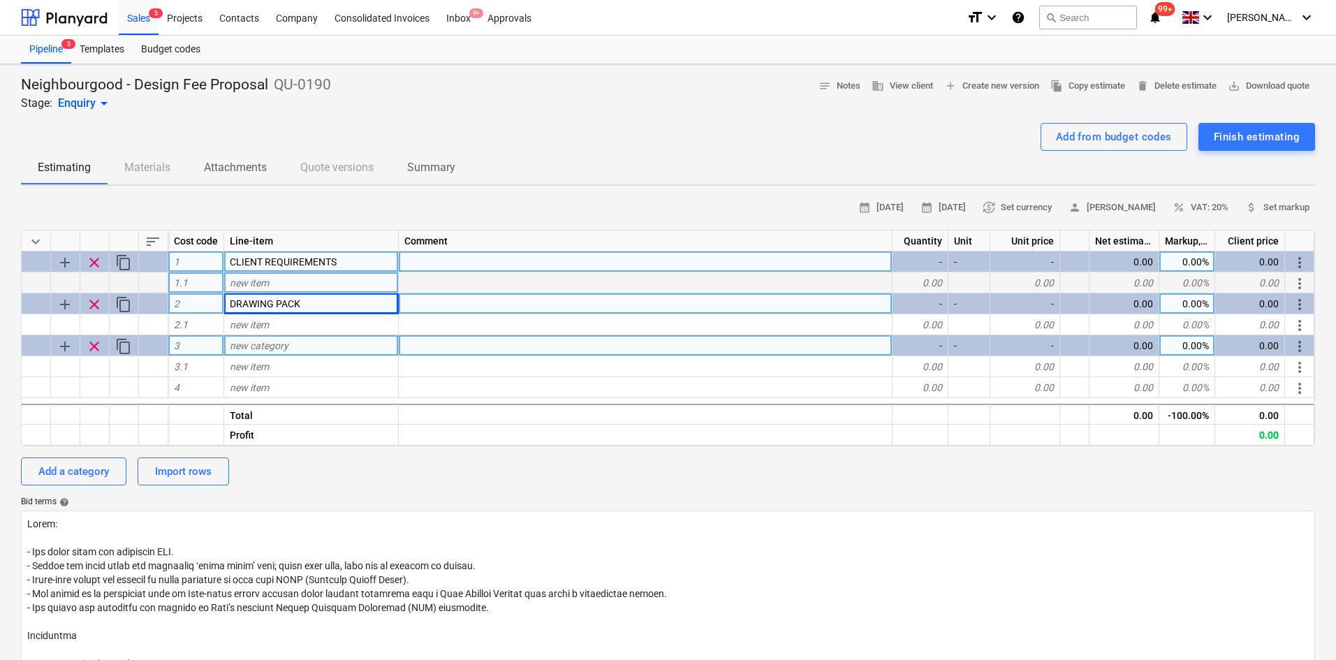
click at [270, 349] on span "new category" at bounding box center [259, 345] width 59 height 11
type textarea "x"
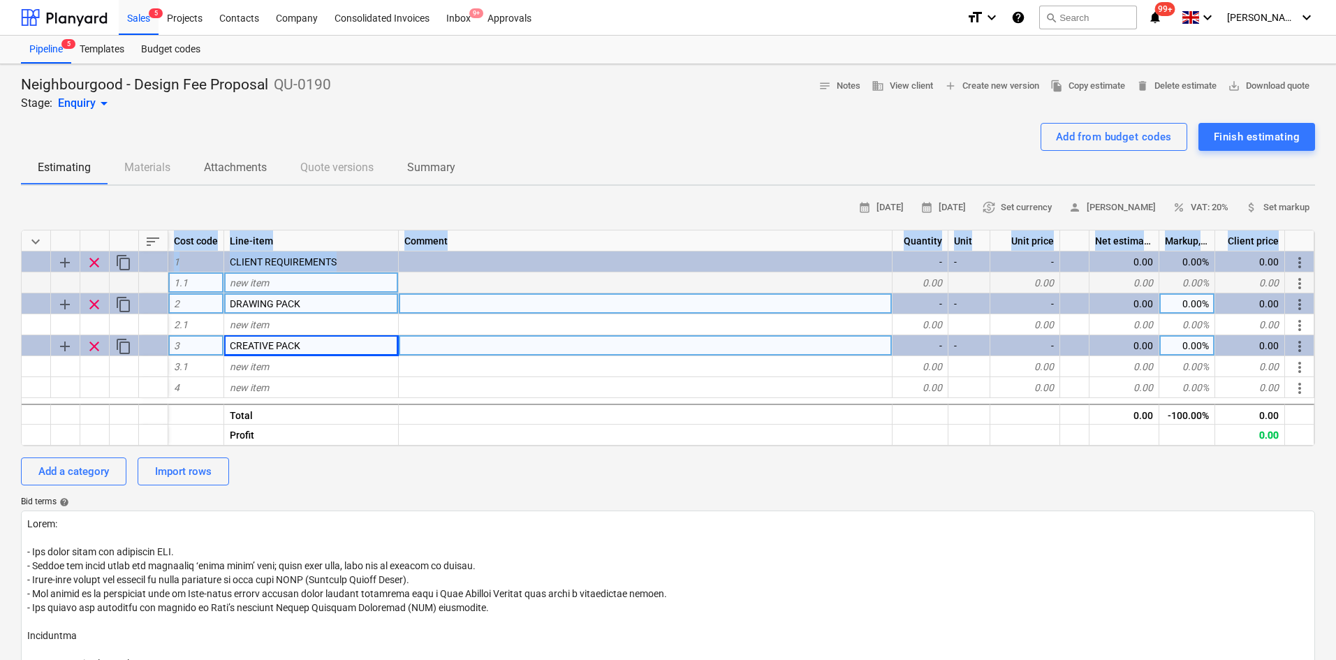
drag, startPoint x: 315, startPoint y: 254, endPoint x: 20, endPoint y: 221, distance: 297.3
click at [20, 221] on div "Neighbourgood - Design Fee Proposal QU-0190 Stage: Enquiry arrow_drop_down note…" at bounding box center [668, 559] width 1336 height 991
click at [347, 245] on div "Line-item" at bounding box center [311, 241] width 175 height 21
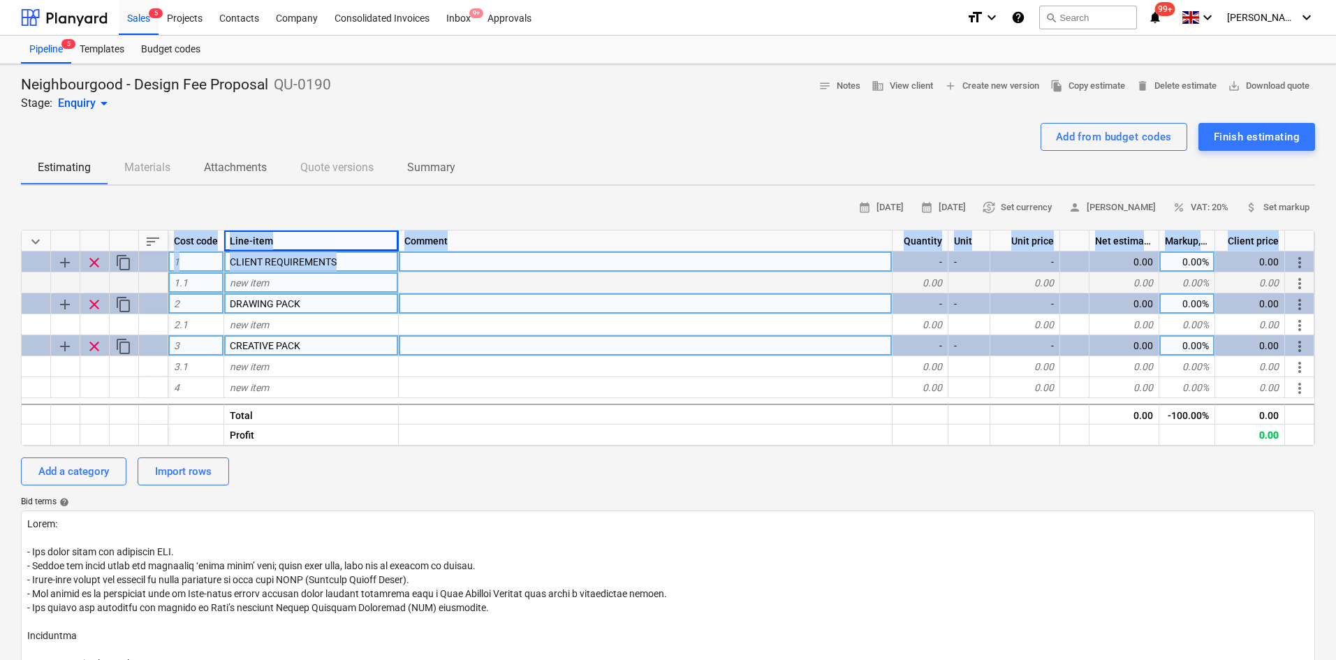
click at [355, 265] on div "CLIENT REQUIREMENTS" at bounding box center [311, 262] width 175 height 21
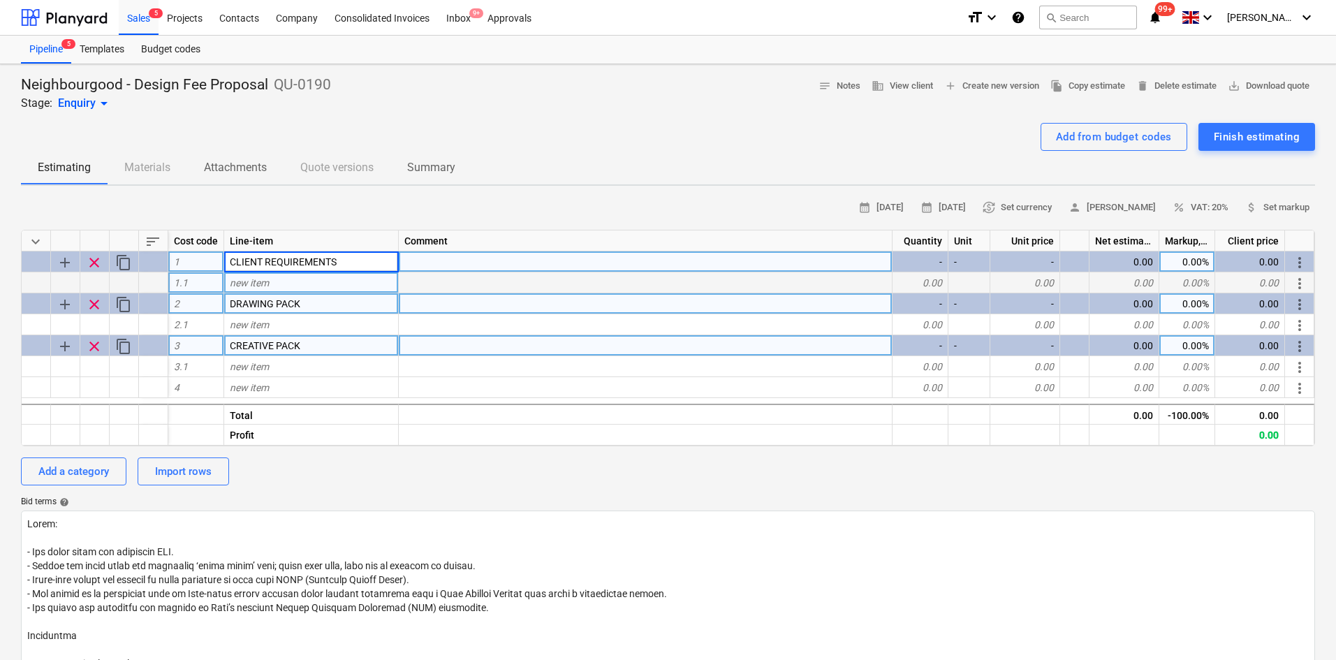
click at [354, 265] on input "CLIENT REQUIREMENTS" at bounding box center [311, 262] width 174 height 20
type input "Client Requirements"
type textarea "x"
click at [338, 301] on div "DRAWING PACK" at bounding box center [311, 303] width 175 height 21
type input "Drawing Pack"
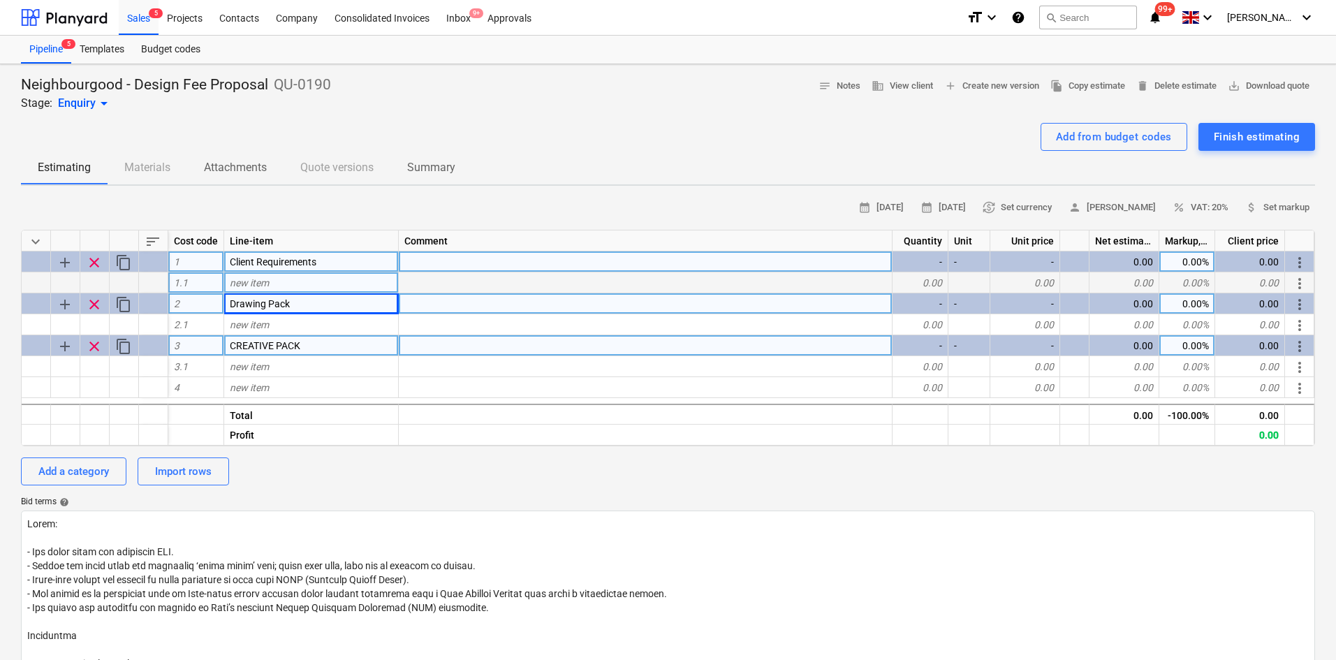
type textarea "x"
click at [323, 358] on div "new item" at bounding box center [311, 366] width 175 height 21
click at [322, 342] on div "CREATIVE PACK" at bounding box center [311, 345] width 175 height 21
type input "Creative Pack"
click at [61, 476] on div "Add a category" at bounding box center [73, 471] width 71 height 18
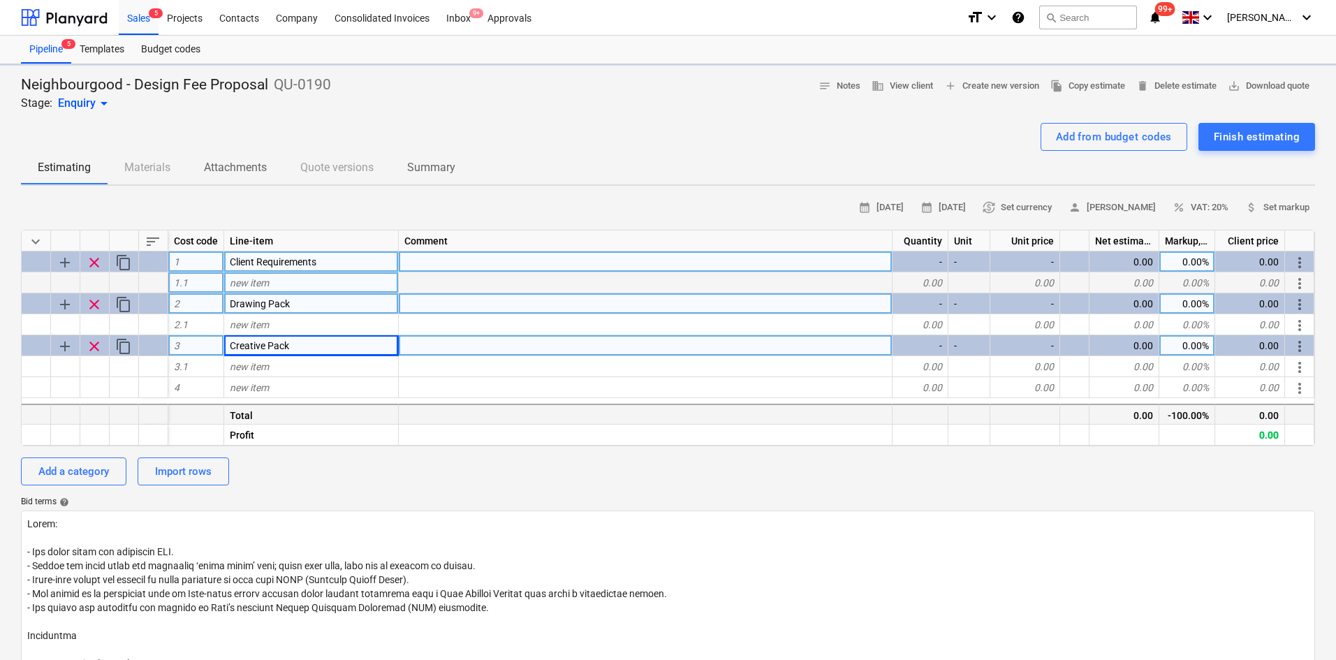
type textarea "x"
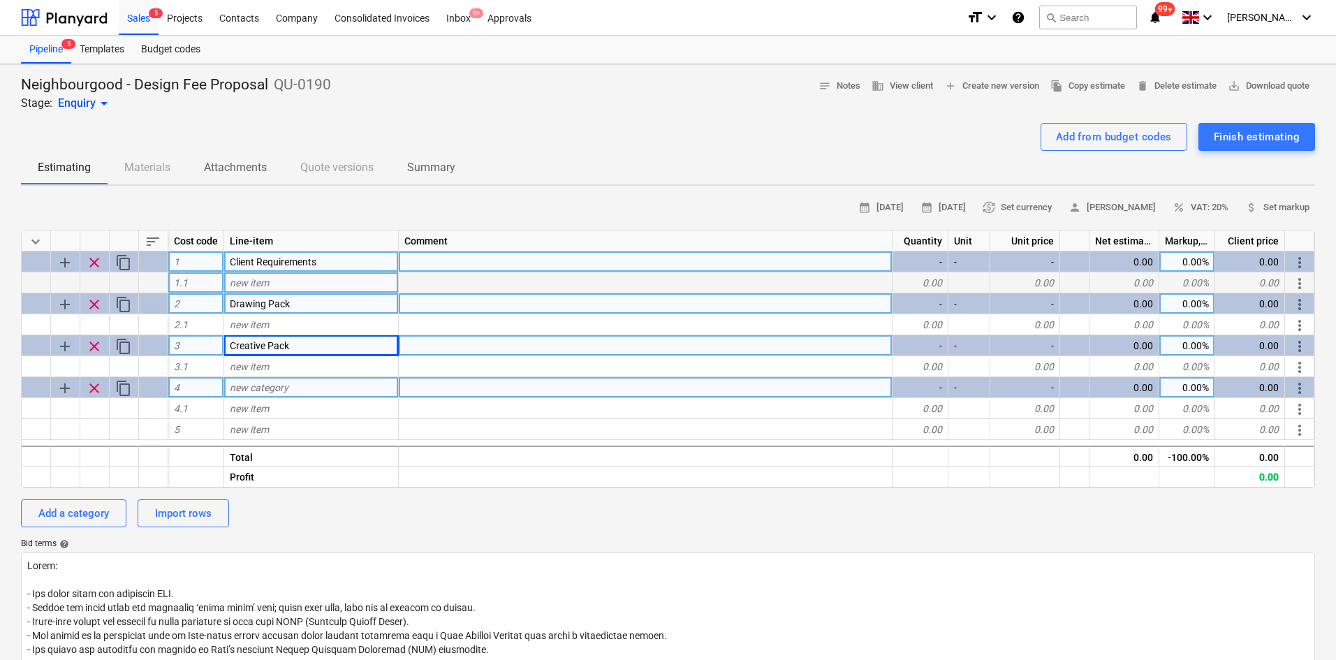
click at [289, 393] on div "new category" at bounding box center [311, 387] width 175 height 21
type input "Budget"
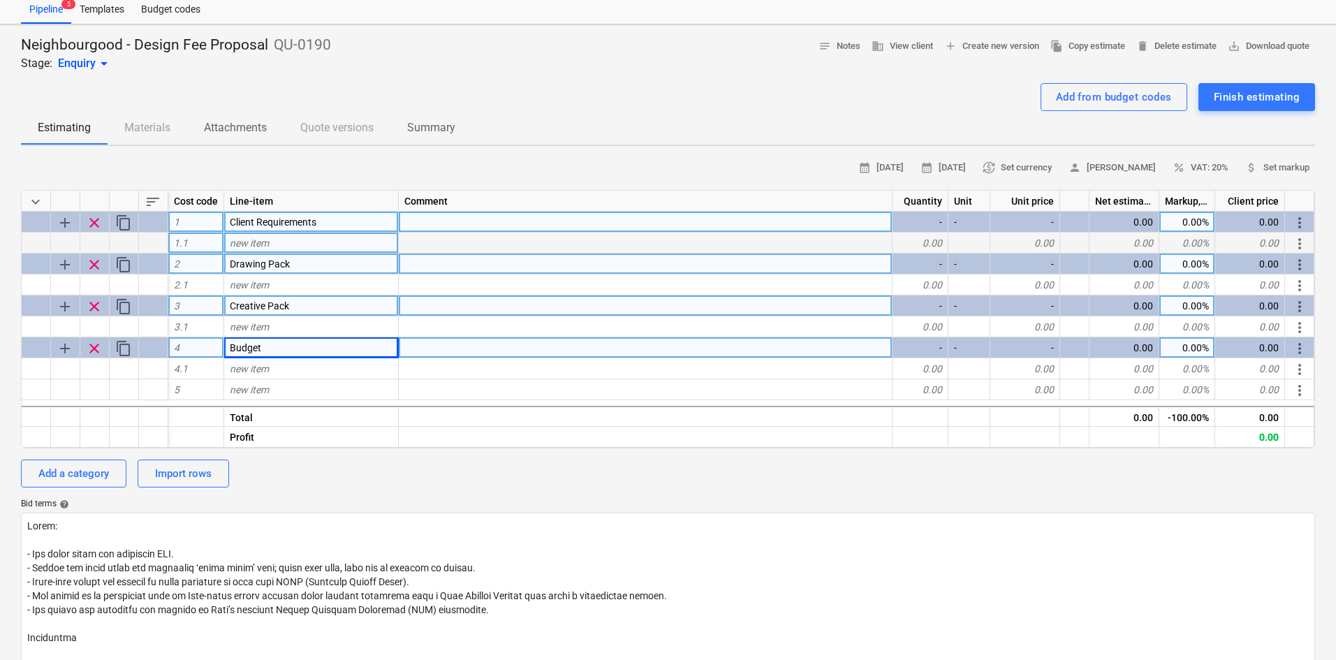
scroll to position [70, 0]
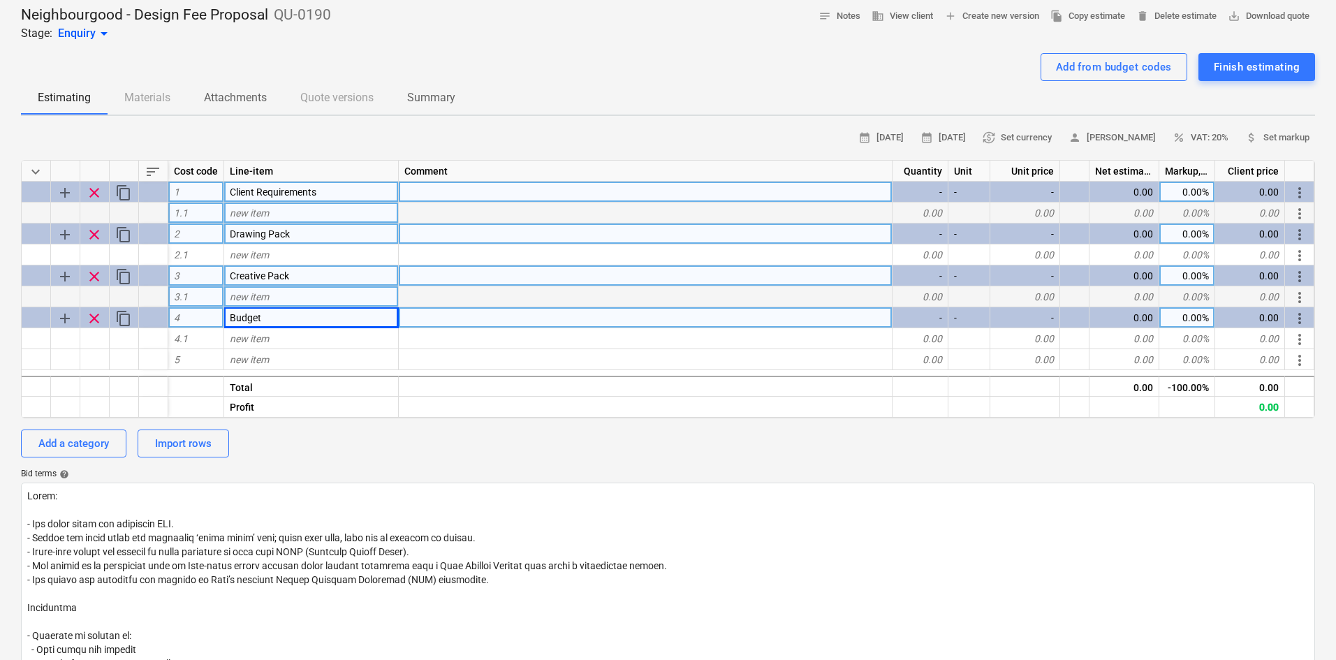
click at [298, 298] on div "new item" at bounding box center [311, 296] width 175 height 21
click at [99, 444] on div "Add a category" at bounding box center [73, 444] width 71 height 18
type textarea "x"
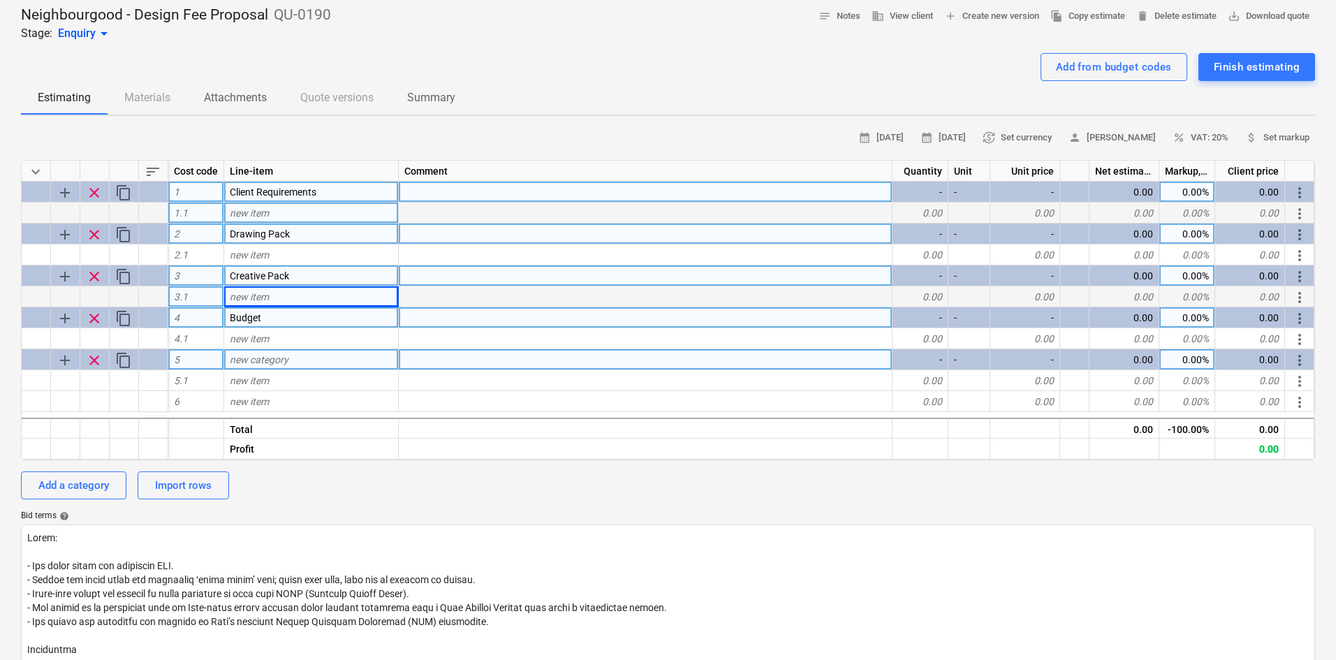
click at [276, 355] on span "new category" at bounding box center [259, 359] width 59 height 11
click at [232, 360] on input "Planning application" at bounding box center [311, 359] width 174 height 20
type input "Pre-Planning application"
click at [300, 212] on div "new item" at bounding box center [311, 213] width 175 height 21
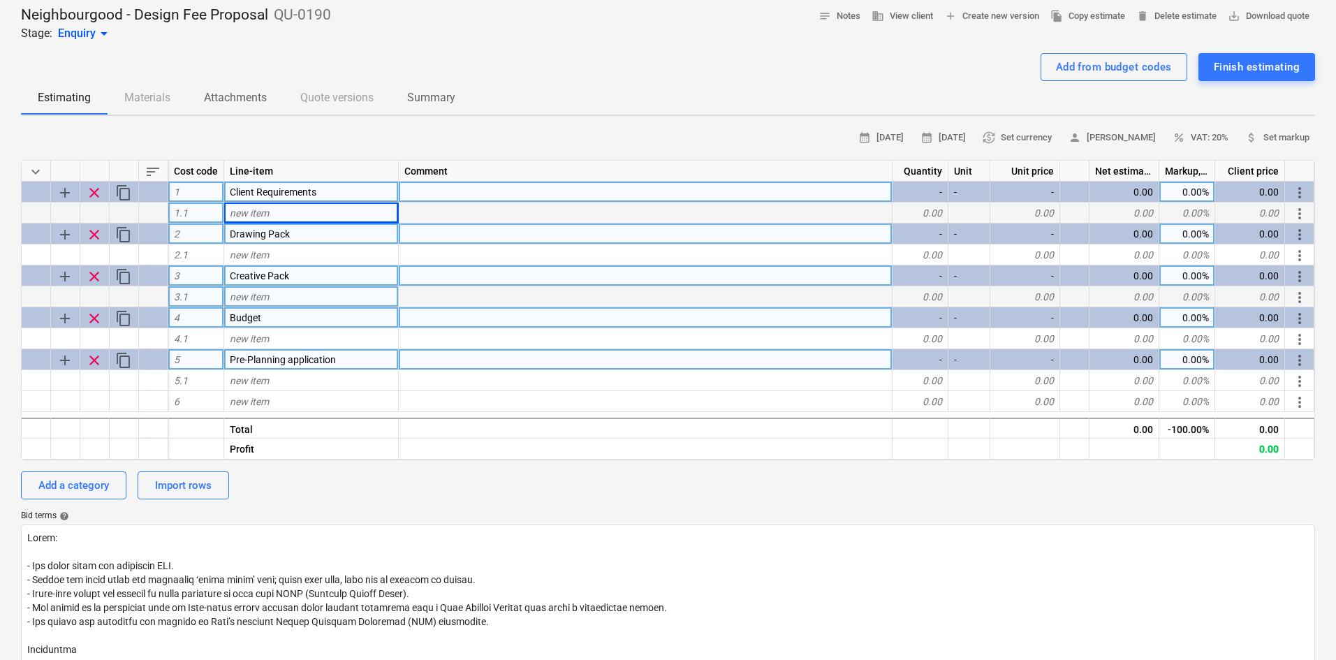
type textarea "x"
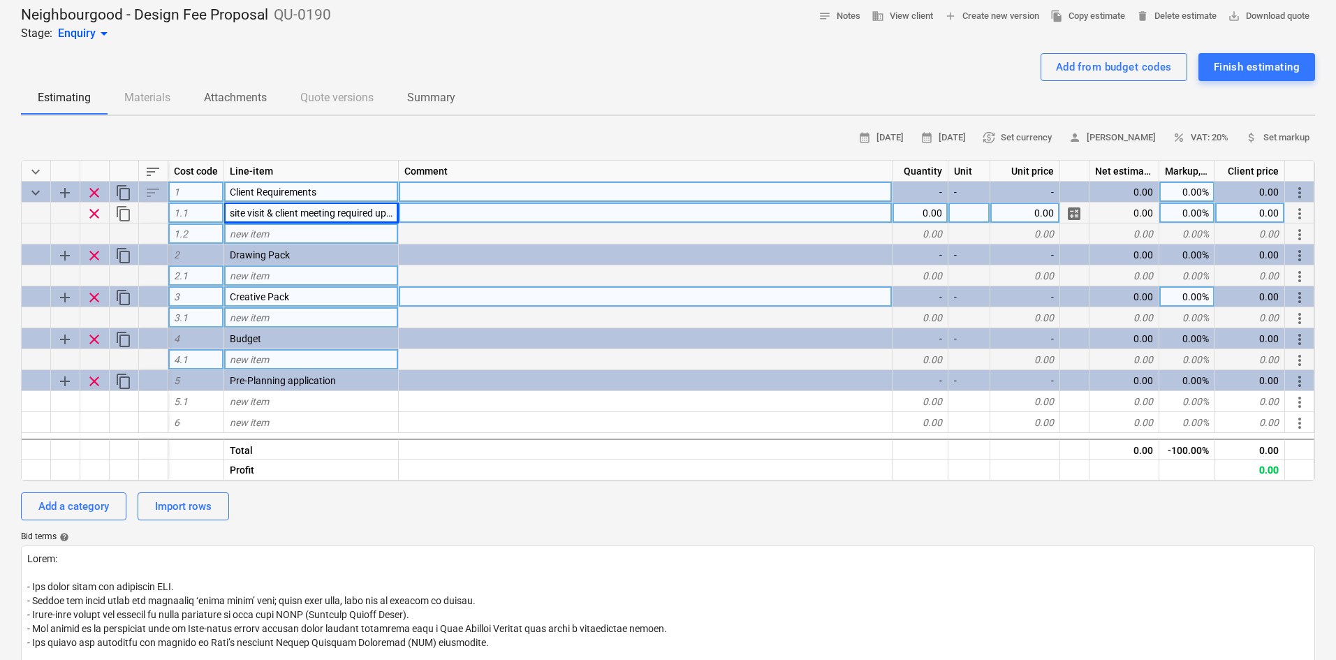
click at [300, 212] on span "site visit & client meeting required upon engagemen" at bounding box center [340, 212] width 221 height 11
type input "Site visit & Client meeting"
type textarea "x"
click at [405, 538] on div "Bid terms help" at bounding box center [668, 537] width 1295 height 11
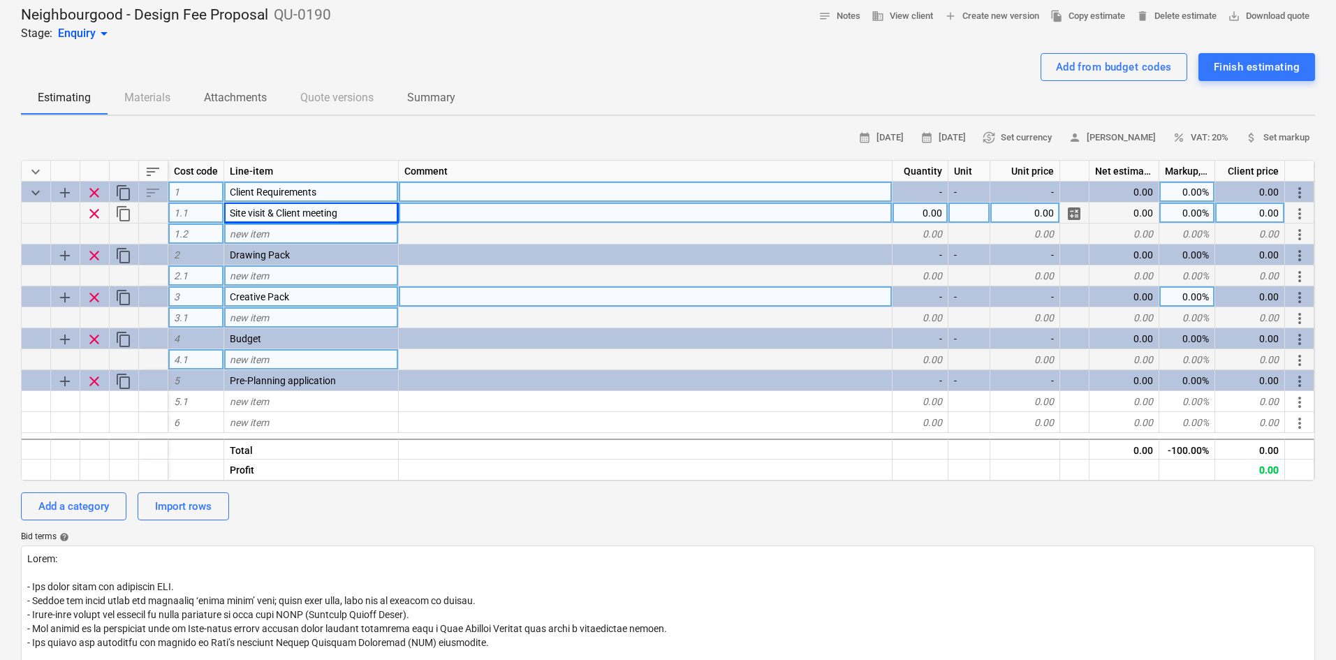
click at [350, 534] on div "Bid terms help" at bounding box center [668, 537] width 1295 height 11
click at [261, 242] on div "new item" at bounding box center [311, 234] width 175 height 21
type input "Licensing information"
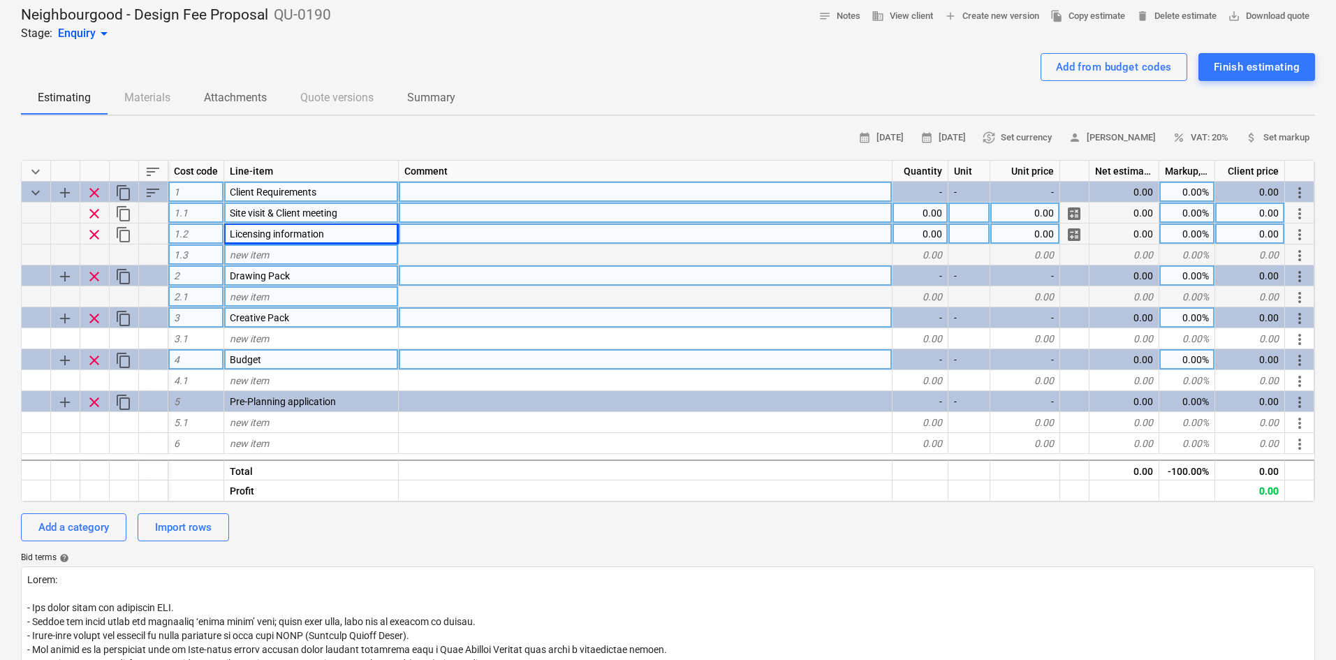
click at [291, 254] on div "new item" at bounding box center [311, 255] width 175 height 21
type textarea "x"
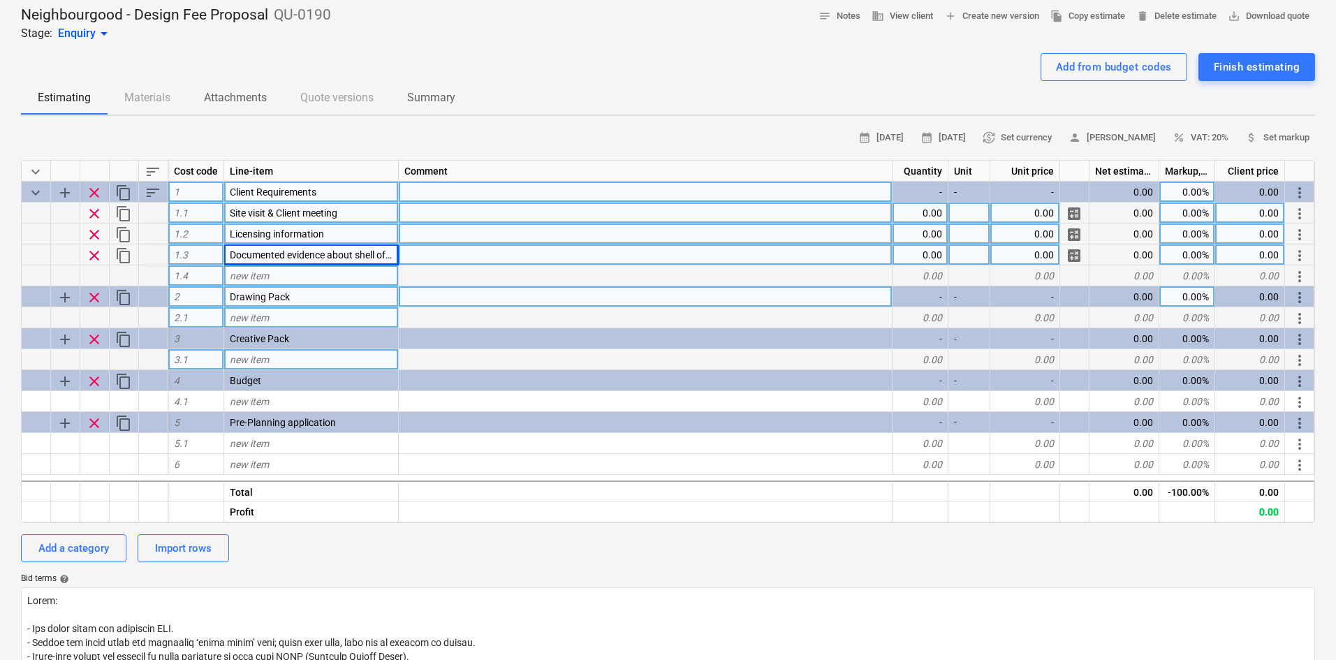
click at [367, 260] on span "Documented evidence about shell of building" at bounding box center [326, 254] width 192 height 11
click at [399, 255] on div at bounding box center [646, 255] width 494 height 21
click at [239, 324] on div "new item" at bounding box center [311, 317] width 175 height 21
type input "F"
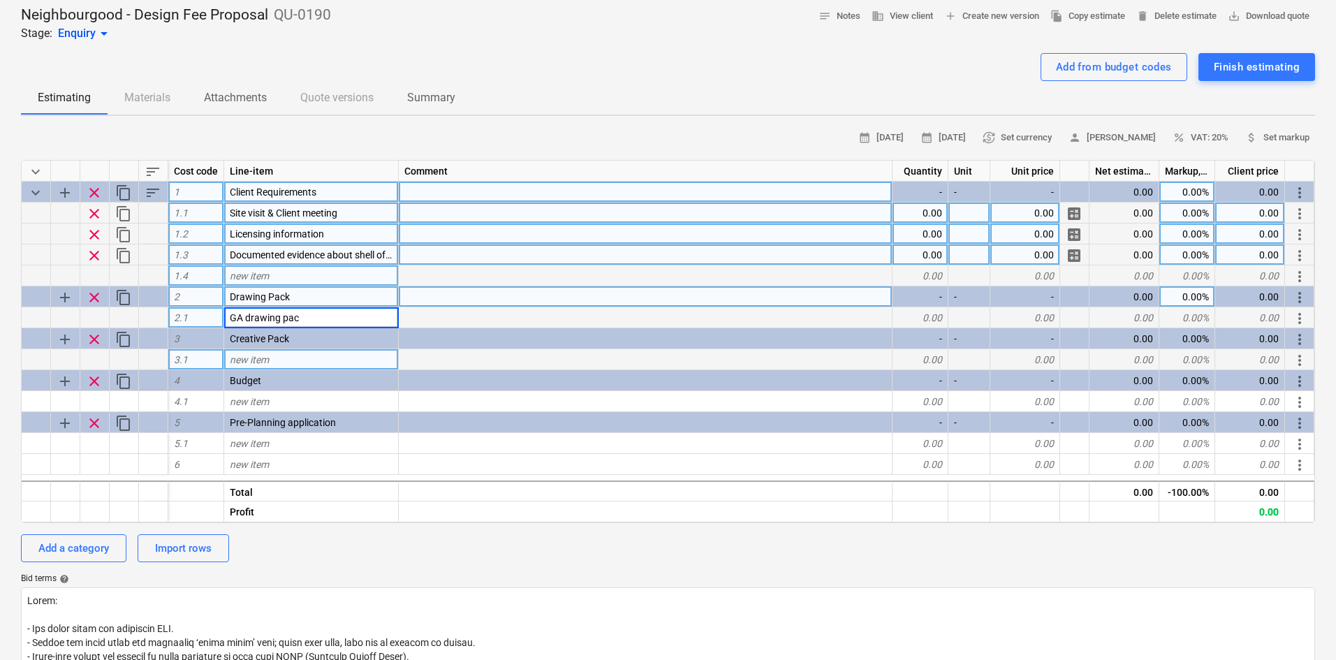
type input "GA drawing pack"
type textarea "x"
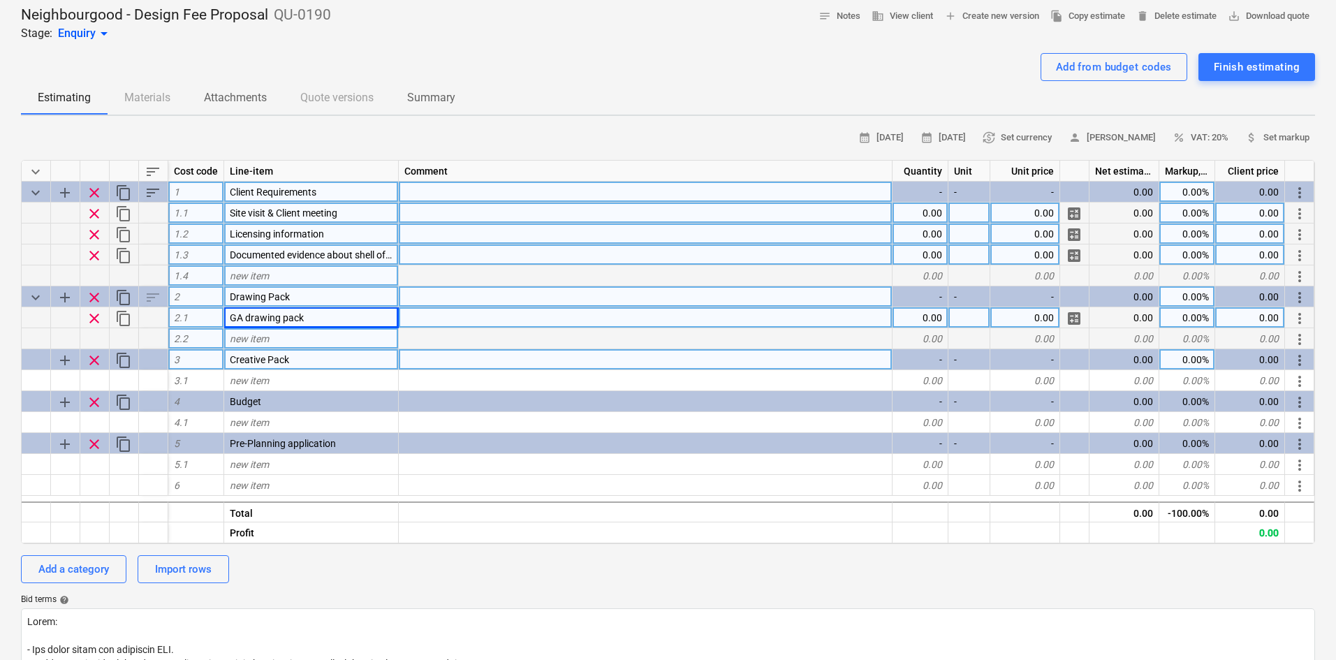
click at [267, 339] on span "new item" at bounding box center [249, 338] width 39 height 11
type input "Elevation drawing pack"
type textarea "x"
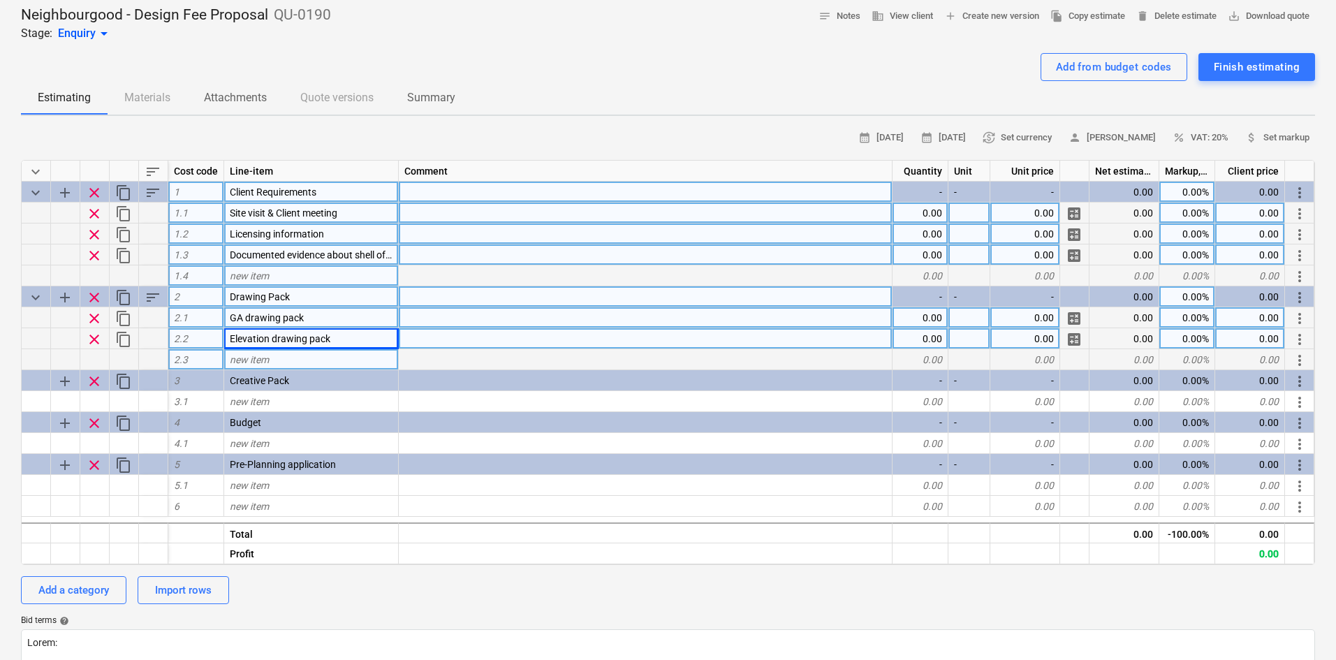
click at [285, 362] on div "new item" at bounding box center [311, 359] width 175 height 21
type input "Photographic Survey"
type textarea "x"
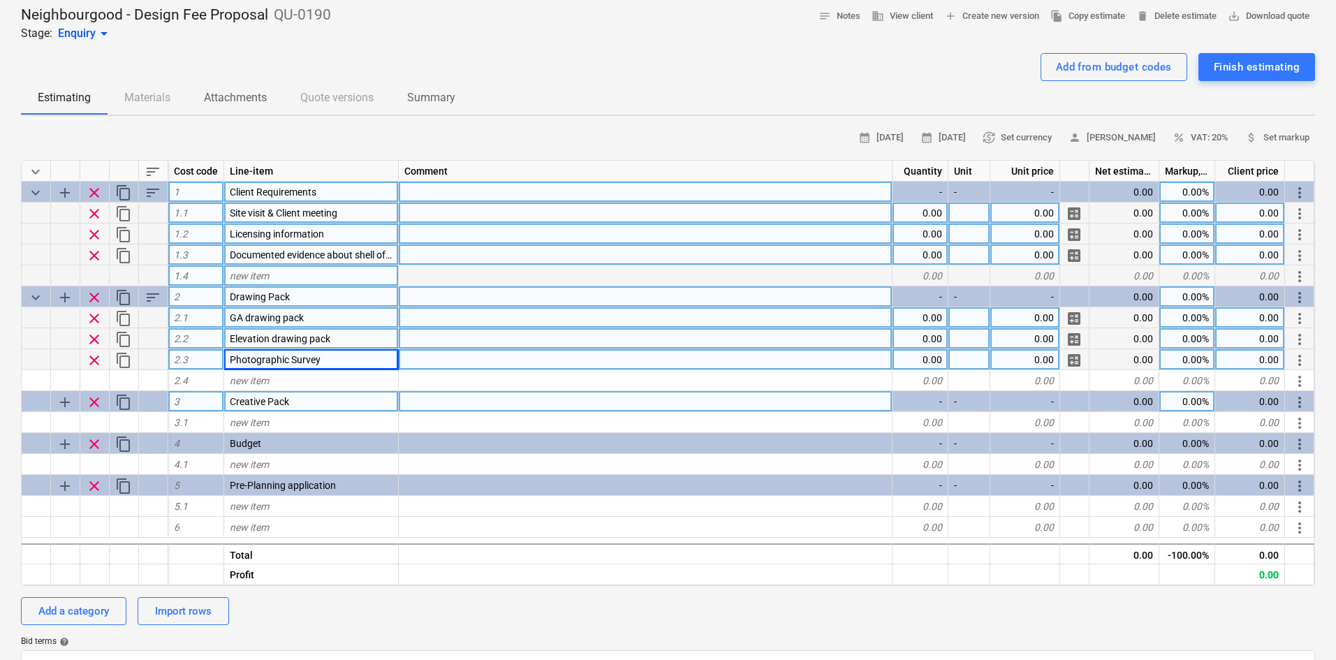
click at [262, 407] on div "Creative Pack" at bounding box center [311, 401] width 175 height 21
click at [262, 413] on div "new item" at bounding box center [311, 422] width 175 height 21
click at [321, 145] on div "calendar_month [DATE] calendar_month [DATE] currency_exchange Set currency pers…" at bounding box center [668, 138] width 1295 height 22
click at [442, 627] on div "calendar_month [DATE] calendar_month [DATE] currency_exchange Set currency pers…" at bounding box center [668, 555] width 1295 height 857
click at [303, 252] on span "Documented evidence about shell of building" at bounding box center [326, 254] width 192 height 11
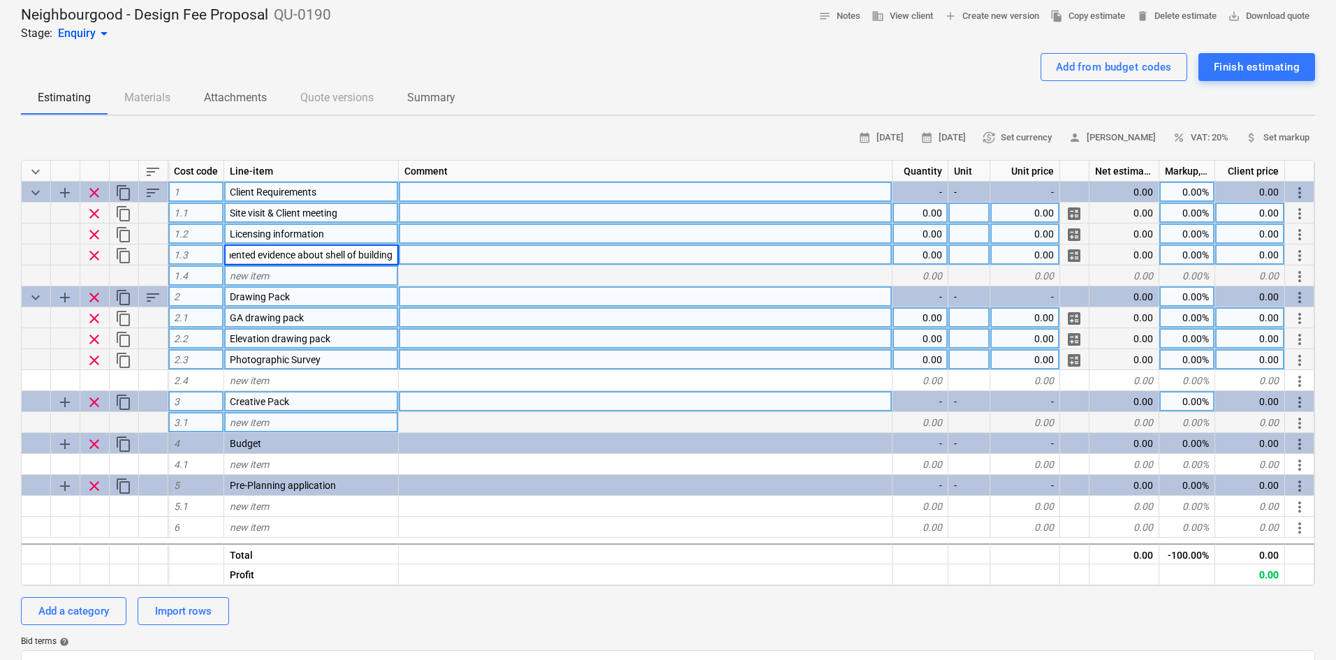
click at [258, 257] on input "Documented evidence about shell of building" at bounding box center [311, 255] width 174 height 20
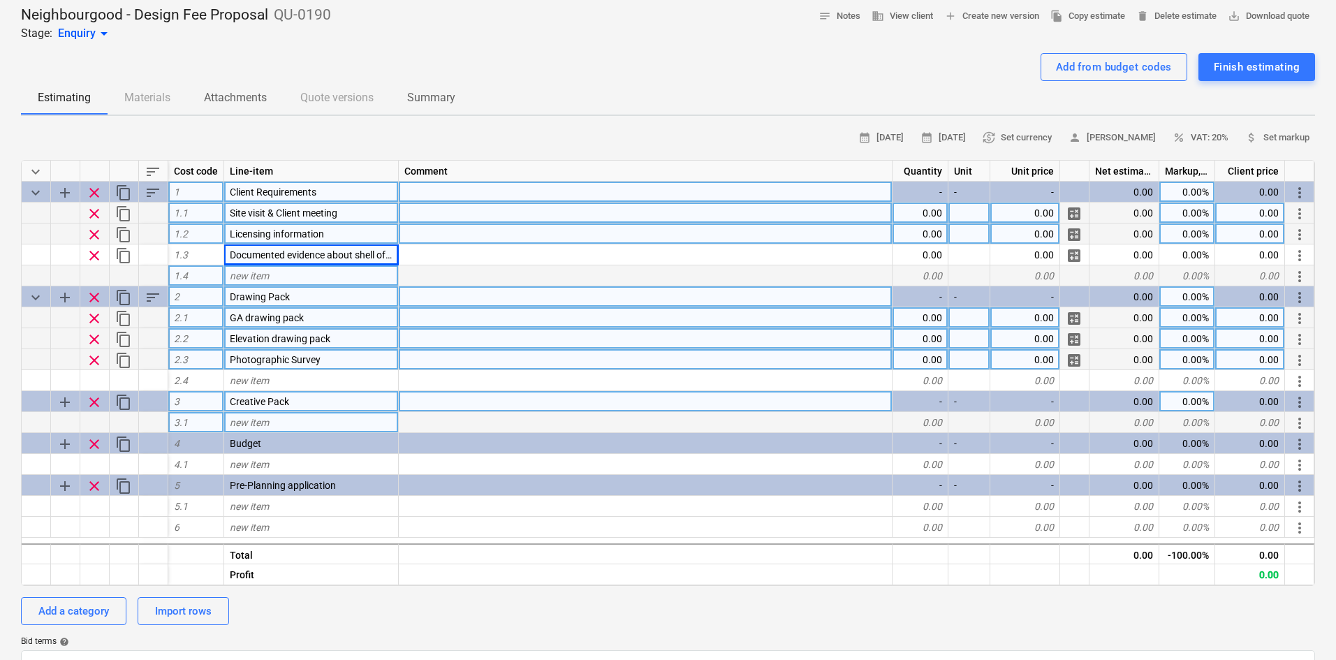
drag, startPoint x: 399, startPoint y: 254, endPoint x: 136, endPoint y: 275, distance: 263.5
click at [130, 274] on div "keyboard_arrow_down sort Cost code Line-item Comment Quantity Unit Unit price N…" at bounding box center [668, 373] width 1295 height 426
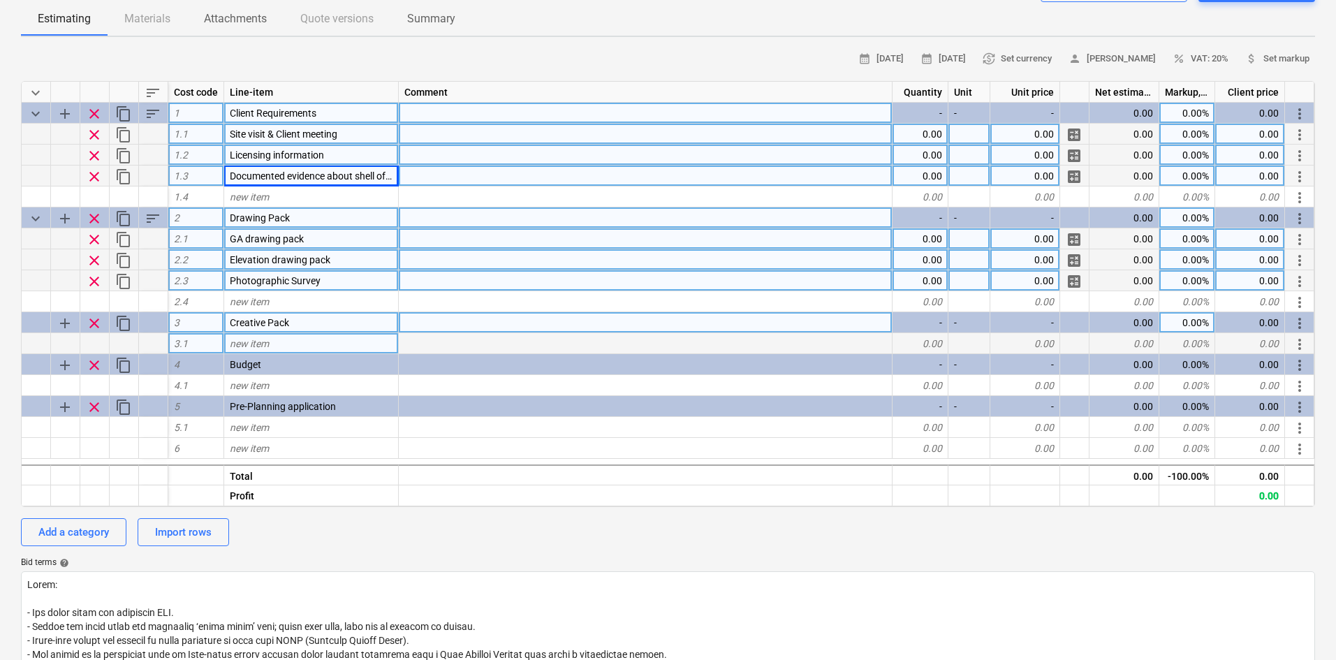
scroll to position [70, 0]
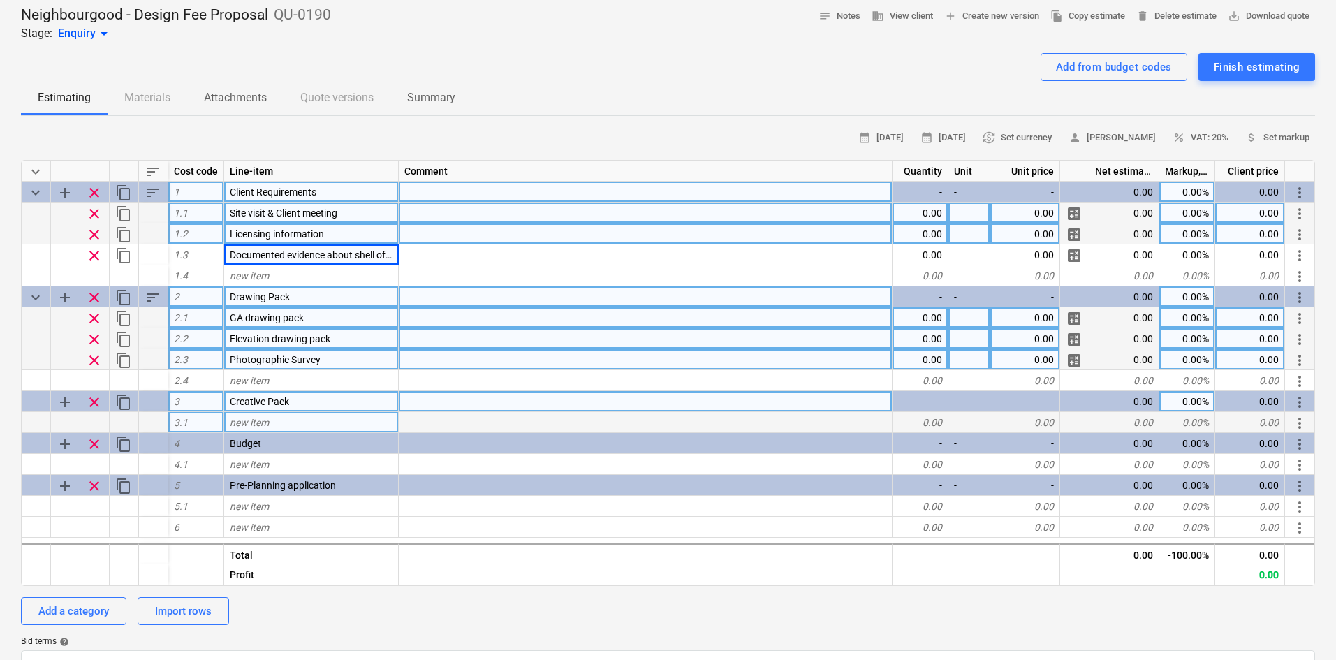
click at [268, 420] on span "new item" at bounding box center [249, 422] width 39 height 11
type input "Mood Boards"
type textarea "x"
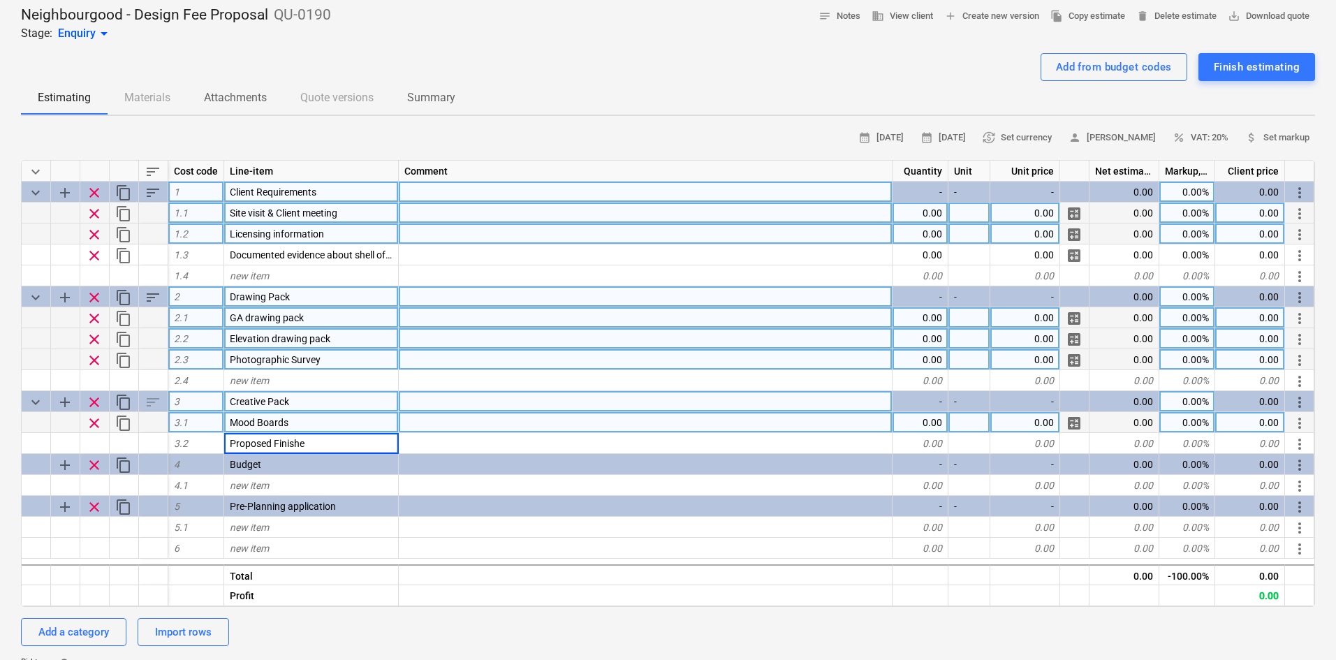
type input "Proposed Finishes"
type textarea "x"
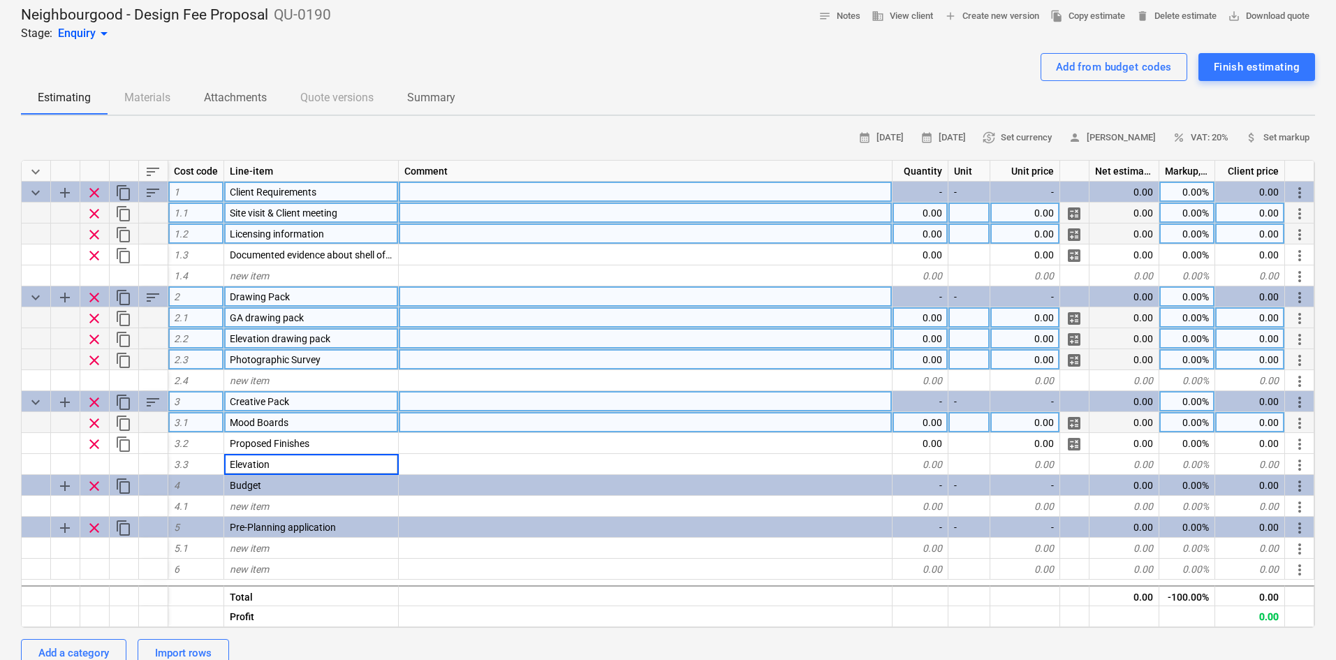
type input "Elevations"
type textarea "x"
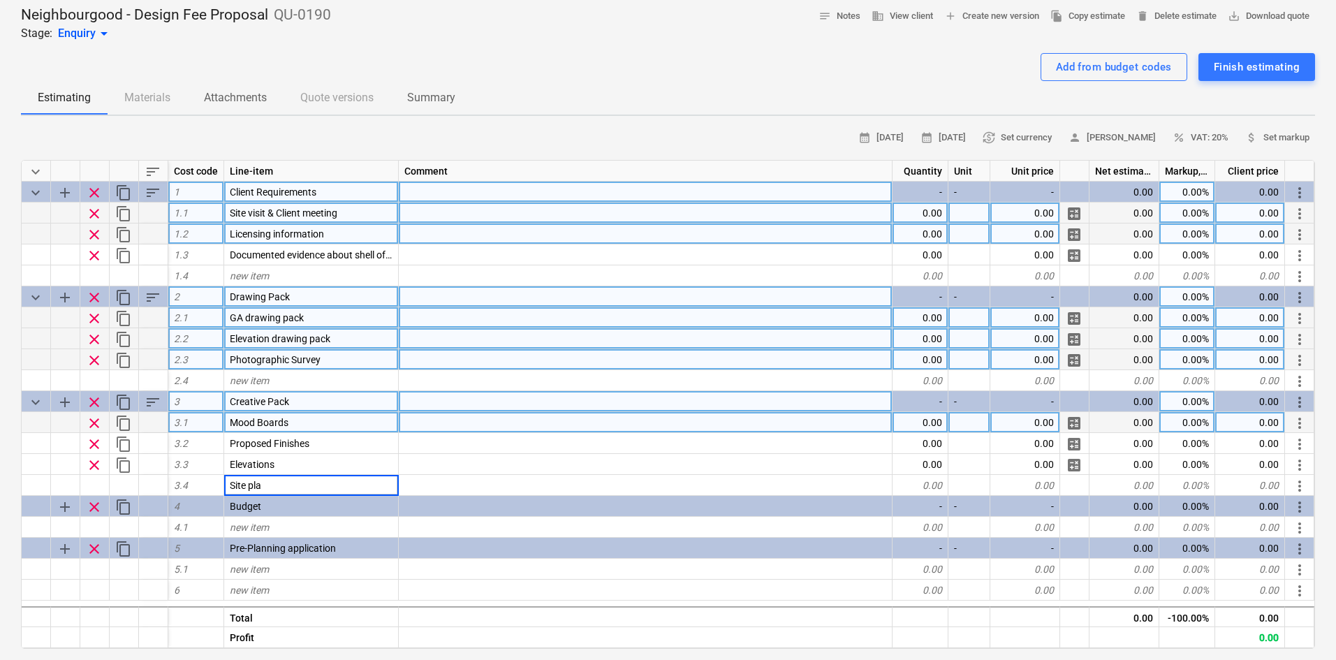
type input "Site plan"
type textarea "x"
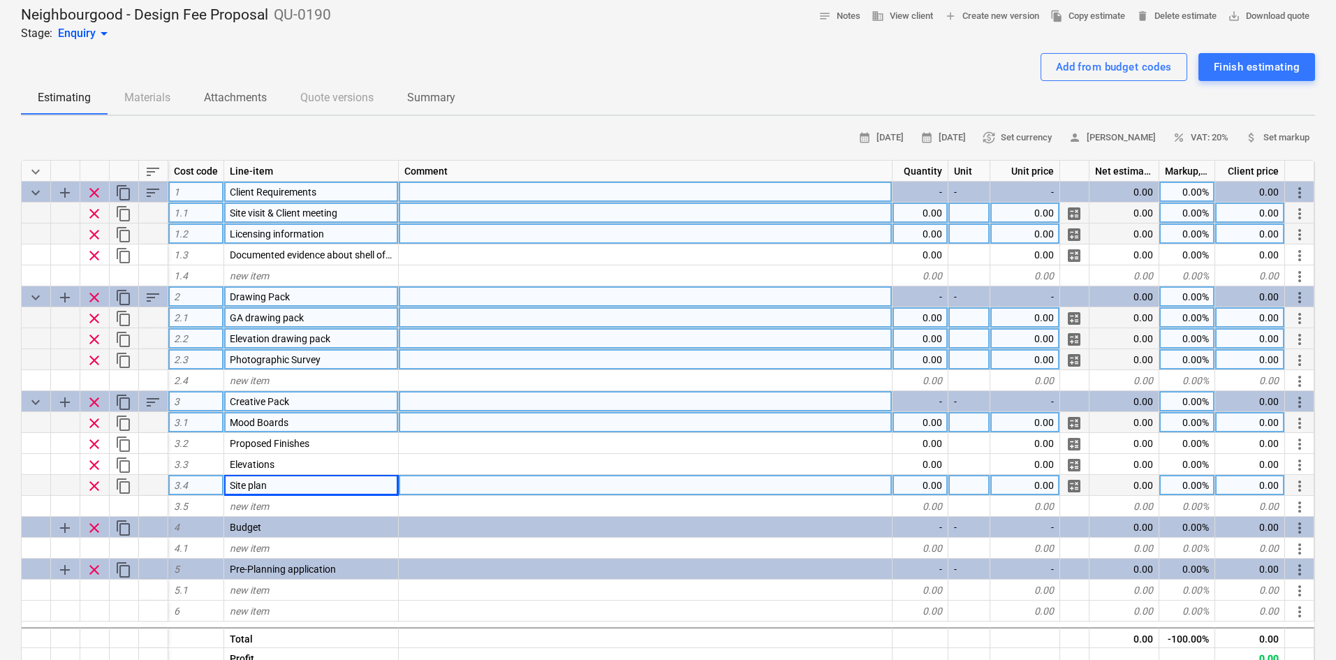
click at [254, 487] on span "Site plan" at bounding box center [248, 485] width 37 height 11
click at [254, 487] on input "Site plan" at bounding box center [311, 485] width 174 height 20
type input "Site Plan"
type textarea "x"
type input "Renders"
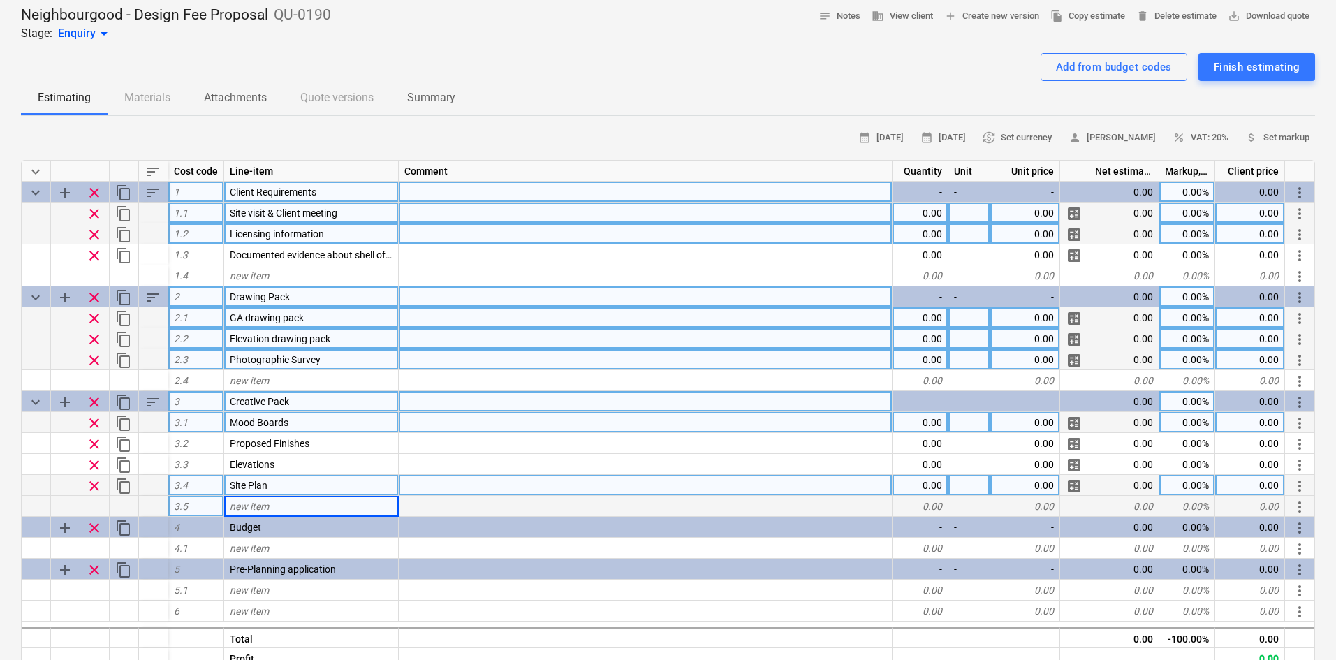
type textarea "x"
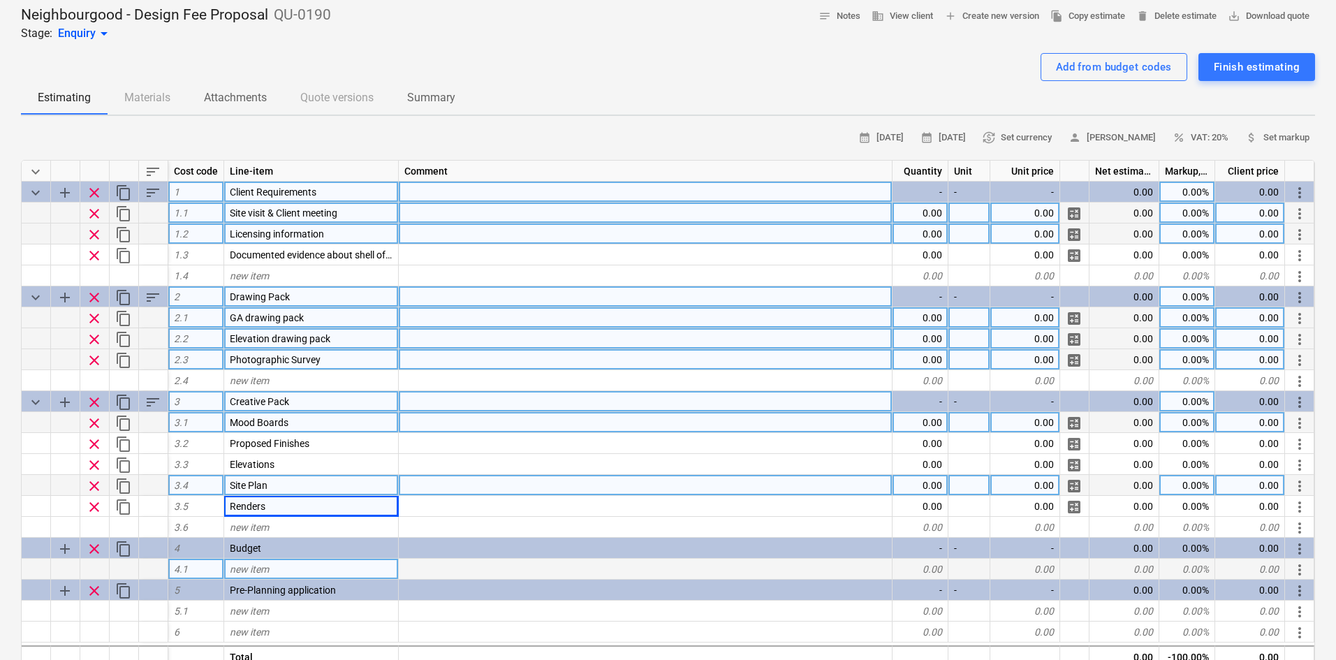
click at [247, 560] on div "new item" at bounding box center [311, 569] width 175 height 21
type input "Budget Estimate"
type textarea "x"
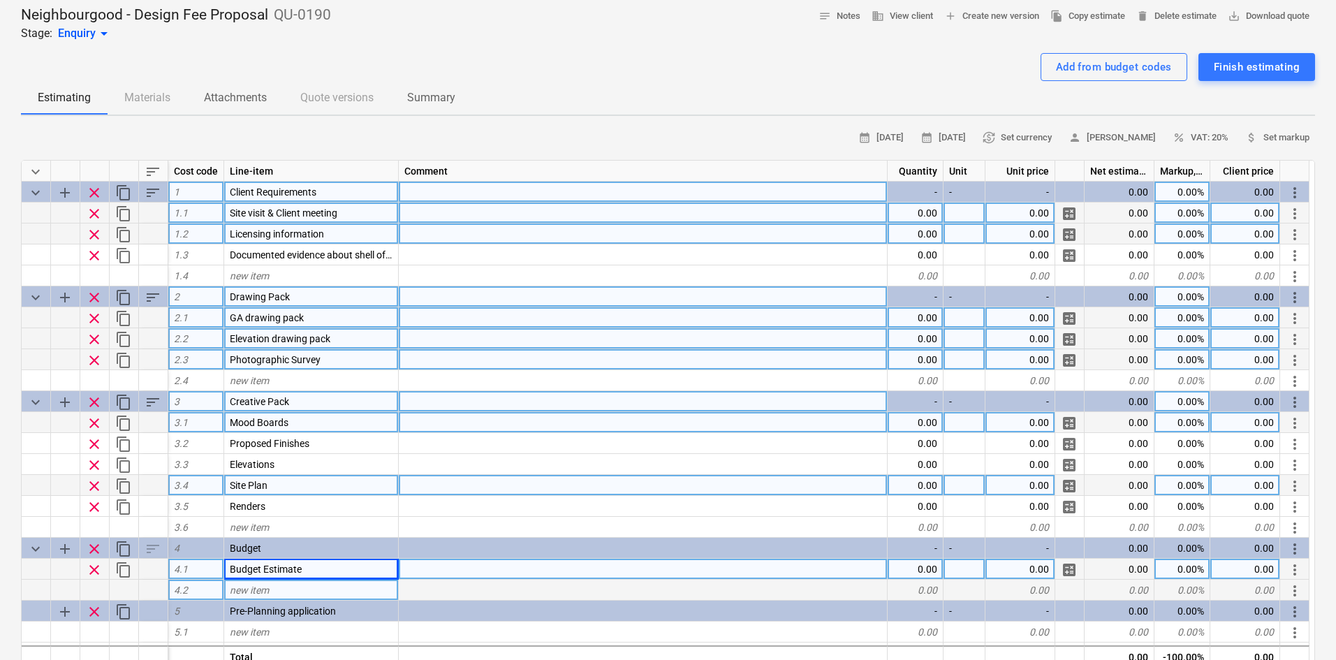
click at [281, 590] on div "new item" at bounding box center [311, 590] width 175 height 21
type input "Estimate"
type input "Estimated Timeframe"
type textarea "x"
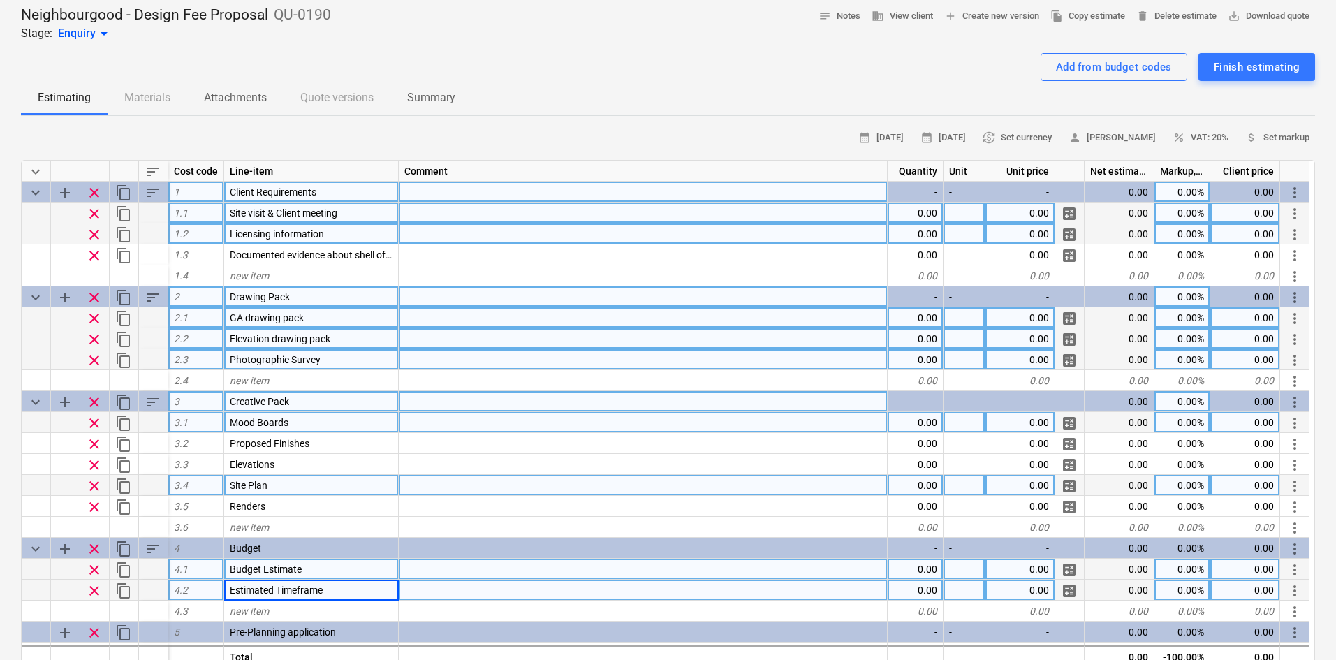
click at [327, 586] on div "Estimated Timeframe" at bounding box center [311, 590] width 175 height 21
click at [335, 592] on input "Estimated Timeframe" at bounding box center [311, 590] width 174 height 20
drag, startPoint x: 337, startPoint y: 592, endPoint x: 277, endPoint y: 590, distance: 59.4
click at [277, 590] on input "Estimated Timeframe" at bounding box center [311, 590] width 174 height 20
type input "Estimated Programme"
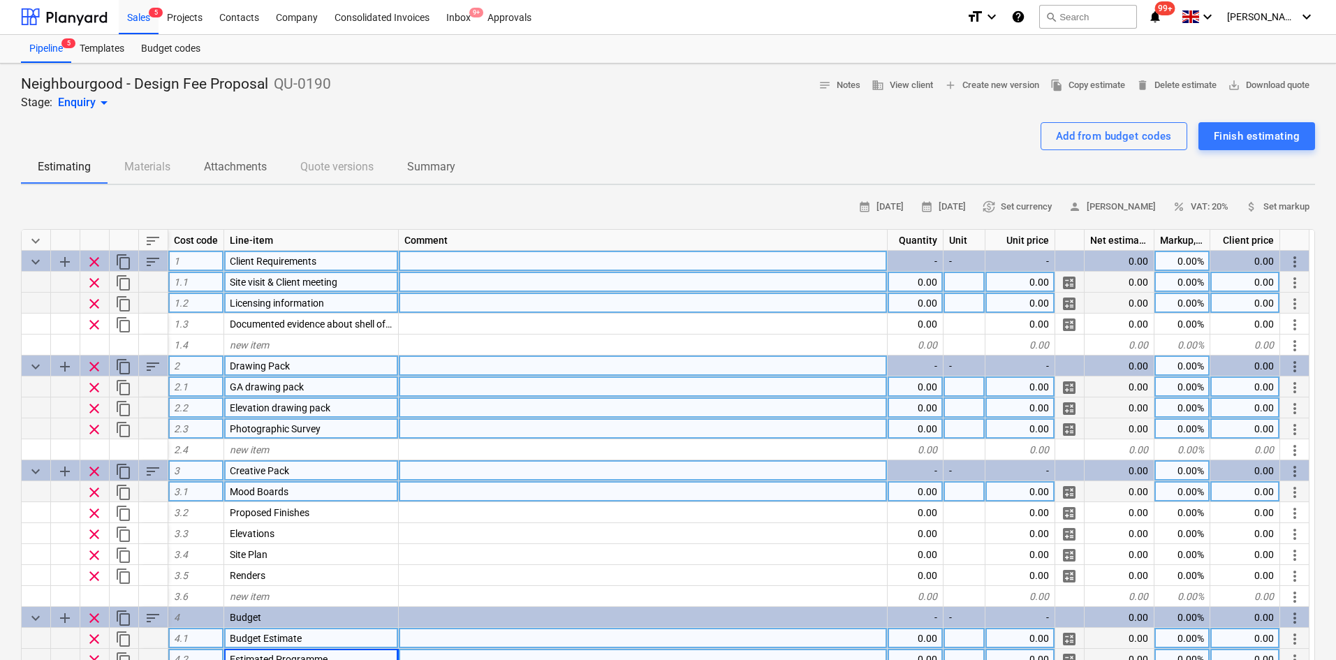
scroll to position [0, 0]
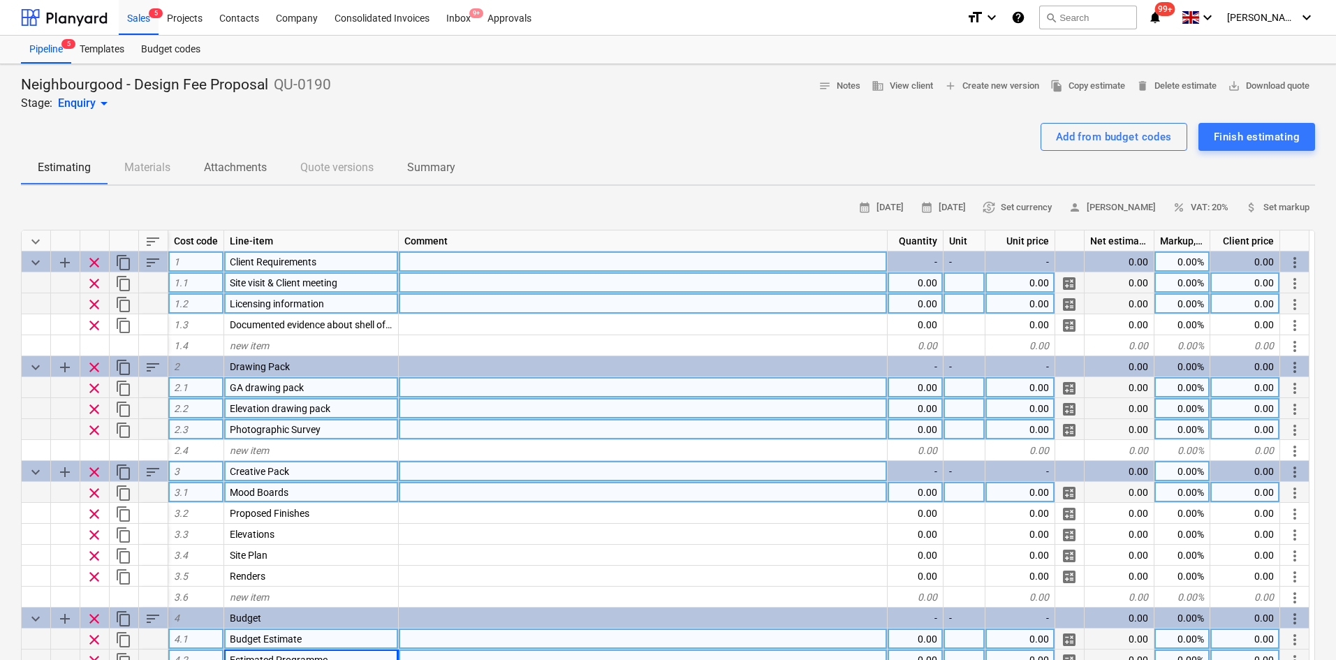
click at [430, 286] on div at bounding box center [643, 282] width 489 height 21
click at [447, 313] on div at bounding box center [643, 303] width 489 height 21
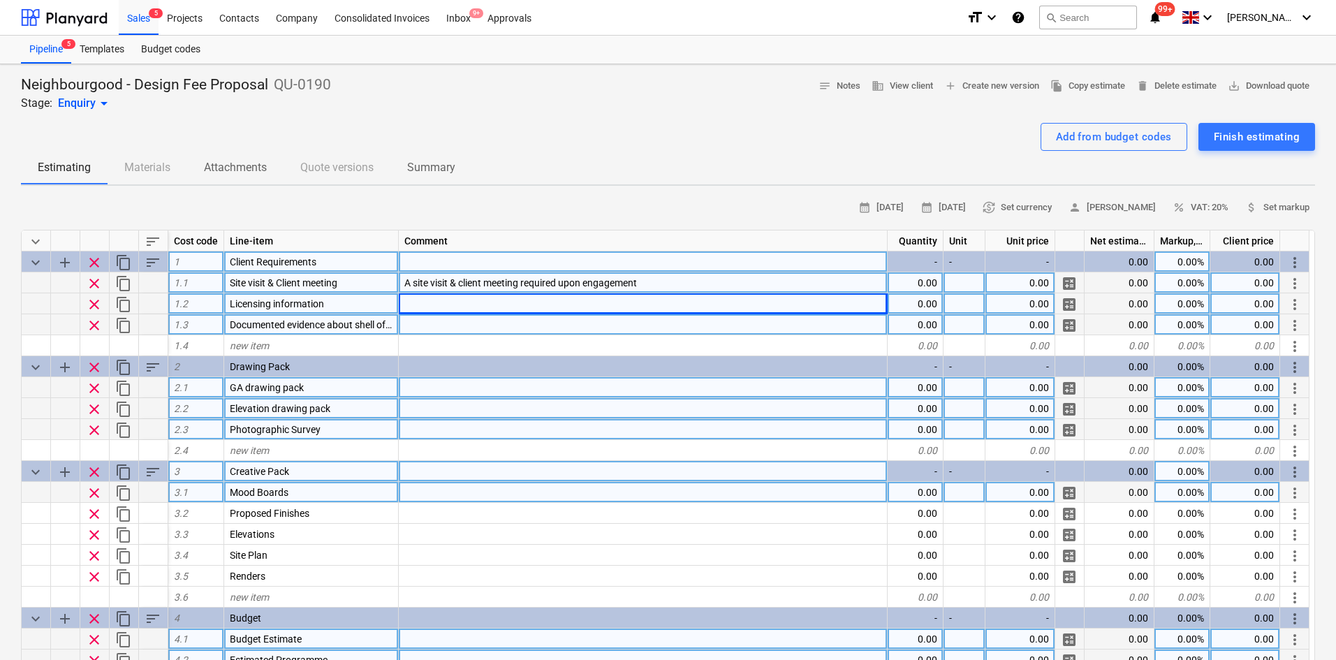
click at [435, 323] on div at bounding box center [643, 324] width 489 height 21
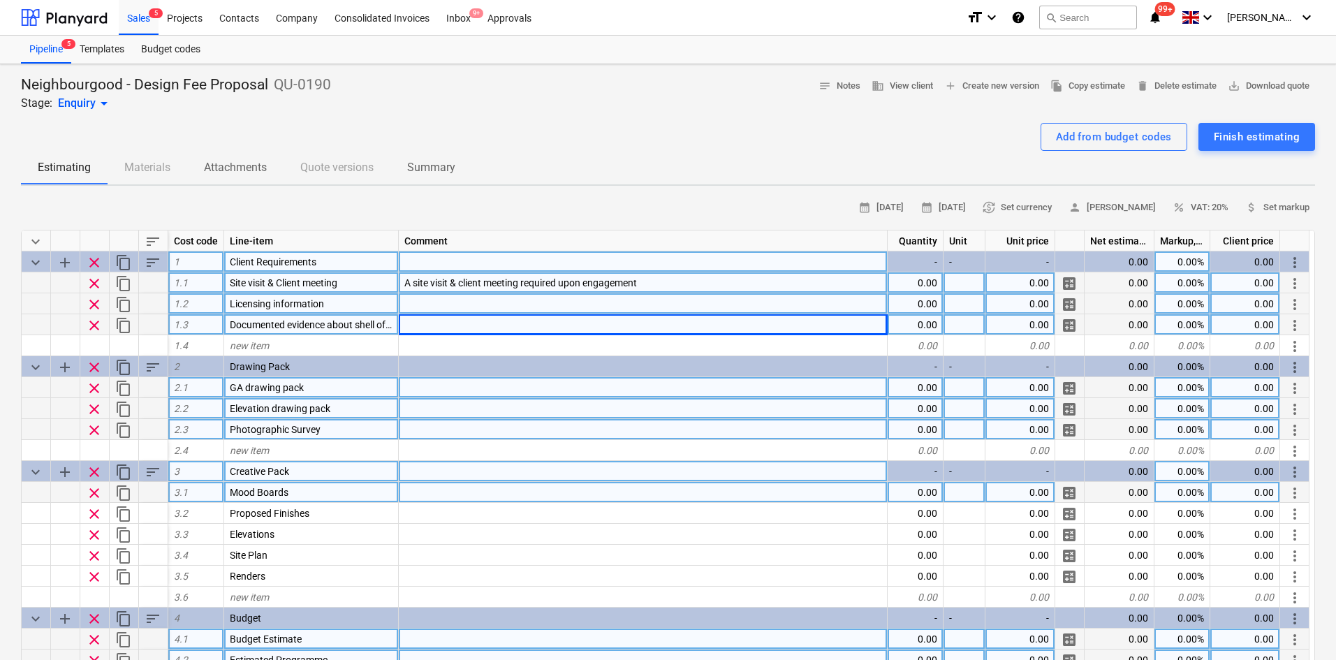
click at [95, 330] on span "clear" at bounding box center [94, 325] width 17 height 17
type textarea "x"
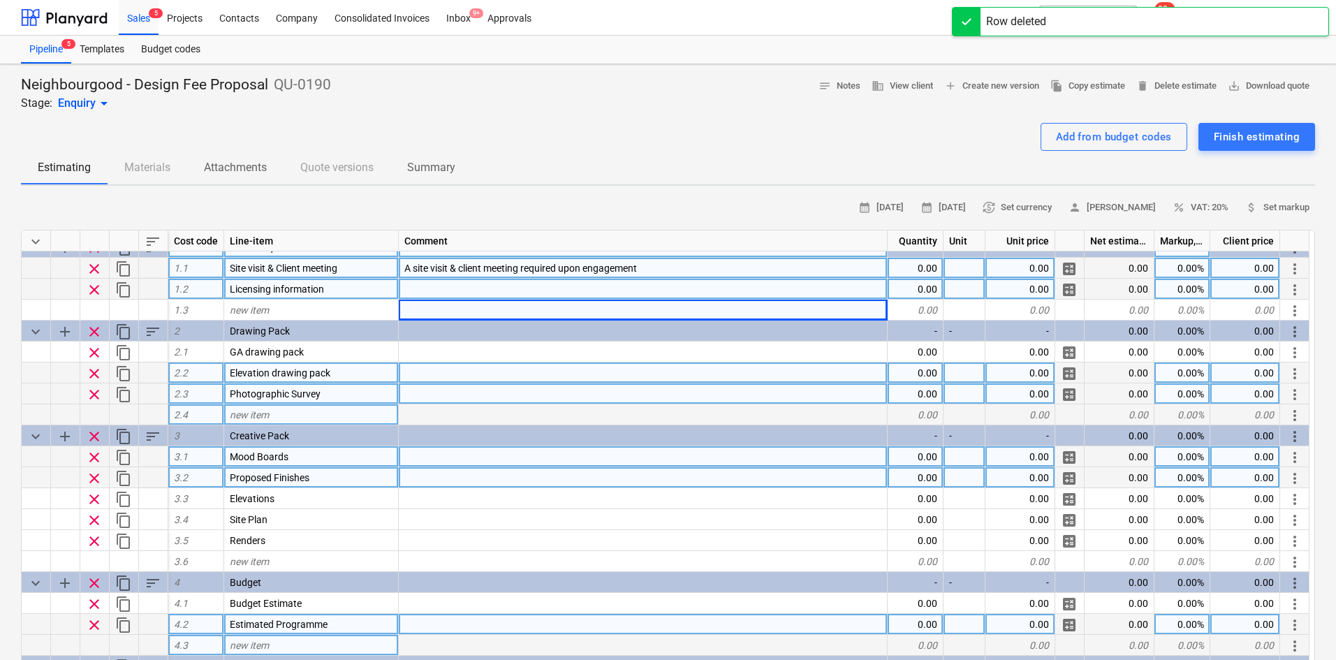
scroll to position [18, 0]
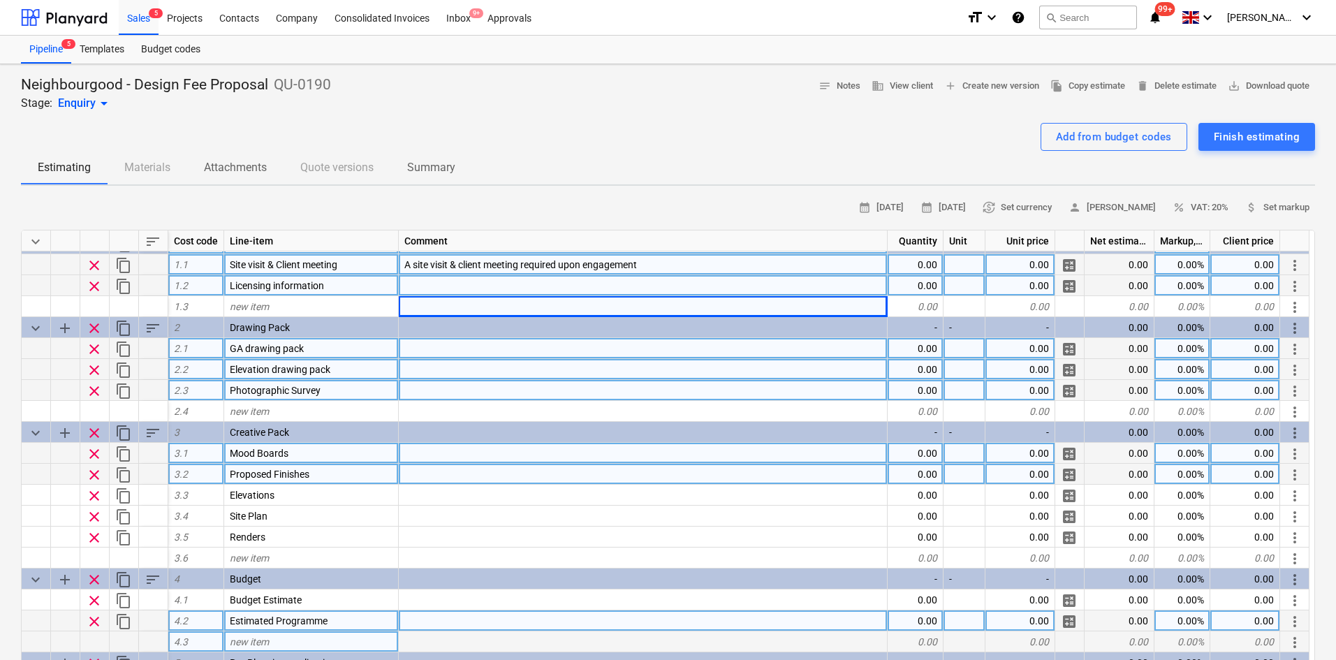
click at [414, 342] on div at bounding box center [643, 348] width 489 height 21
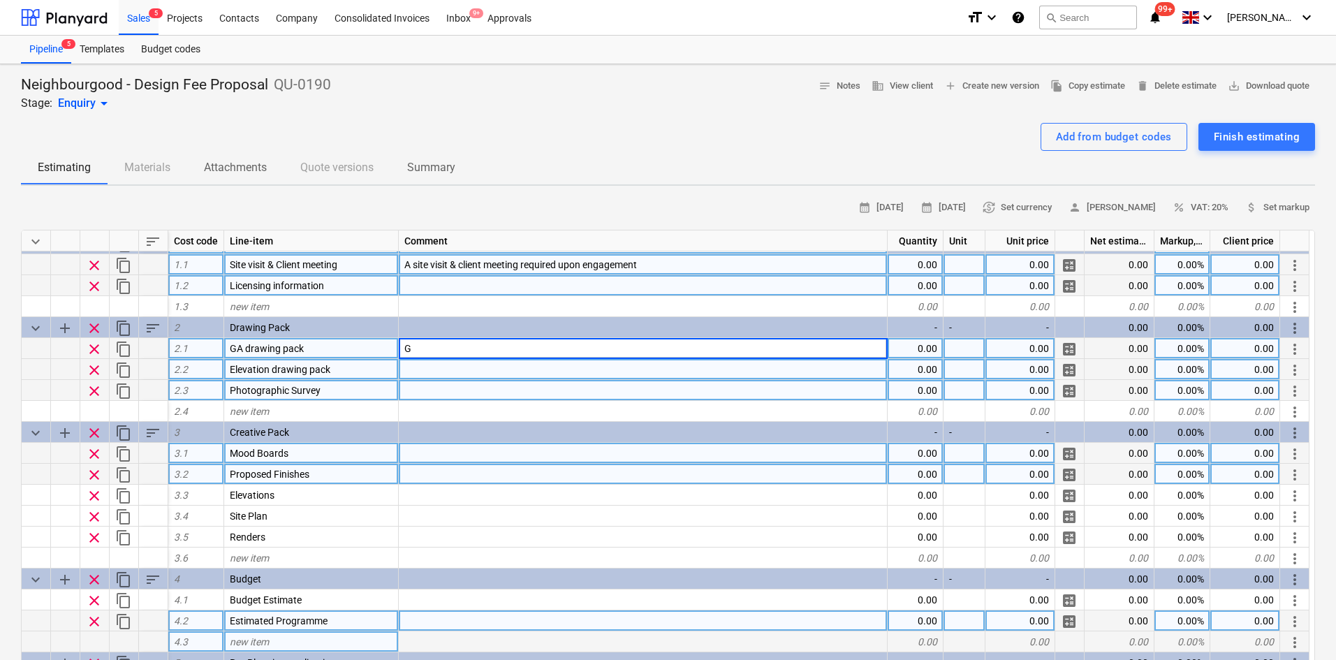
type input "General Arrangement Ground Floor, Scale @ 1:50"
type textarea "x"
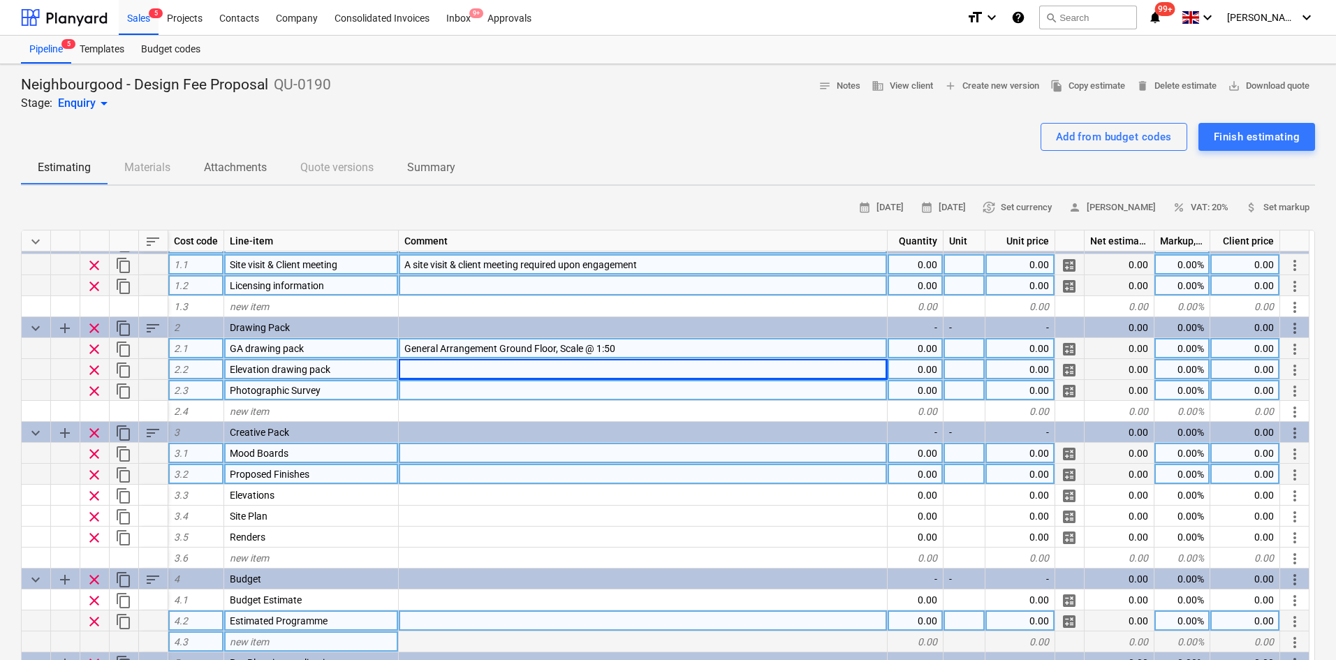
click at [252, 346] on span "GA drawing pack" at bounding box center [267, 348] width 74 height 11
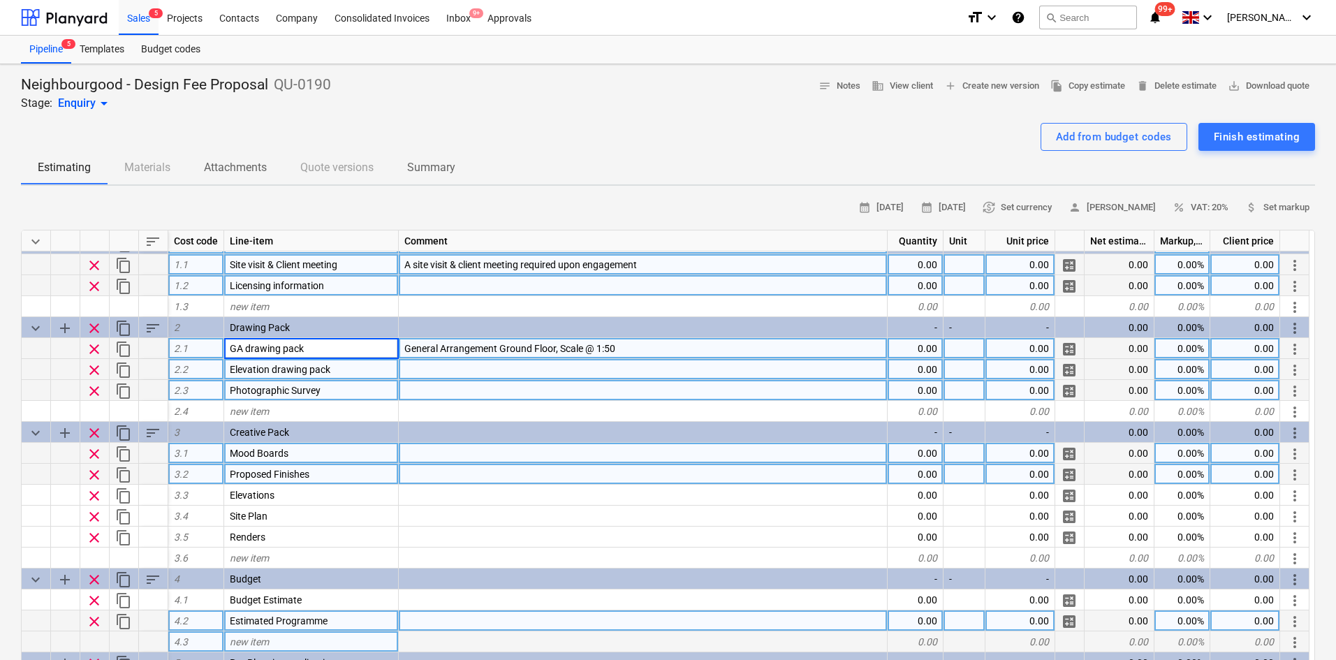
click at [245, 348] on input "GA drawing pack" at bounding box center [311, 348] width 174 height 20
click at [249, 351] on input "GA drawing pack" at bounding box center [311, 348] width 174 height 20
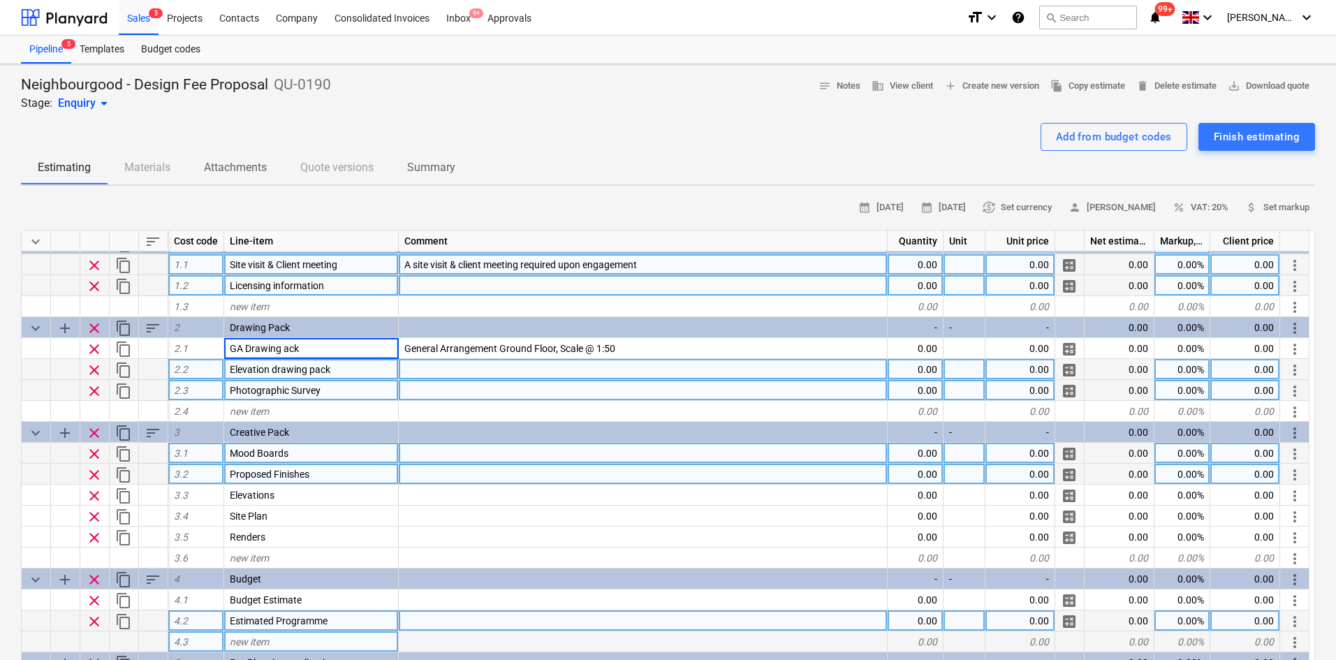
type input "GA Drawing Pack"
type textarea "x"
click at [272, 365] on span "Elevation drawing pack" at bounding box center [280, 369] width 101 height 11
click at [275, 368] on input "Elevation drawing pack" at bounding box center [311, 369] width 174 height 20
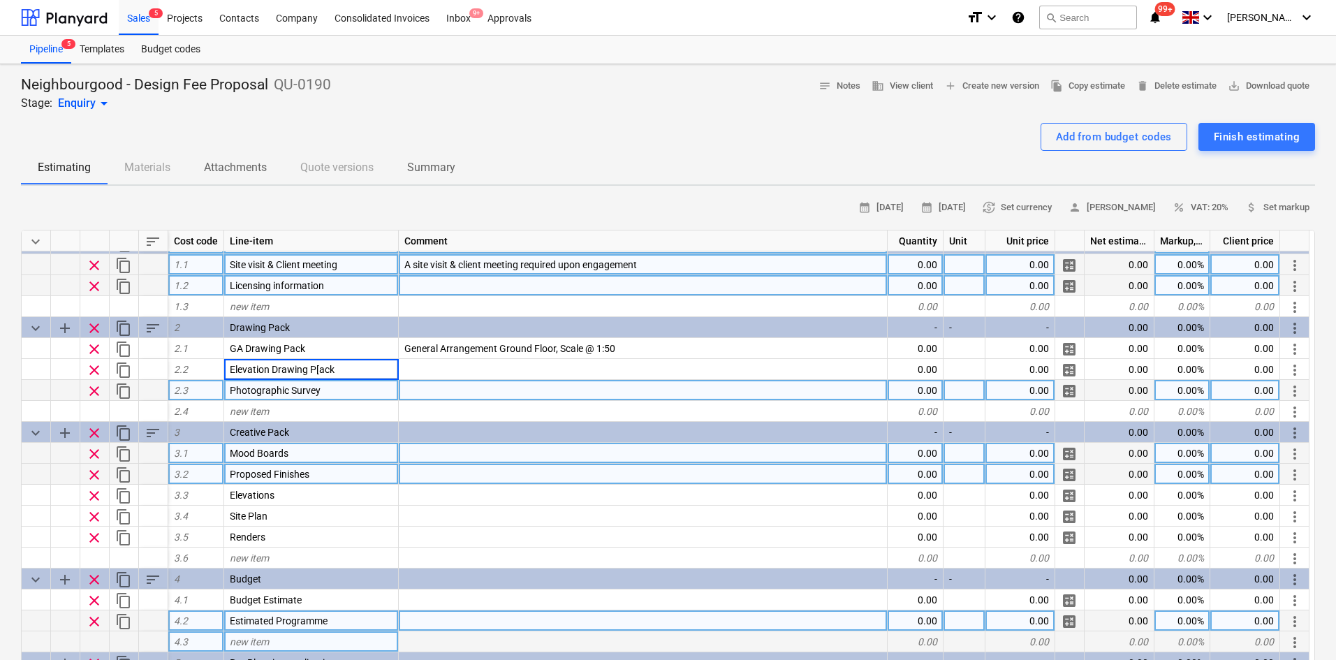
type input "Elevation Drawing Pack"
type textarea "x"
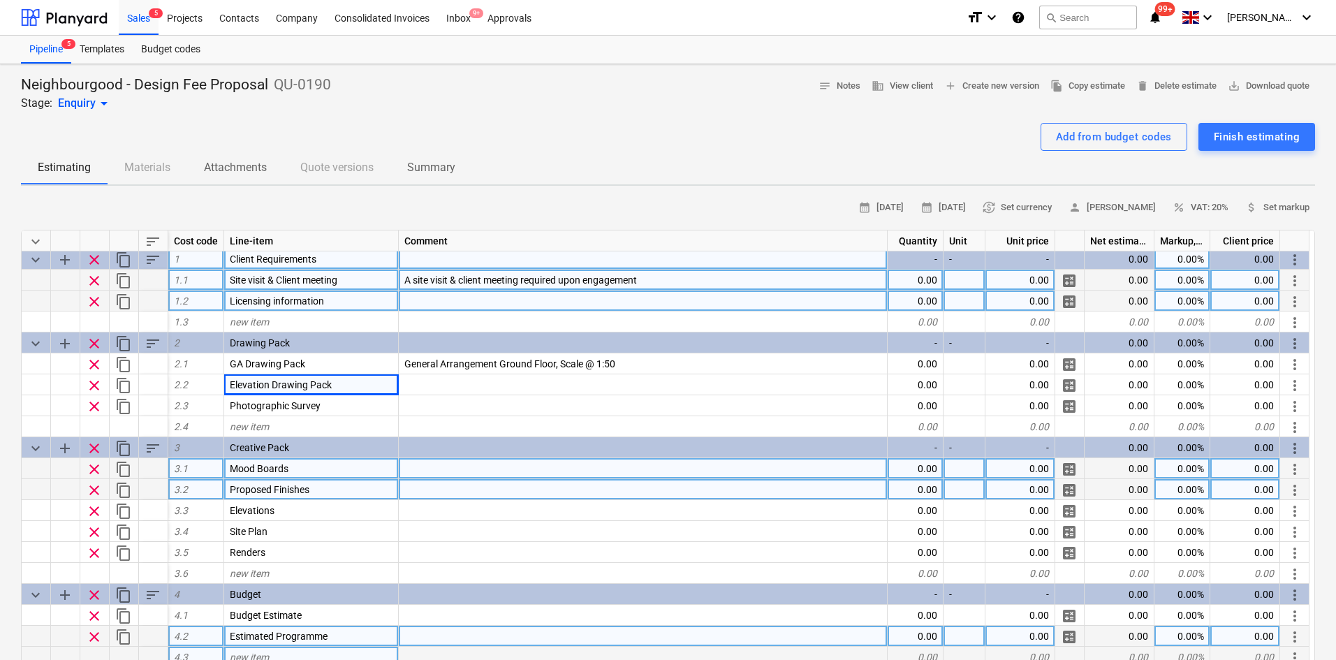
scroll to position [0, 0]
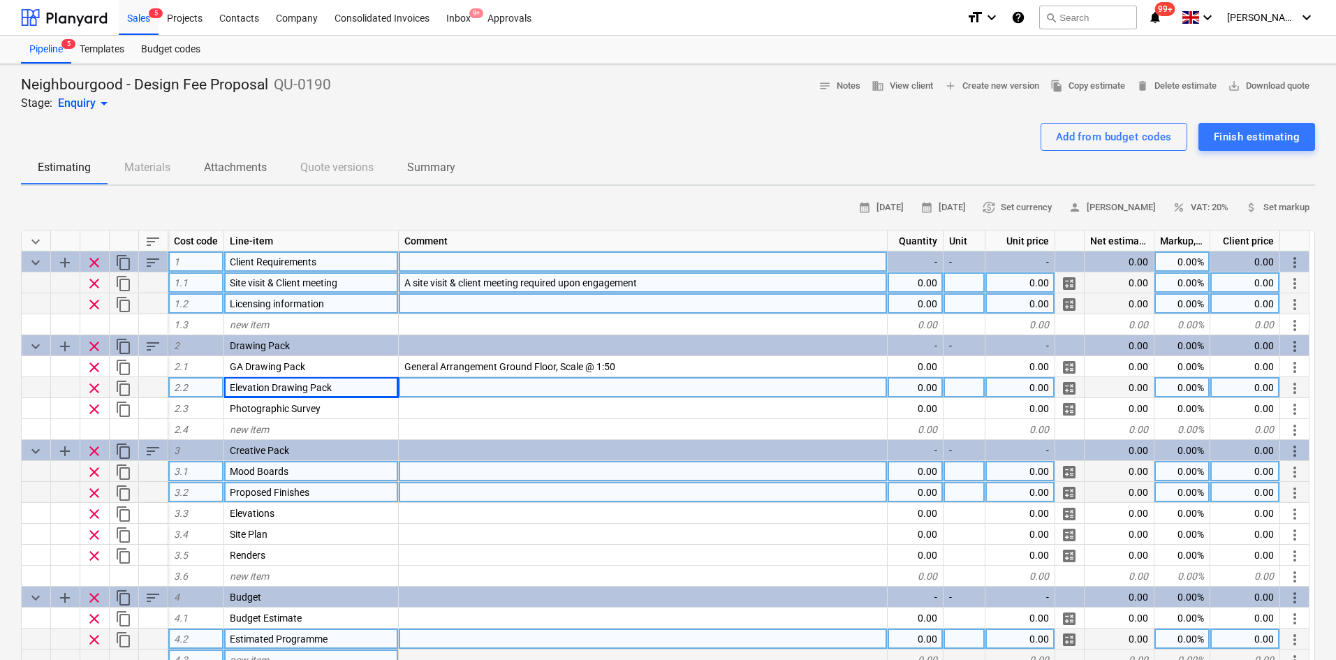
click at [468, 382] on div at bounding box center [643, 387] width 489 height 21
drag, startPoint x: 695, startPoint y: 391, endPoint x: 627, endPoint y: 396, distance: 68.0
click at [627, 396] on input "External Shopfront/ Perimeter Elevation, Scale 1:50 (if required)" at bounding box center [643, 387] width 488 height 20
click at [607, 391] on input "External Shopfront/ Perimeter Elevation, Scale 1:50" at bounding box center [643, 387] width 488 height 20
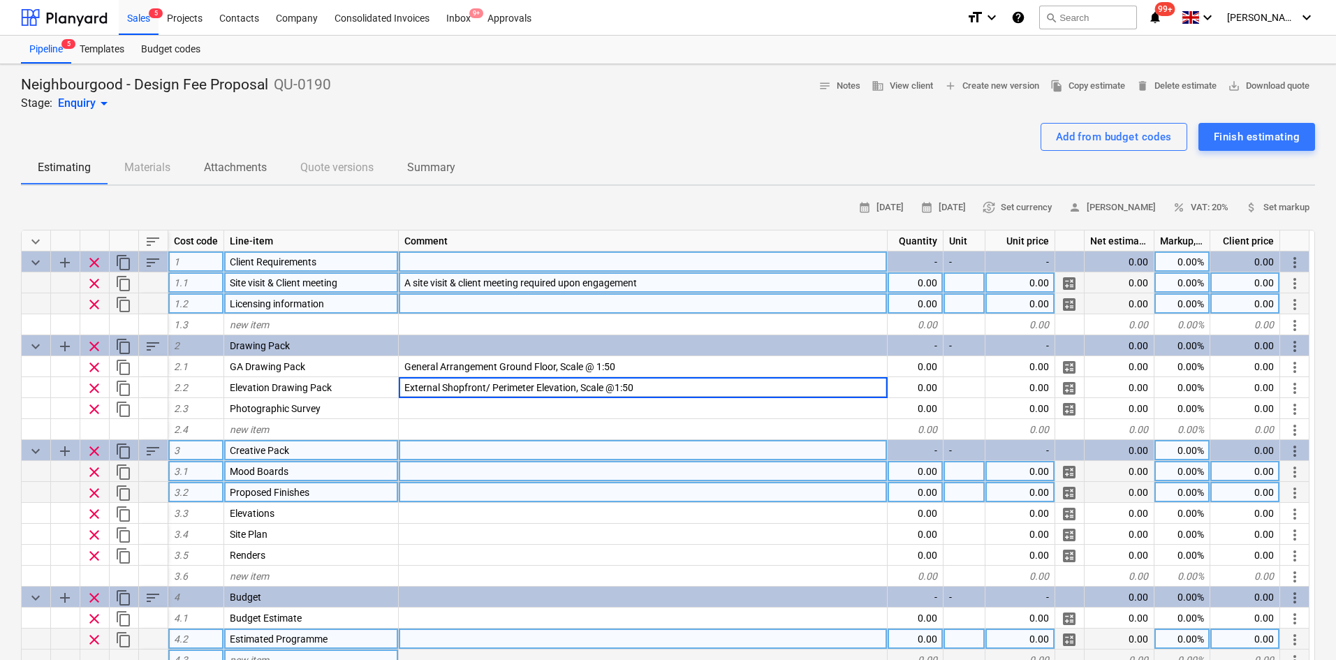
type input "External Shopfront/ Perimeter Elevation, Scale @ 1:50"
type textarea "x"
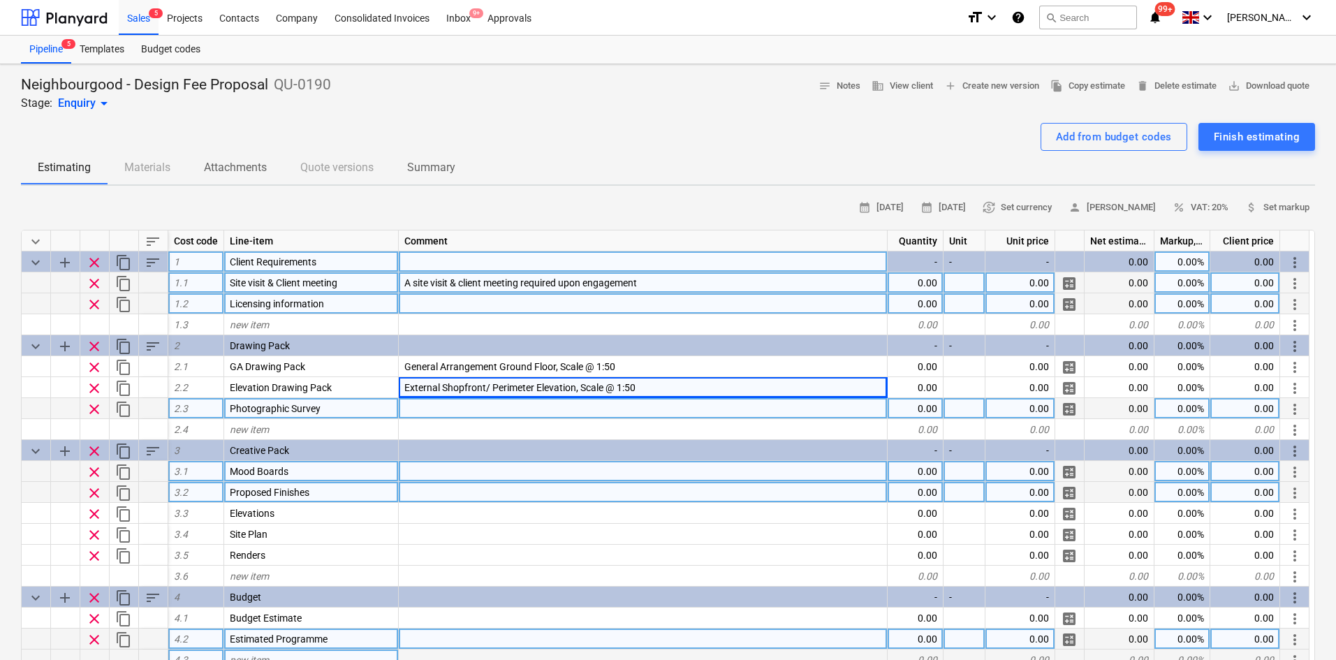
click at [539, 409] on div at bounding box center [643, 408] width 489 height 21
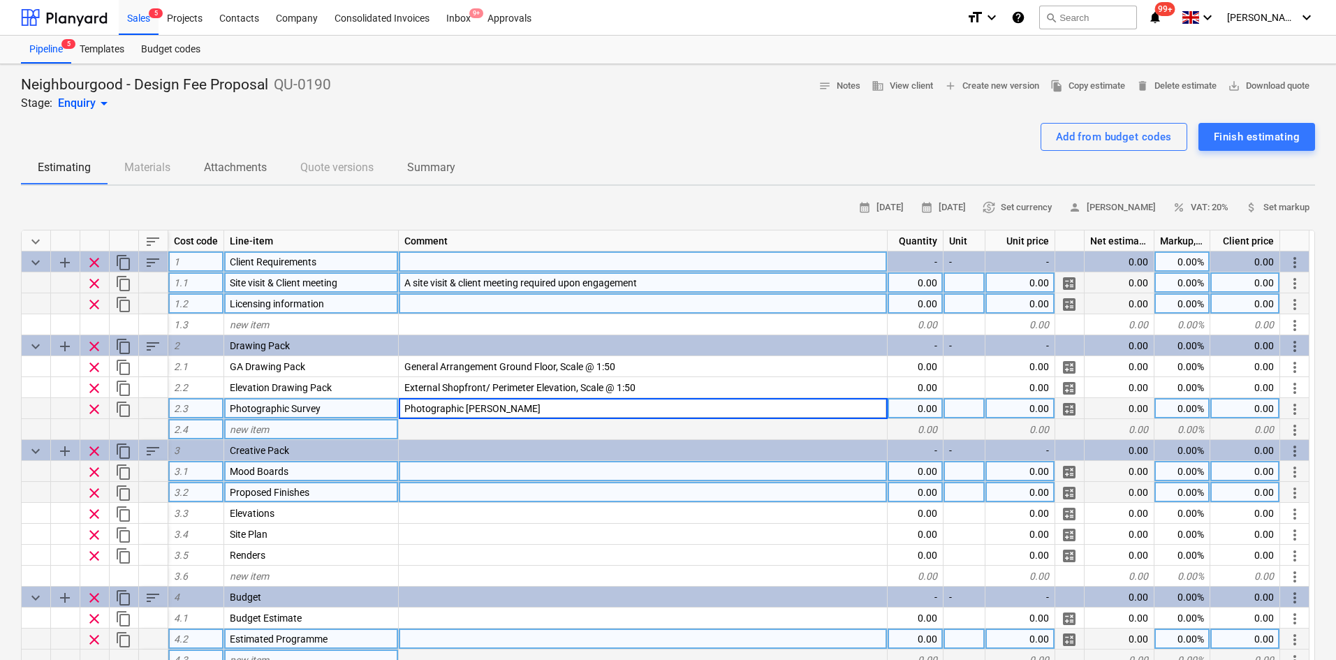
type input "Photographic Survey"
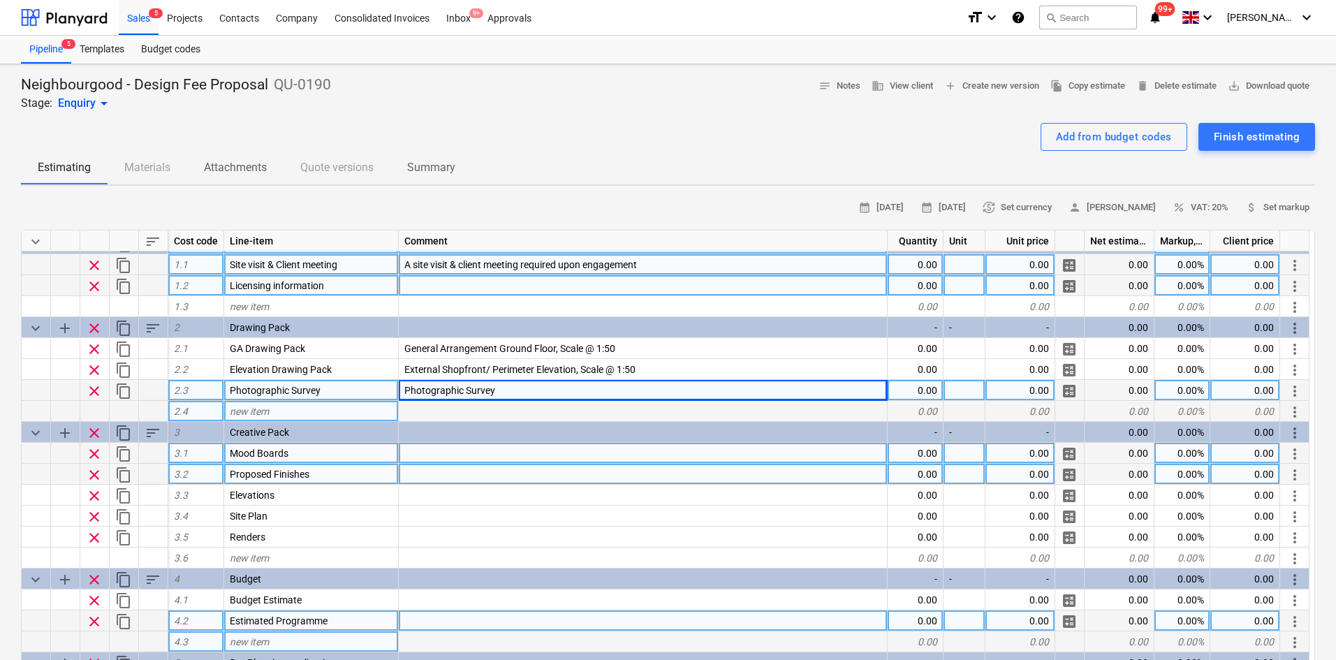
scroll to position [70, 0]
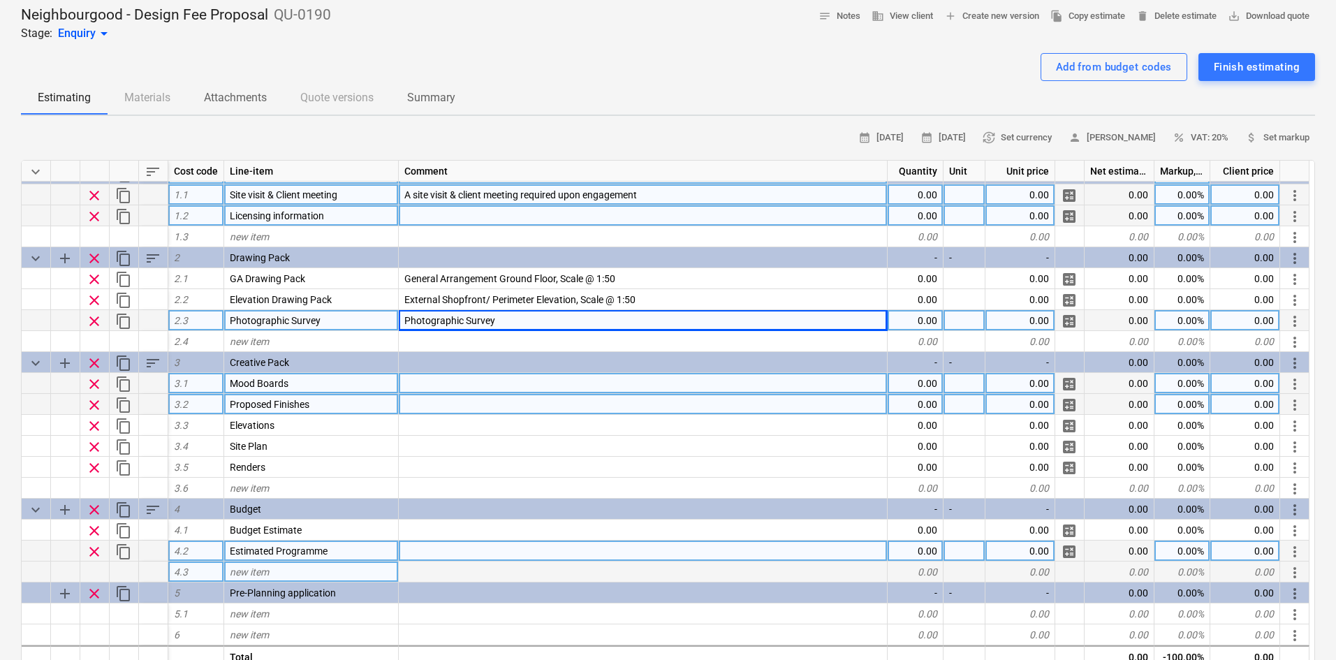
click at [459, 381] on div at bounding box center [643, 383] width 489 height 21
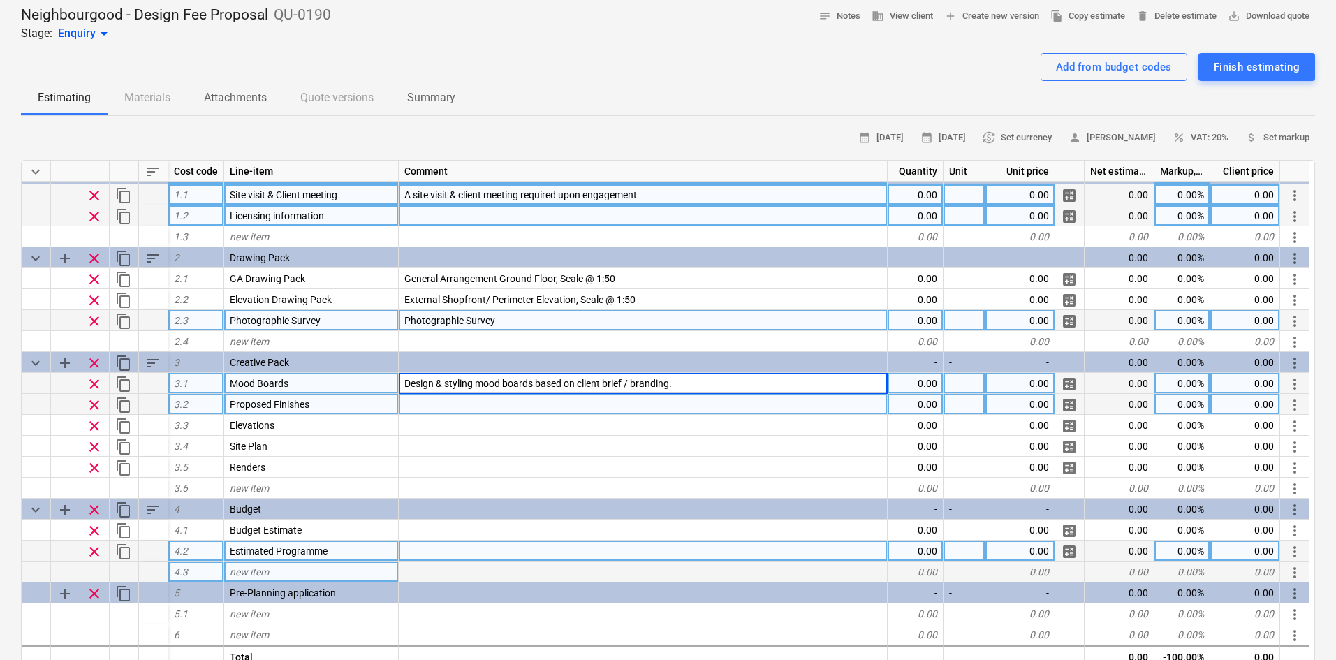
type textarea "x"
click at [431, 402] on div at bounding box center [643, 404] width 489 height 21
click at [407, 409] on input "roposed Wall and Floor Finishes" at bounding box center [643, 404] width 488 height 20
click at [402, 404] on input "roposed Wall and Floor Finishes" at bounding box center [643, 404] width 488 height 20
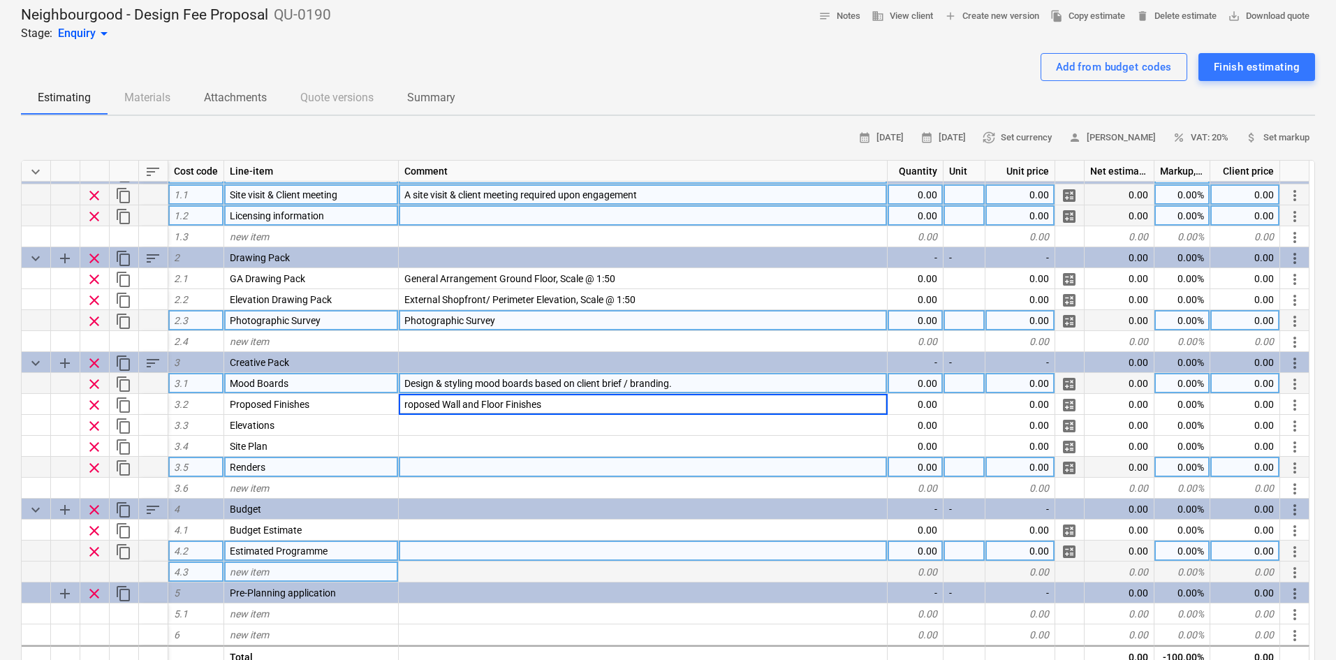
type input "Proposed Wall and Floor Finishes"
type textarea "x"
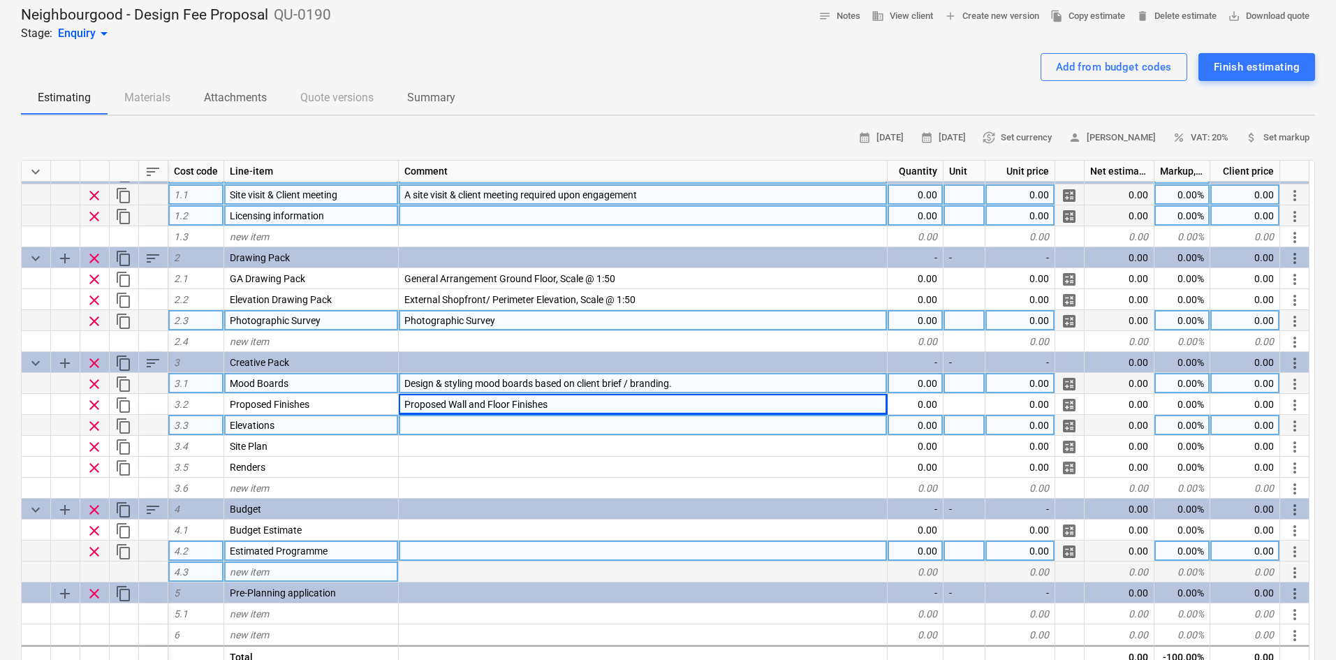
click at [470, 431] on div at bounding box center [643, 425] width 489 height 21
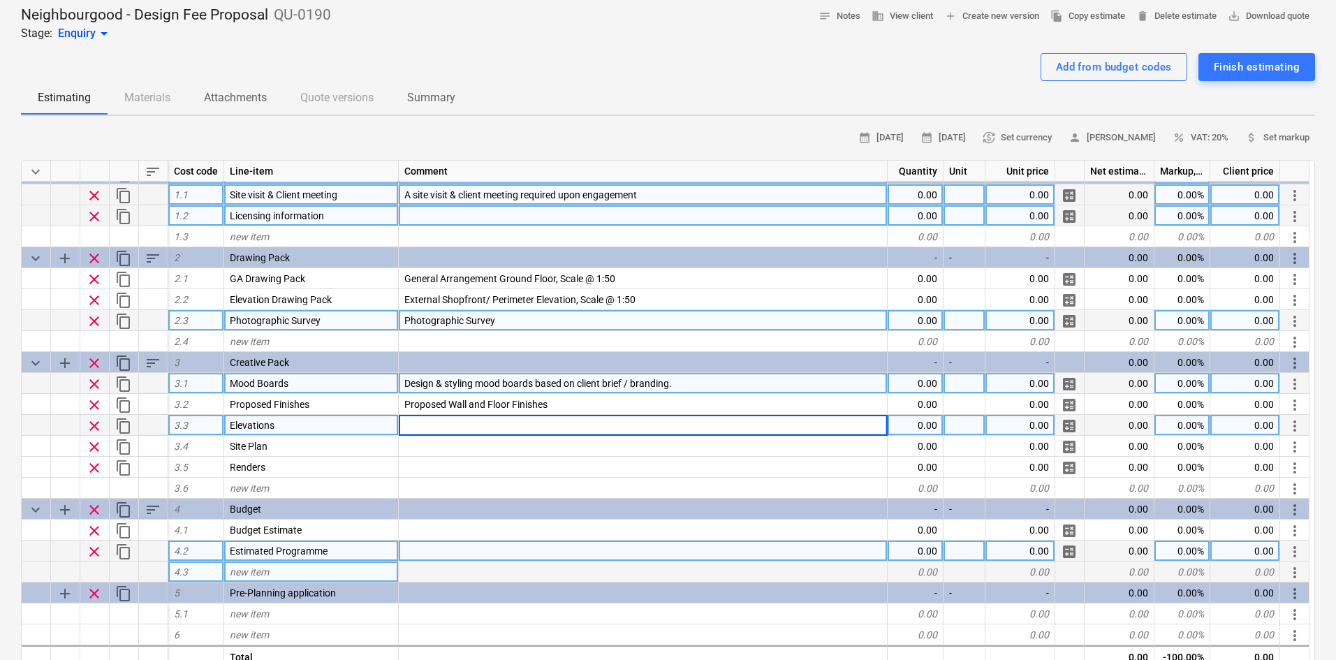
type input "Site Elevations x 4, Scale 1:50"
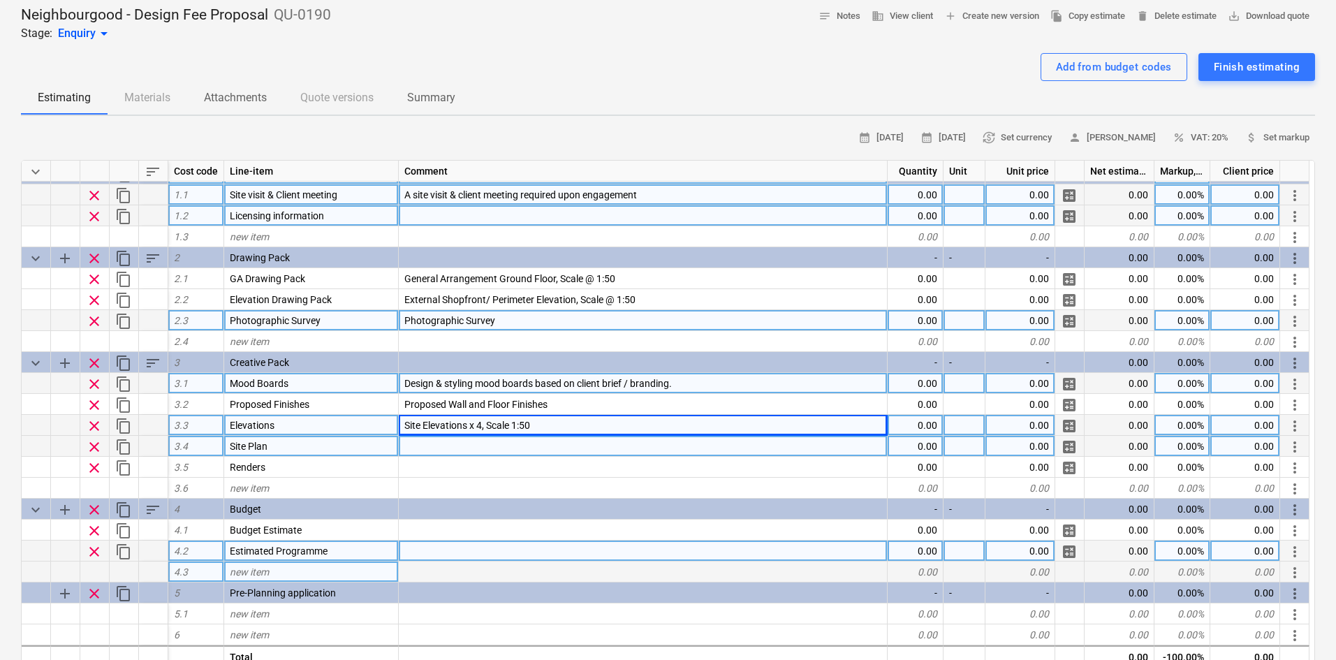
click at [504, 451] on div at bounding box center [643, 446] width 489 height 21
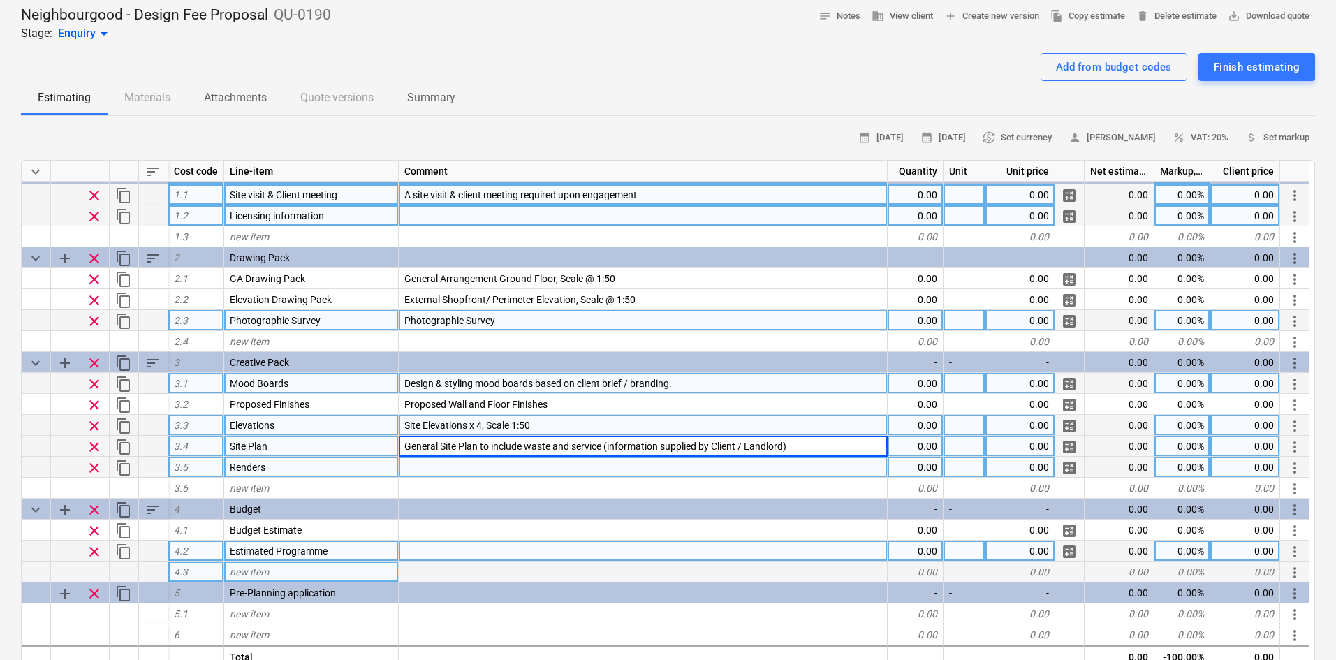
type textarea "x"
click at [643, 476] on div at bounding box center [643, 467] width 489 height 21
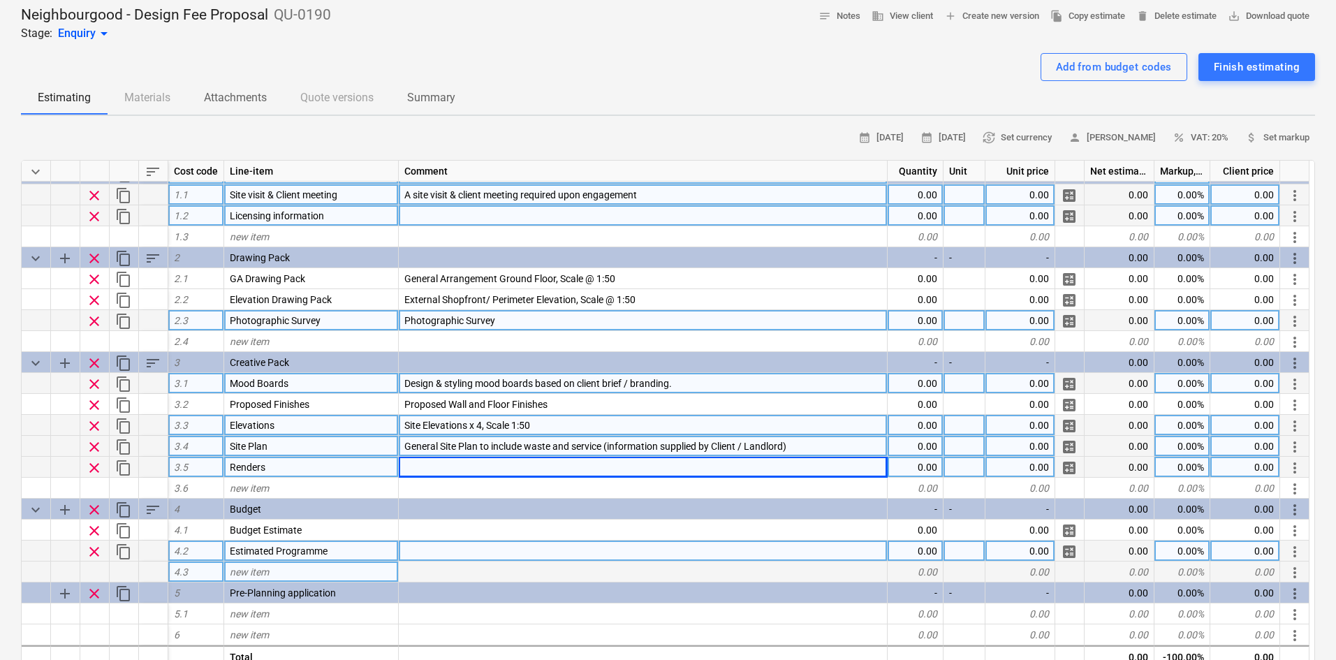
click at [510, 476] on div at bounding box center [643, 467] width 489 height 21
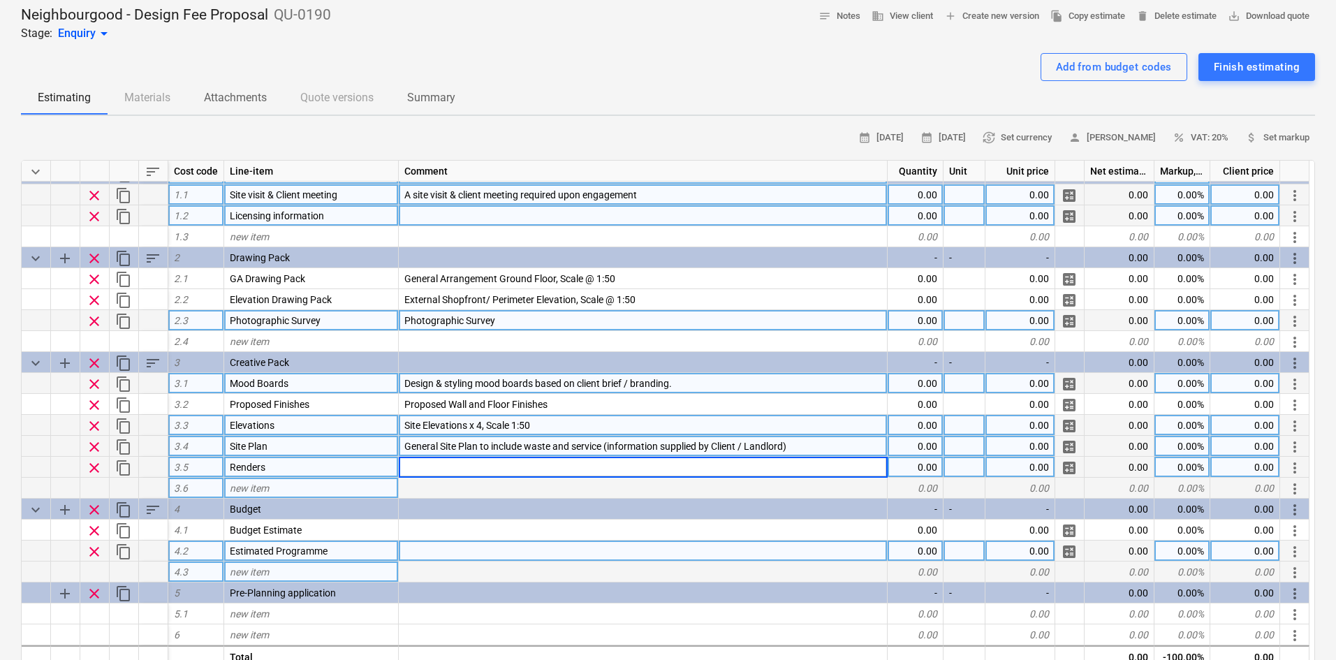
type input "Full renders of site, for Design & Access Statement (DAS) or council submission."
type textarea "x"
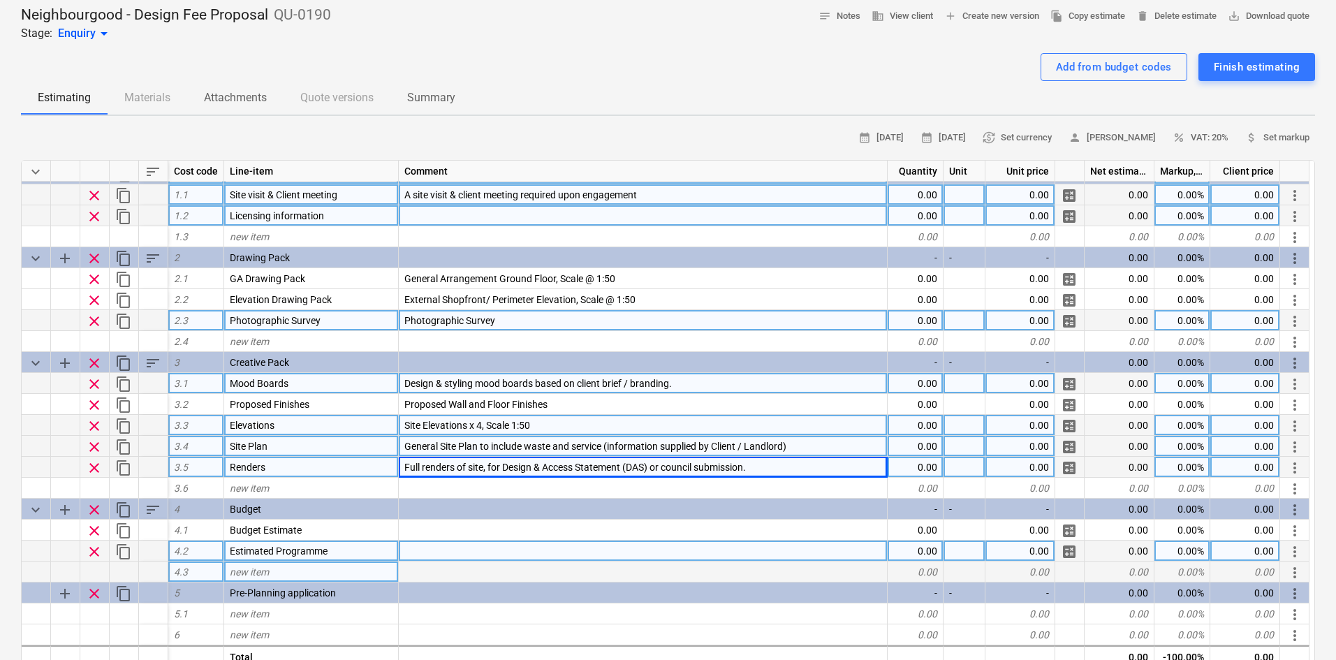
click at [653, 472] on span "Full renders of site, for Design & Access Statement (DAS) or council submission." at bounding box center [576, 467] width 342 height 11
click at [655, 471] on input "Full renders of site, for Design & Access Statement (DAS) or council submission." at bounding box center [643, 467] width 488 height 20
type input "Full renders of site, for Design & Access Statement (DAS) for council submissio…"
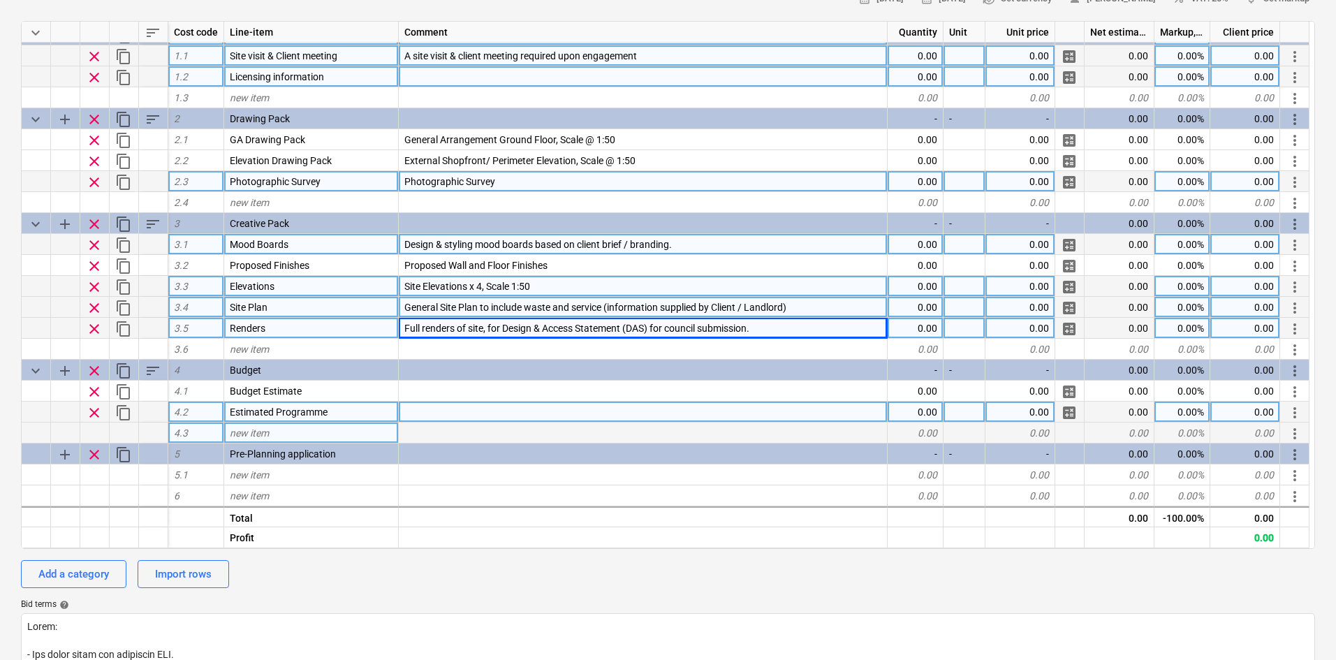
scroll to position [210, 0]
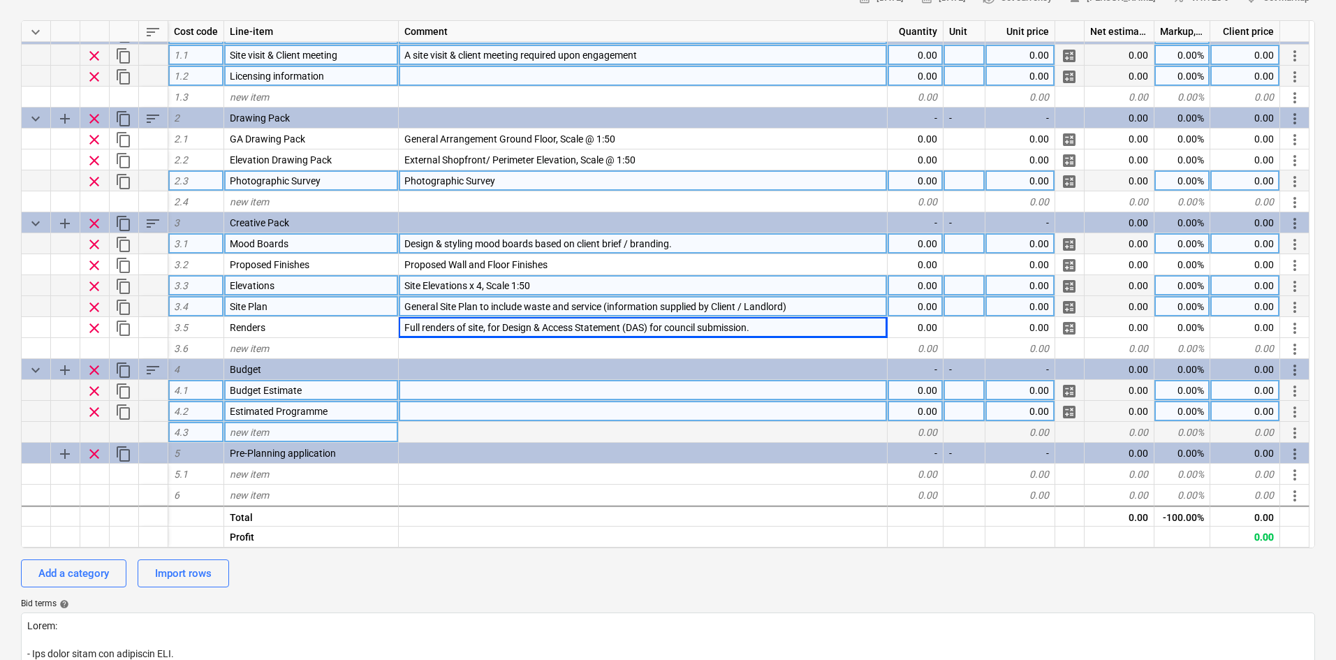
click at [468, 396] on div at bounding box center [643, 390] width 489 height 21
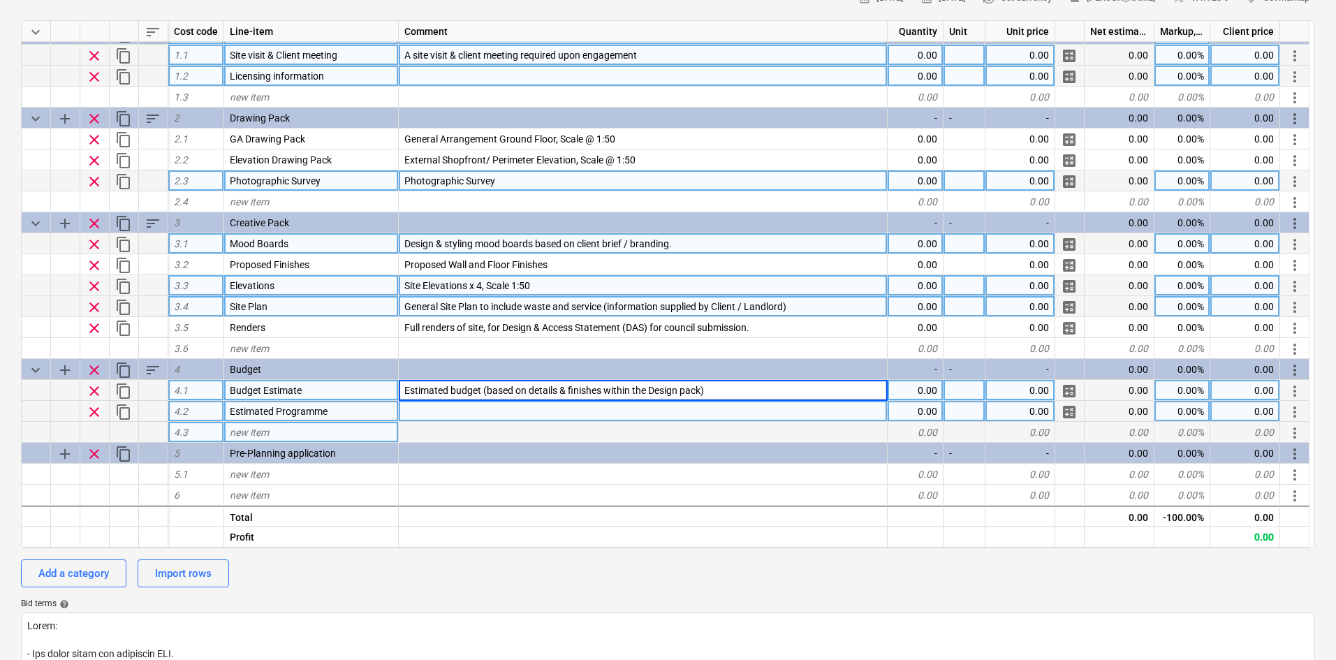
type textarea "x"
click at [423, 413] on div at bounding box center [643, 411] width 489 height 21
type input "Estimated timeframe for works (including fabrication and build)"
type textarea "x"
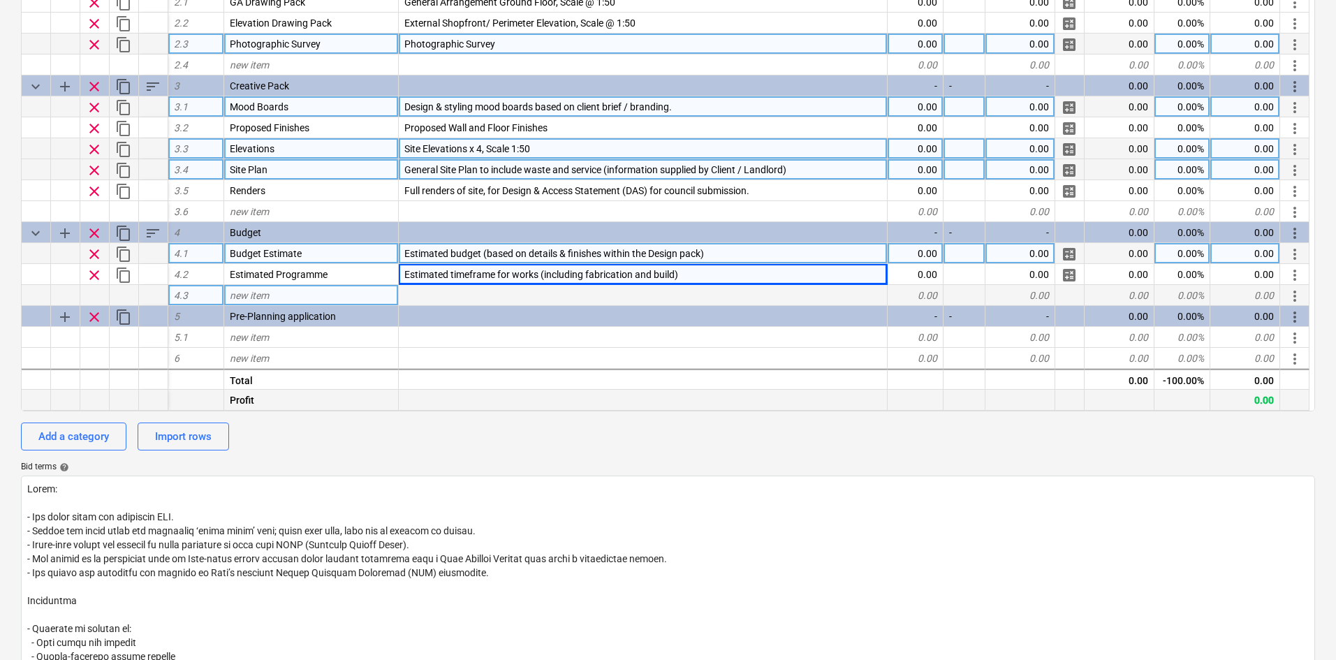
scroll to position [349, 0]
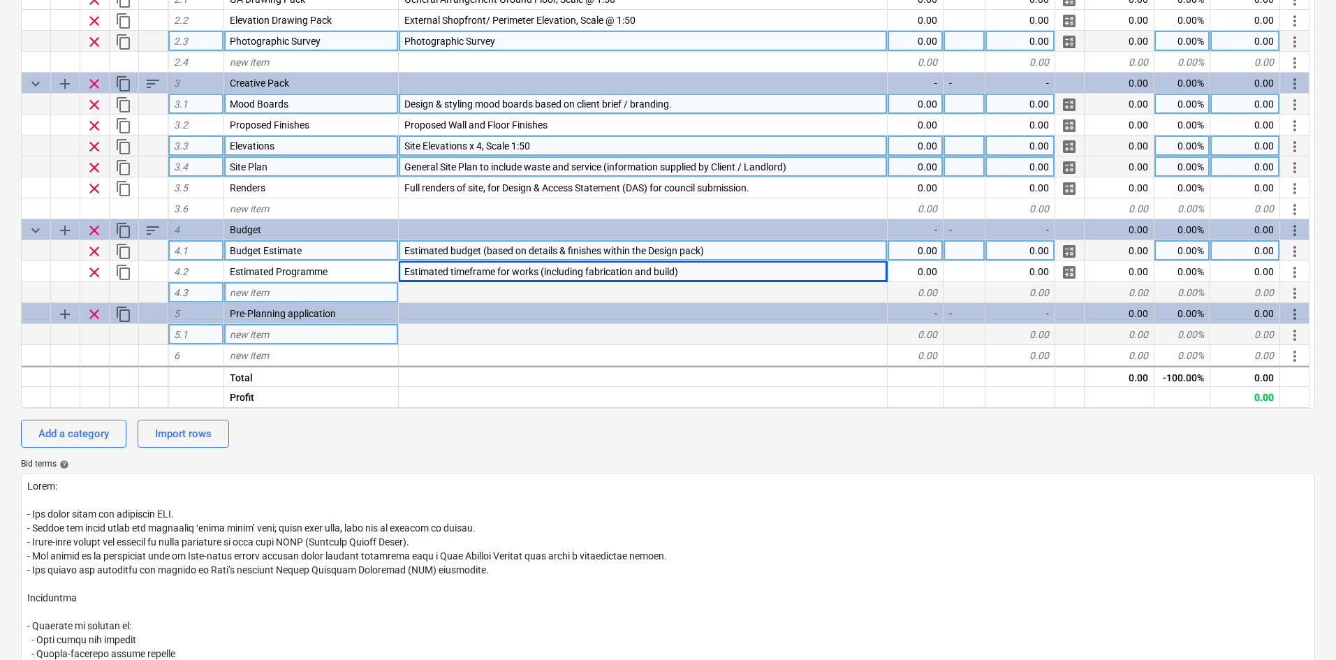
click at [457, 330] on div at bounding box center [643, 334] width 489 height 21
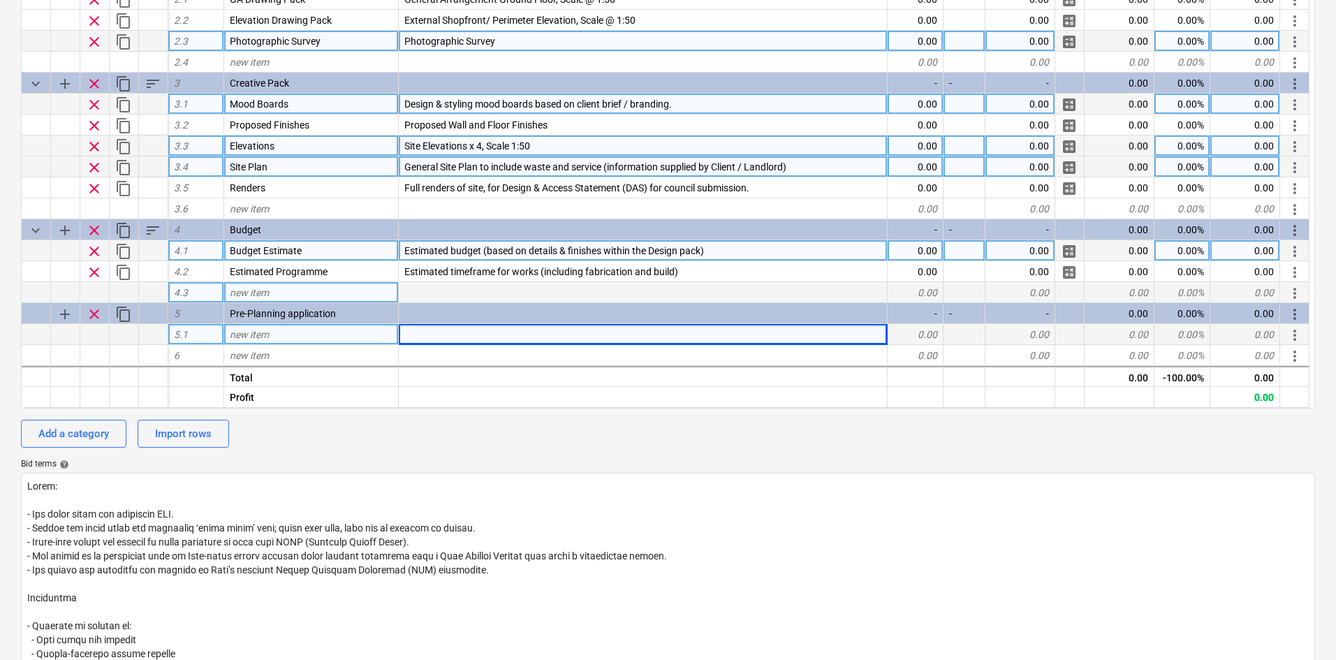
click at [423, 342] on div at bounding box center [643, 334] width 489 height 21
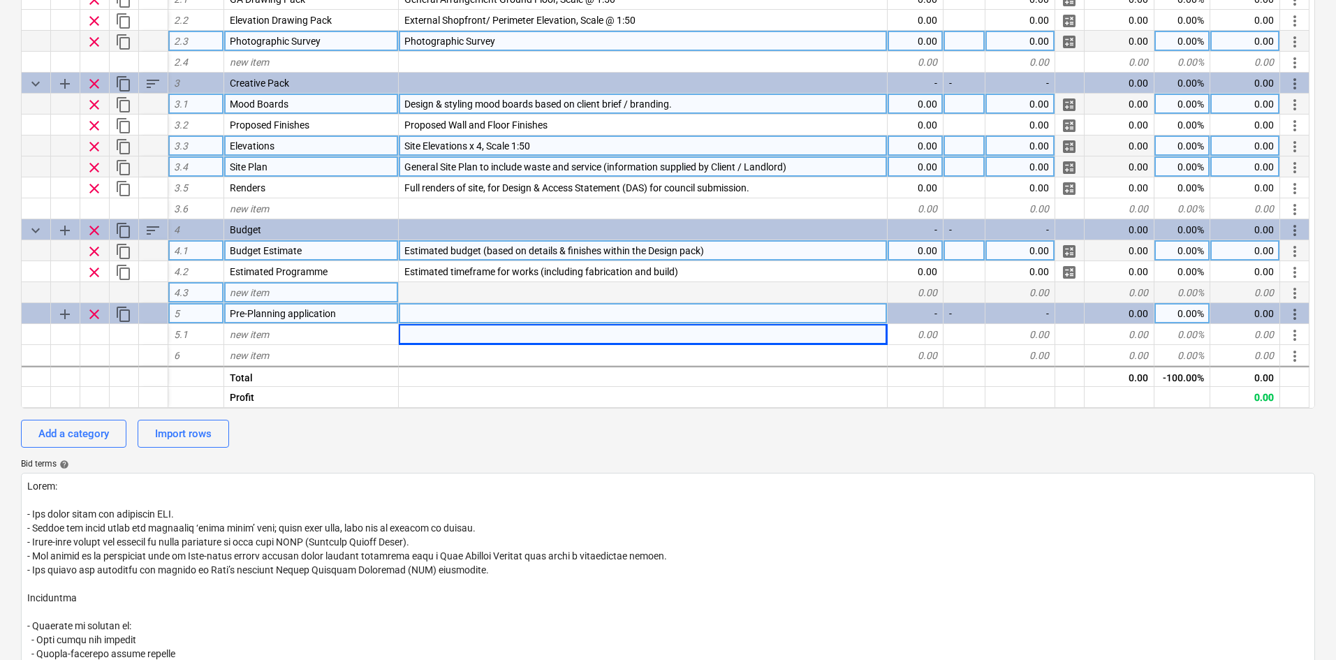
click at [346, 312] on div "Pre-Planning application" at bounding box center [311, 313] width 175 height 21
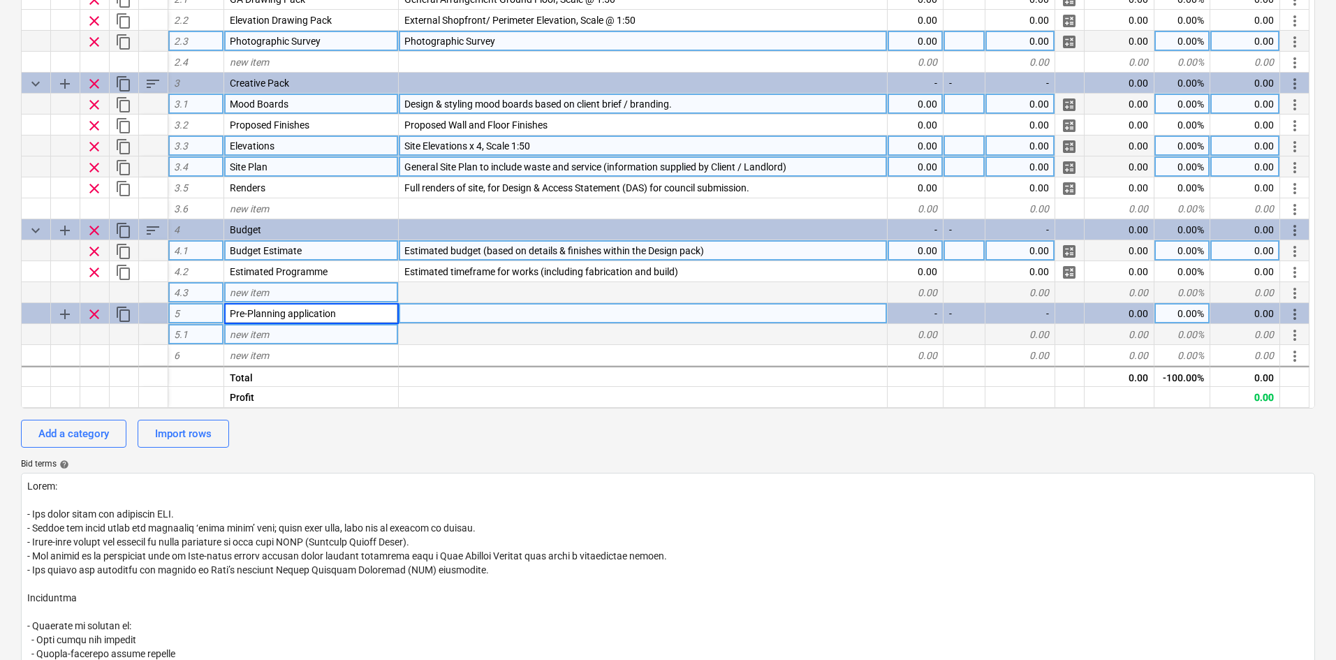
click at [340, 329] on div "new item" at bounding box center [311, 334] width 175 height 21
click at [240, 344] on div "new item" at bounding box center [311, 334] width 175 height 21
type input "Planning application"
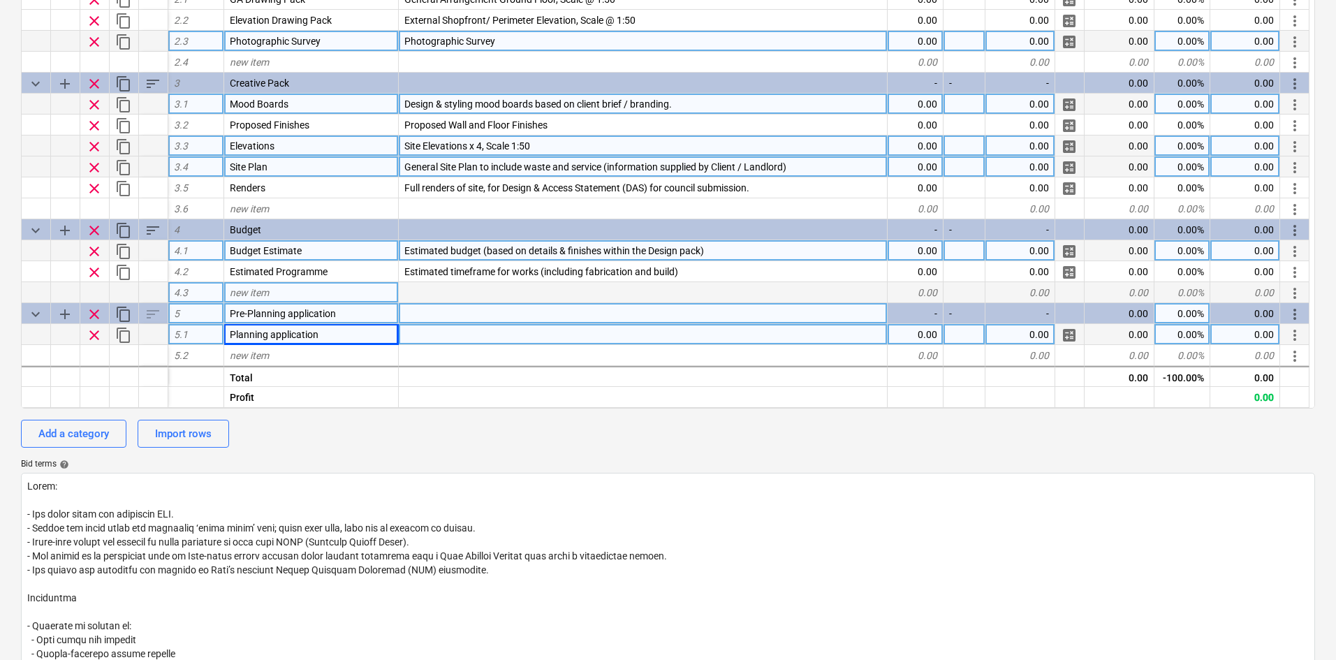
click at [270, 312] on span "Pre-Planning application" at bounding box center [283, 313] width 106 height 11
click at [267, 331] on span "Planning application" at bounding box center [274, 334] width 89 height 11
type textarea "x"
click at [451, 340] on div at bounding box center [643, 334] width 489 height 21
type input "Assistance with the pre-planning application with Edinburgh City Council"
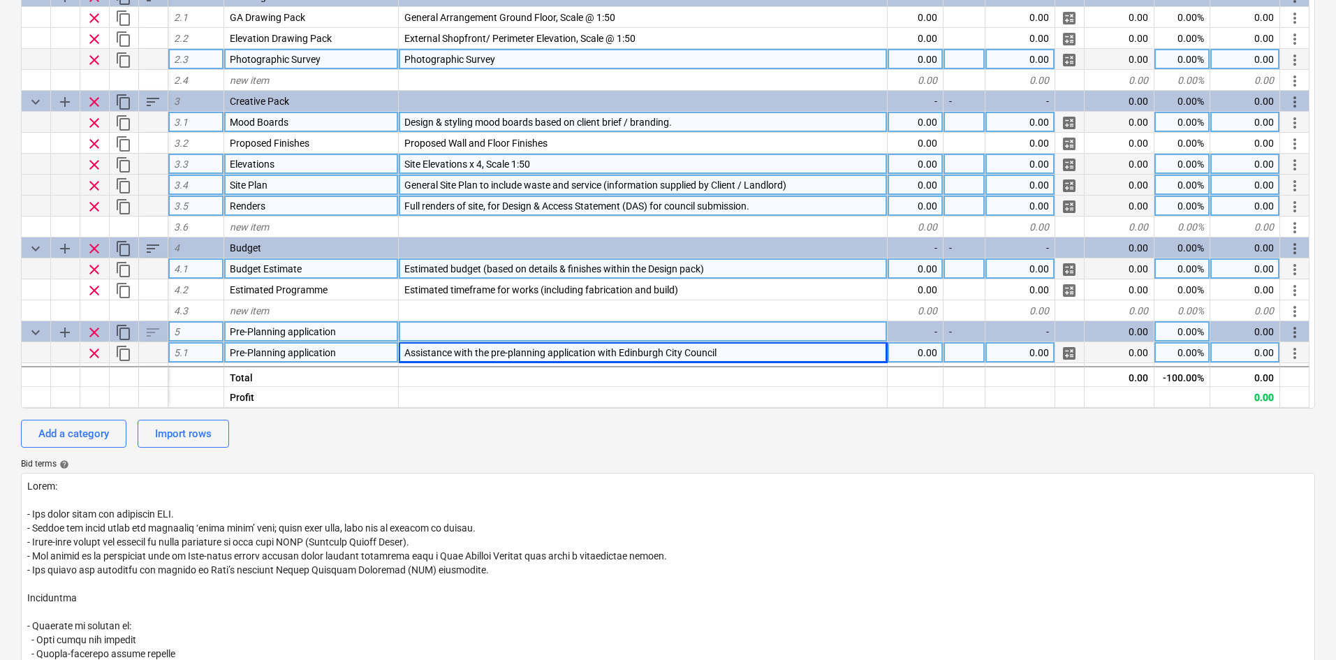
scroll to position [70, 0]
